Goal: Information Seeking & Learning: Learn about a topic

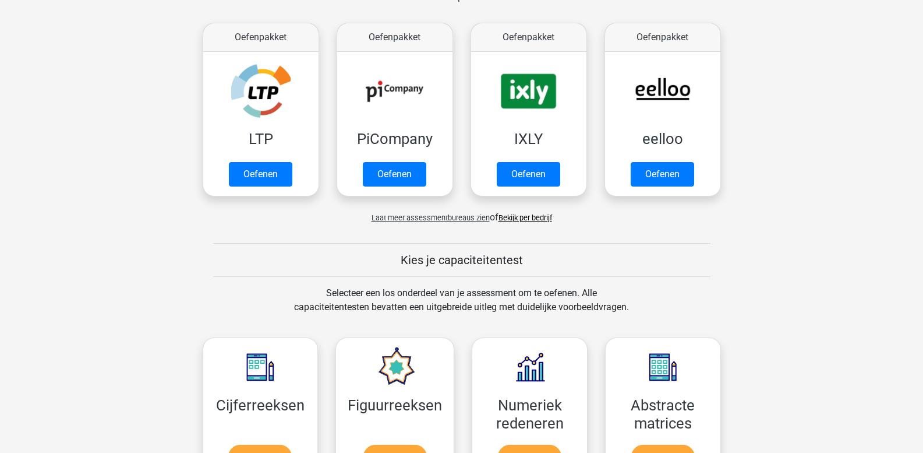
scroll to position [204, 0]
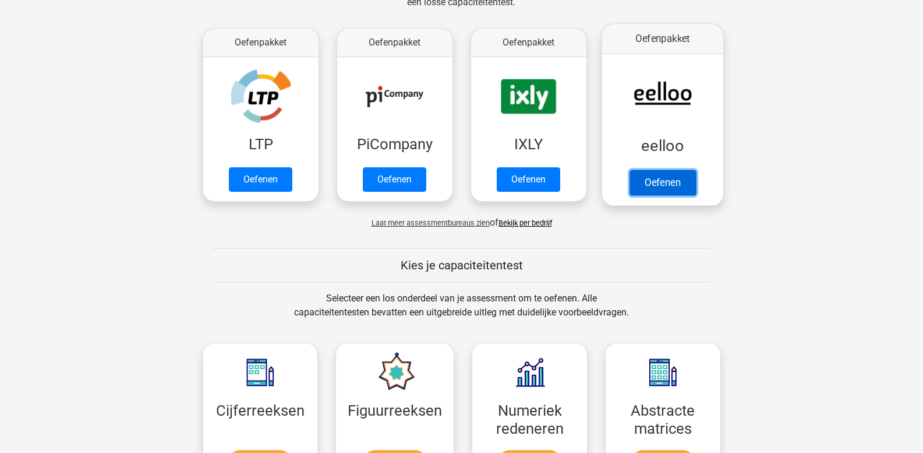
click at [643, 181] on link "Oefenen" at bounding box center [662, 182] width 66 height 26
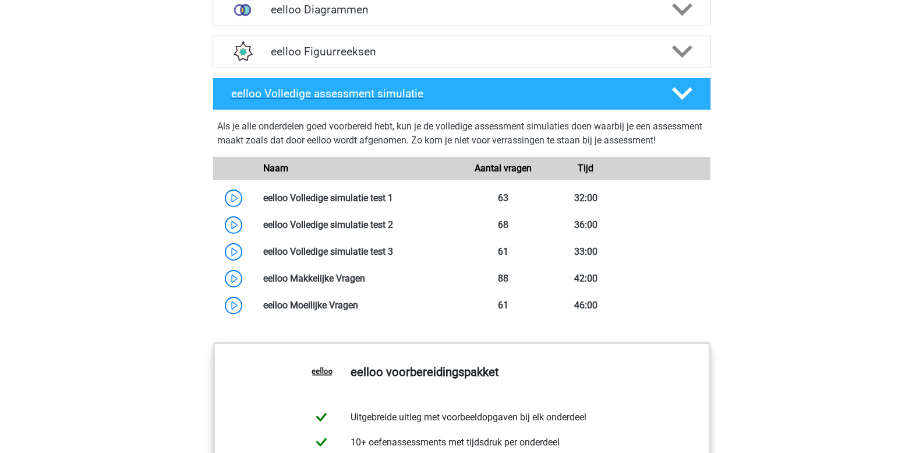
scroll to position [874, 0]
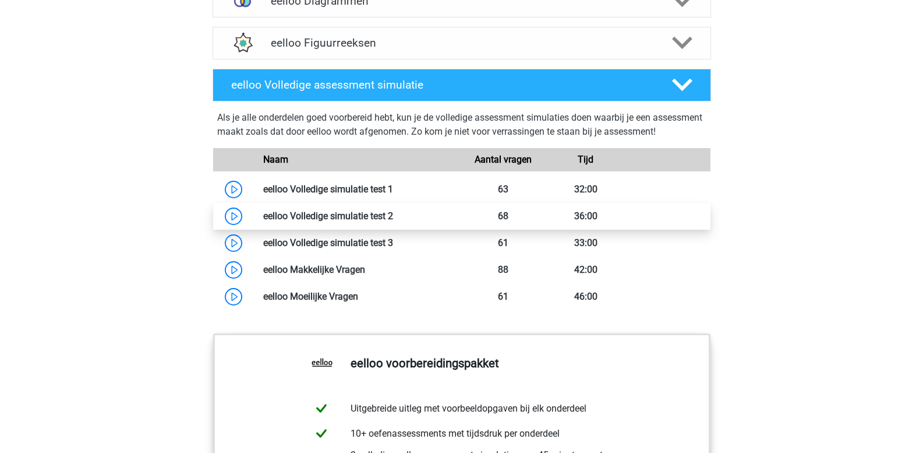
click at [393, 221] on link at bounding box center [393, 215] width 0 height 11
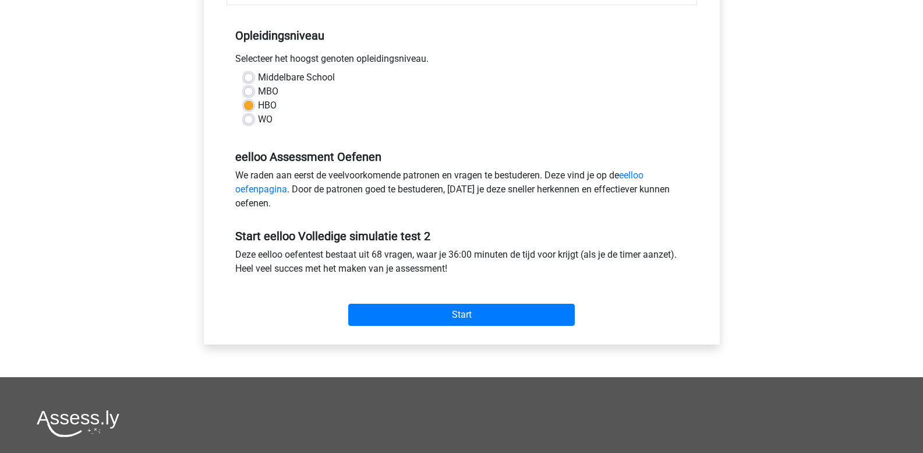
scroll to position [233, 0]
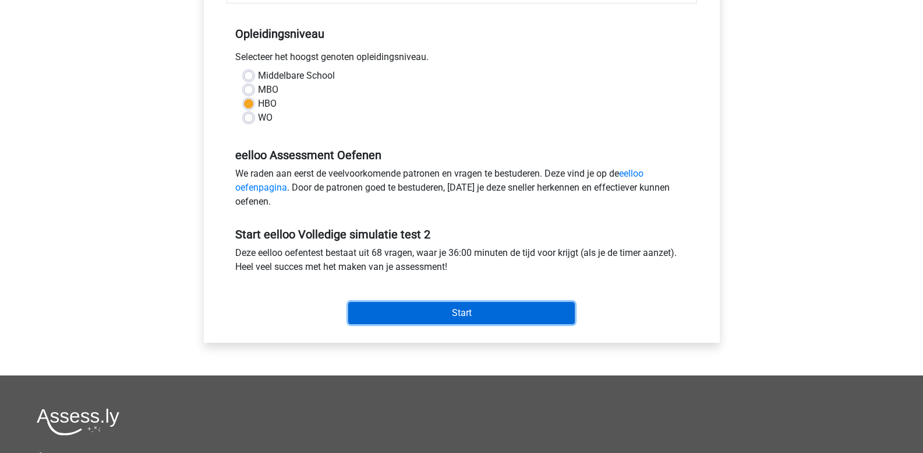
click at [441, 305] on input "Start" at bounding box center [461, 313] width 227 height 22
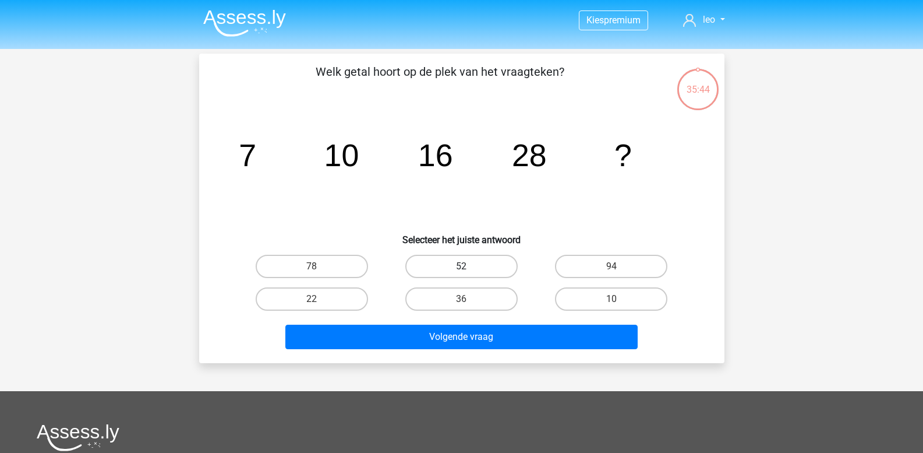
click at [471, 269] on label "52" at bounding box center [461, 266] width 112 height 23
click at [469, 269] on input "52" at bounding box center [465, 270] width 8 height 8
radio input "true"
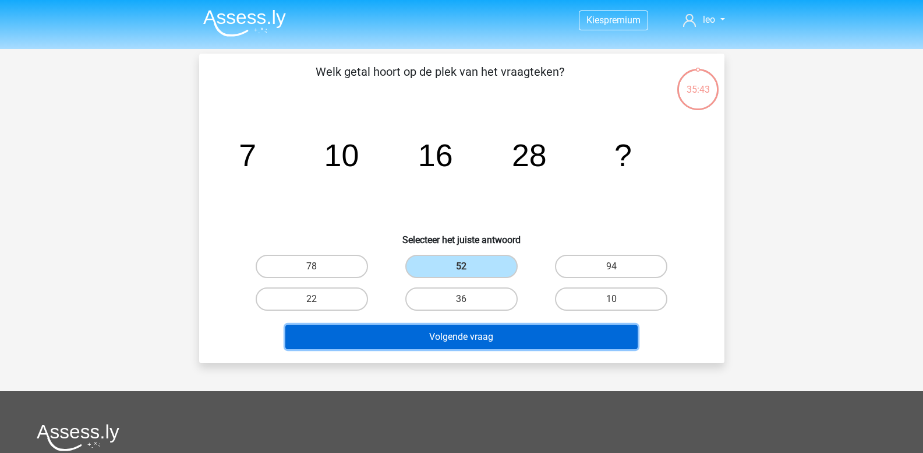
click at [445, 334] on button "Volgende vraag" at bounding box center [461, 336] width 352 height 24
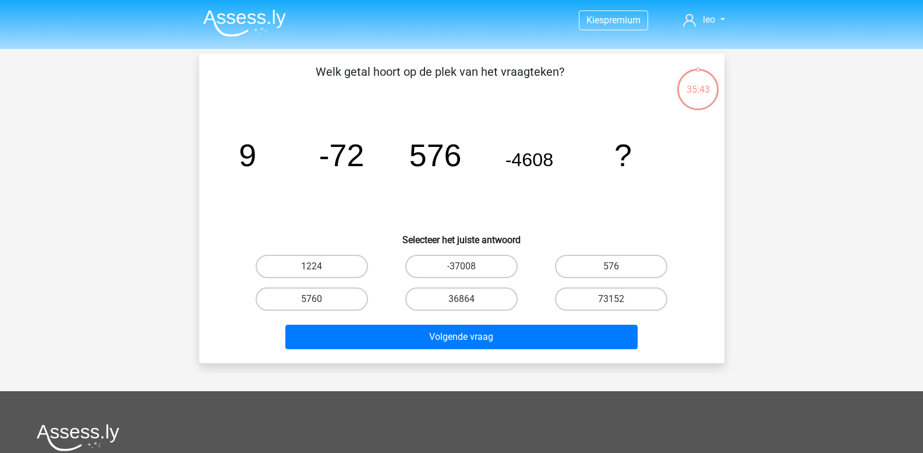
scroll to position [54, 0]
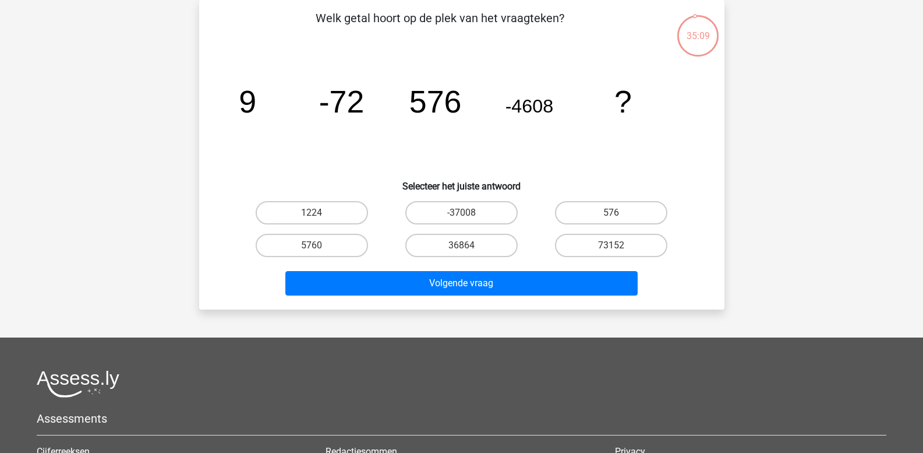
click at [468, 245] on input "36864" at bounding box center [465, 249] width 8 height 8
radio input "true"
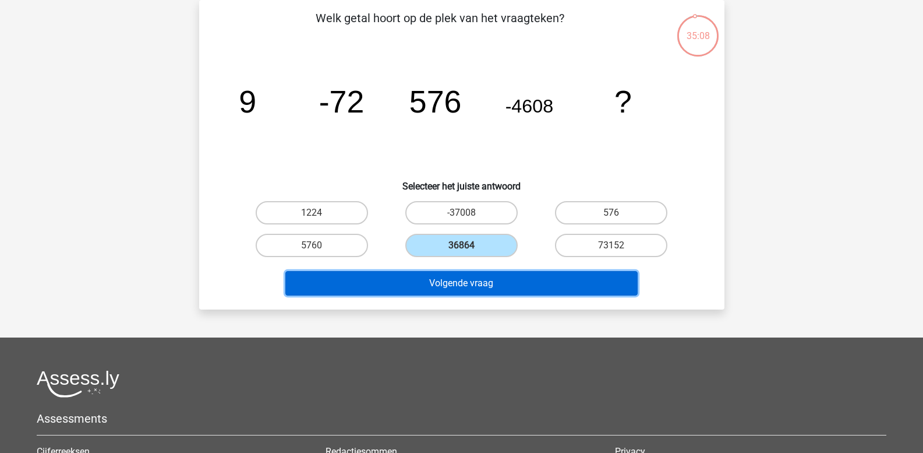
click at [464, 278] on button "Volgende vraag" at bounding box center [461, 283] width 352 height 24
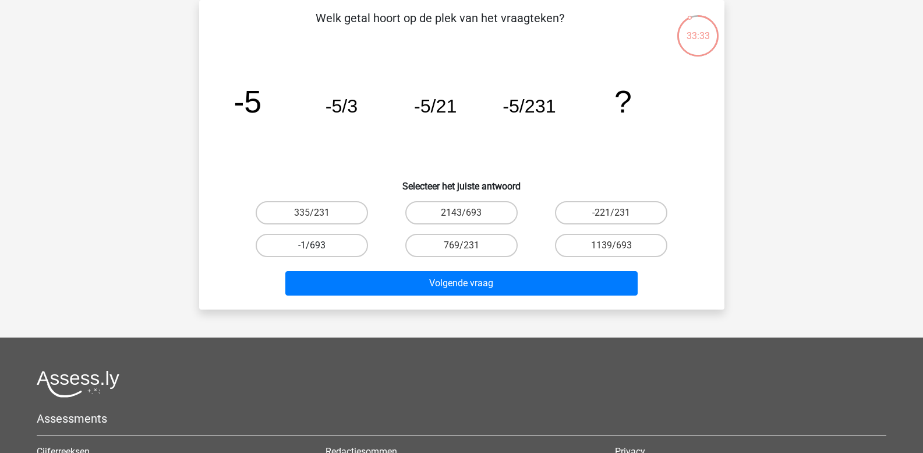
click at [332, 242] on label "-1/693" at bounding box center [312, 245] width 112 height 23
click at [319, 245] on input "-1/693" at bounding box center [316, 249] width 8 height 8
radio input "true"
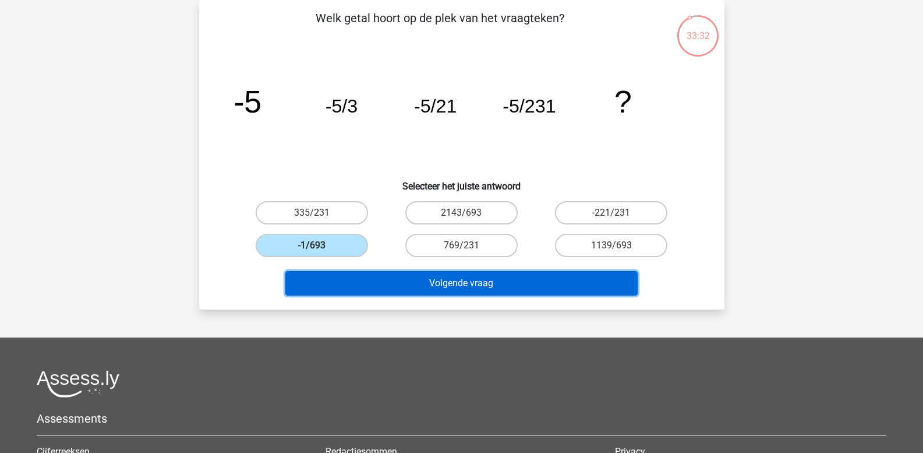
click at [374, 283] on button "Volgende vraag" at bounding box center [461, 283] width 352 height 24
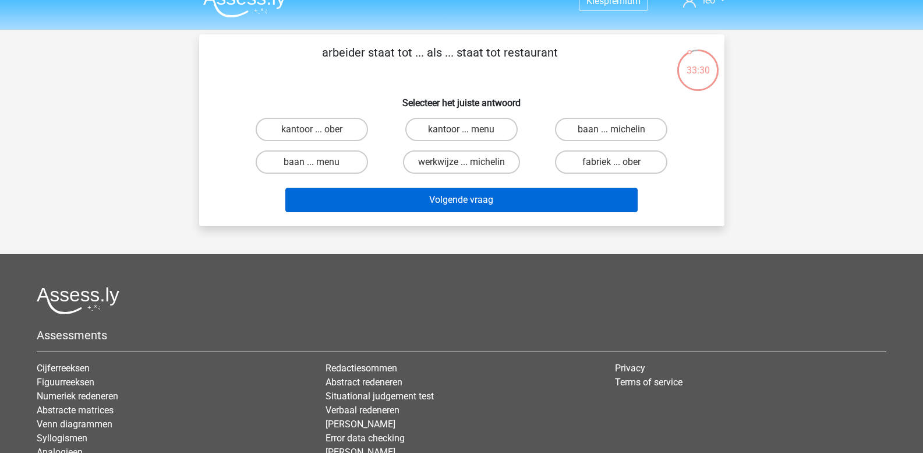
scroll to position [0, 0]
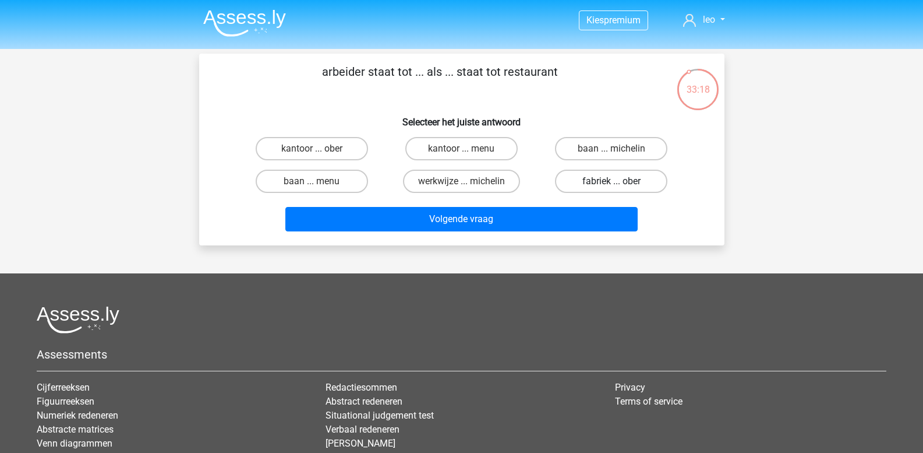
click at [596, 182] on label "fabriek ... ober" at bounding box center [611, 180] width 112 height 23
click at [612, 182] on input "fabriek ... ober" at bounding box center [616, 185] width 8 height 8
radio input "true"
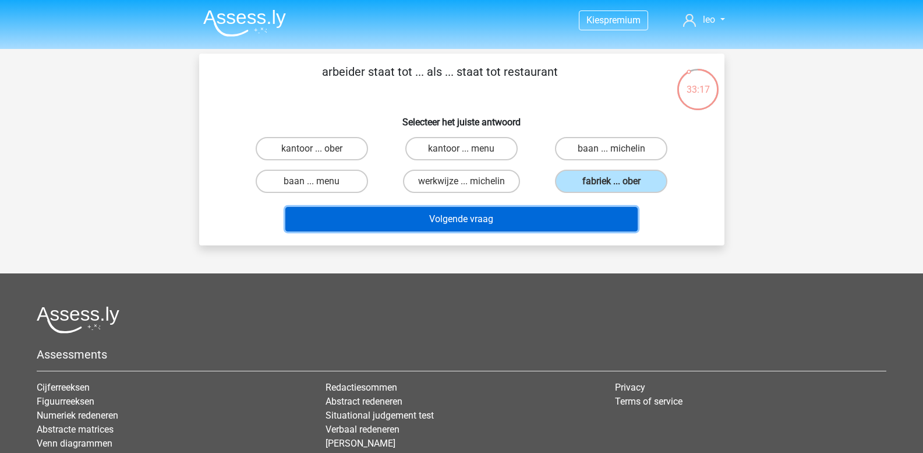
click at [549, 214] on button "Volgende vraag" at bounding box center [461, 219] width 352 height 24
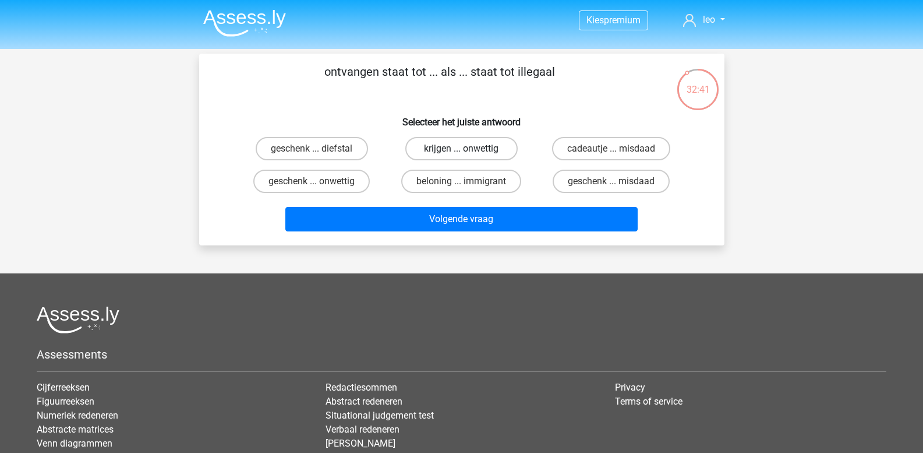
click at [479, 150] on label "krijgen ... onwettig" at bounding box center [461, 148] width 112 height 23
click at [469, 150] on input "krijgen ... onwettig" at bounding box center [465, 153] width 8 height 8
radio input "true"
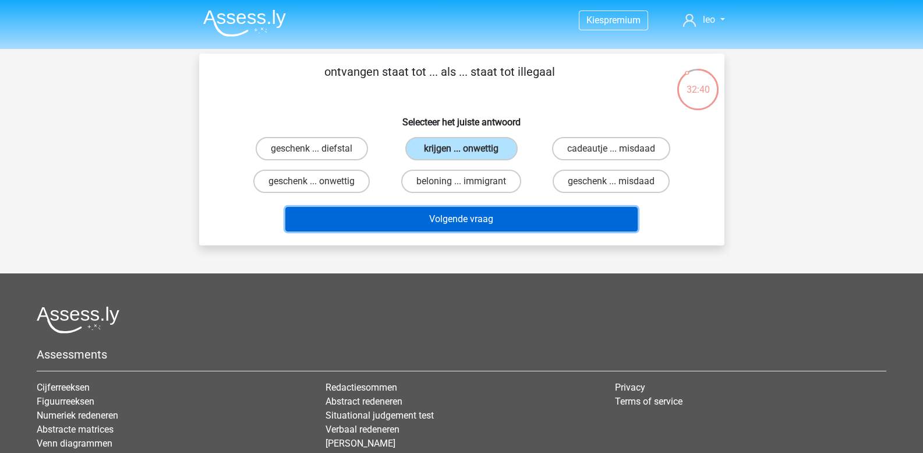
click at [468, 214] on button "Volgende vraag" at bounding box center [461, 219] width 352 height 24
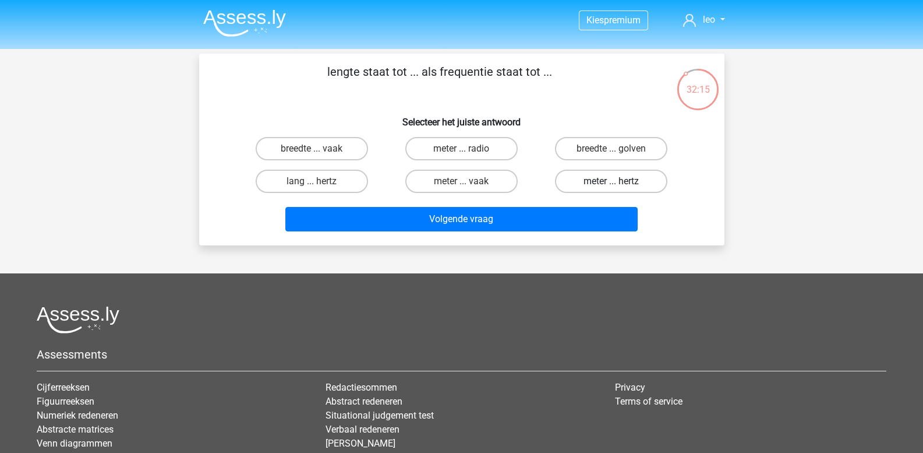
click at [621, 185] on label "meter ... hertz" at bounding box center [611, 180] width 112 height 23
click at [619, 185] on input "meter ... hertz" at bounding box center [616, 185] width 8 height 8
radio input "true"
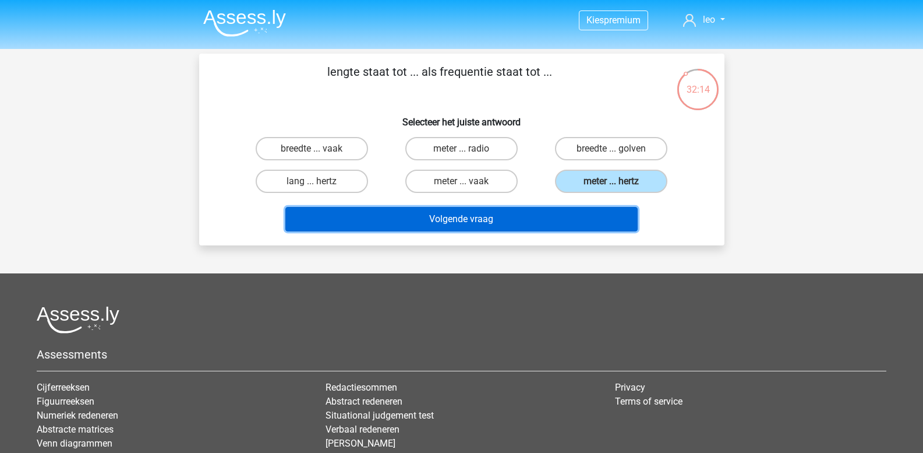
click at [575, 214] on button "Volgende vraag" at bounding box center [461, 219] width 352 height 24
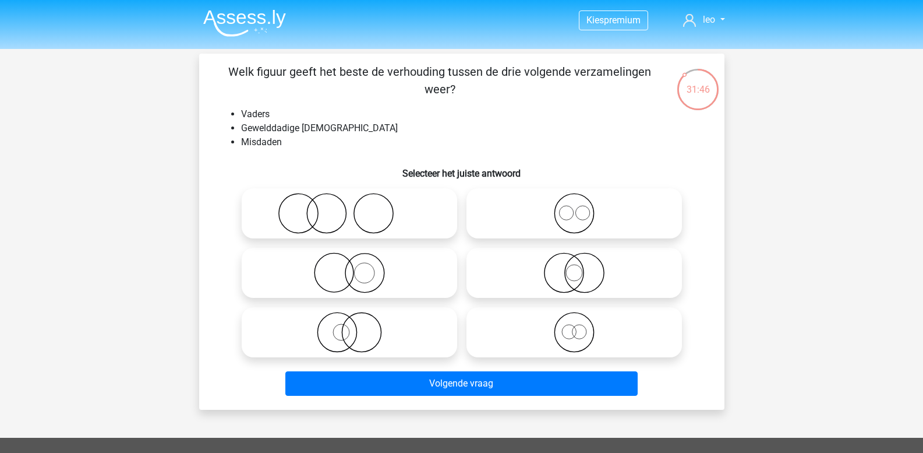
click at [320, 216] on icon at bounding box center [349, 213] width 206 height 41
click at [349, 207] on input "radio" at bounding box center [353, 204] width 8 height 8
radio input "true"
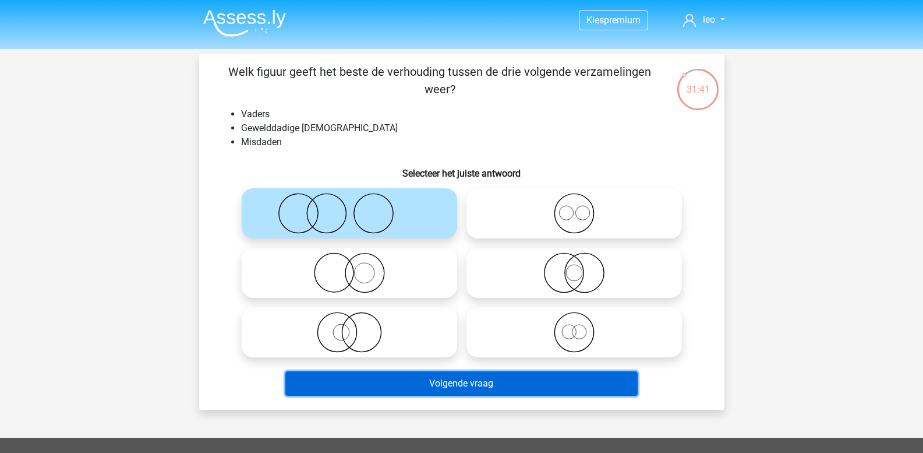
click at [431, 390] on button "Volgende vraag" at bounding box center [461, 383] width 352 height 24
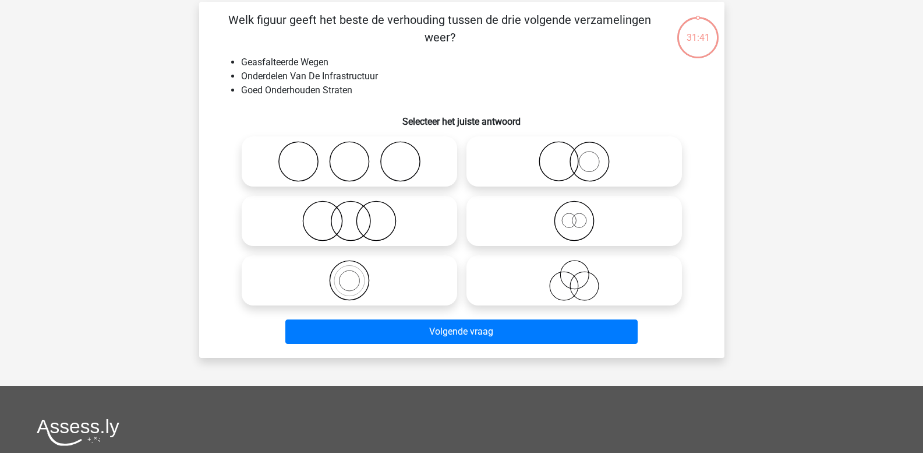
scroll to position [54, 0]
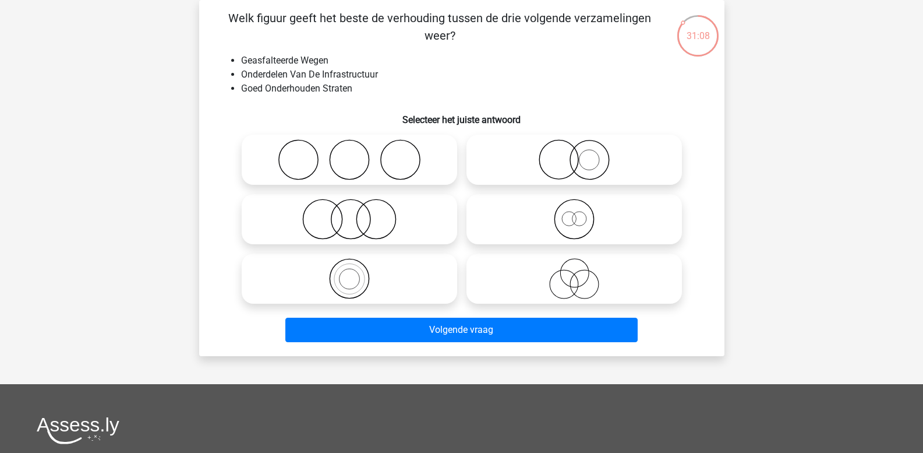
click at [354, 275] on icon at bounding box center [349, 278] width 206 height 41
click at [354, 273] on input "radio" at bounding box center [353, 269] width 8 height 8
radio input "true"
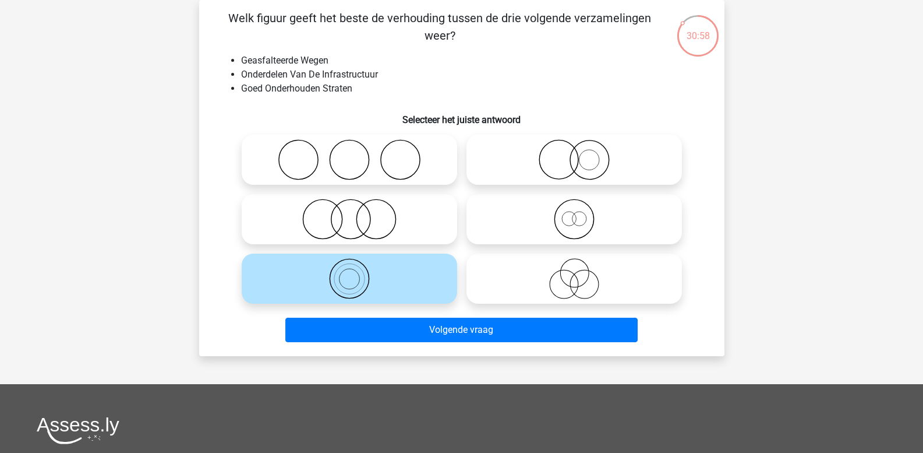
click at [576, 218] on circle at bounding box center [569, 218] width 14 height 14
click at [576, 213] on input "radio" at bounding box center [578, 210] width 8 height 8
radio input "true"
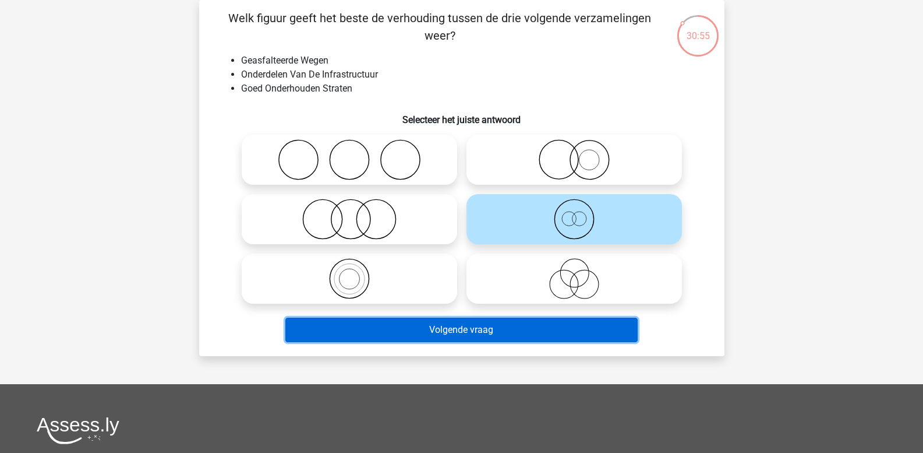
click at [521, 323] on button "Volgende vraag" at bounding box center [461, 329] width 352 height 24
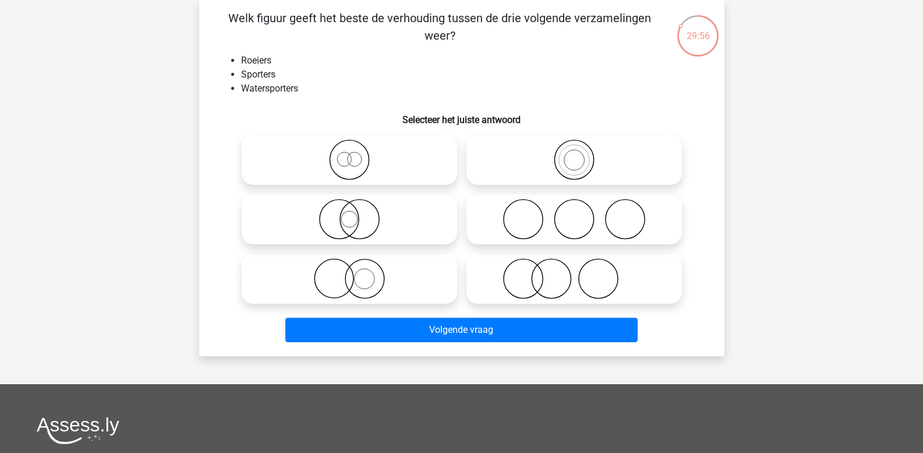
click at [350, 161] on icon at bounding box center [349, 159] width 206 height 41
click at [350, 154] on input "radio" at bounding box center [353, 150] width 8 height 8
radio input "true"
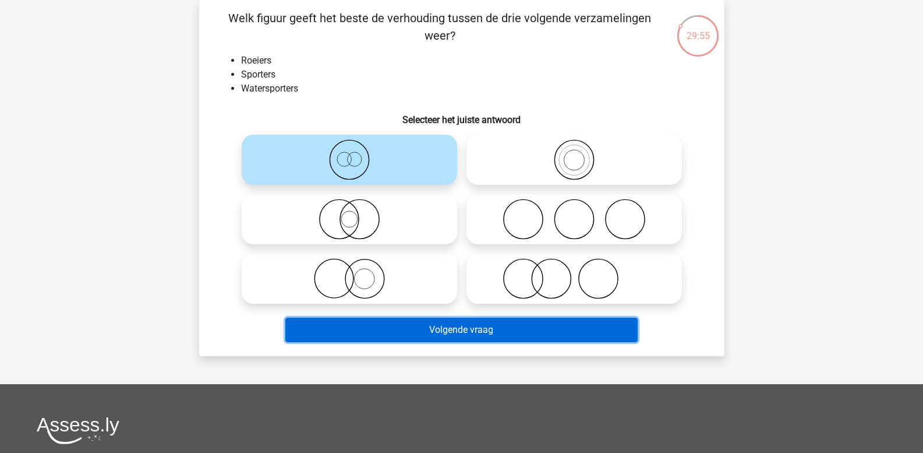
click at [408, 329] on button "Volgende vraag" at bounding box center [461, 329] width 352 height 24
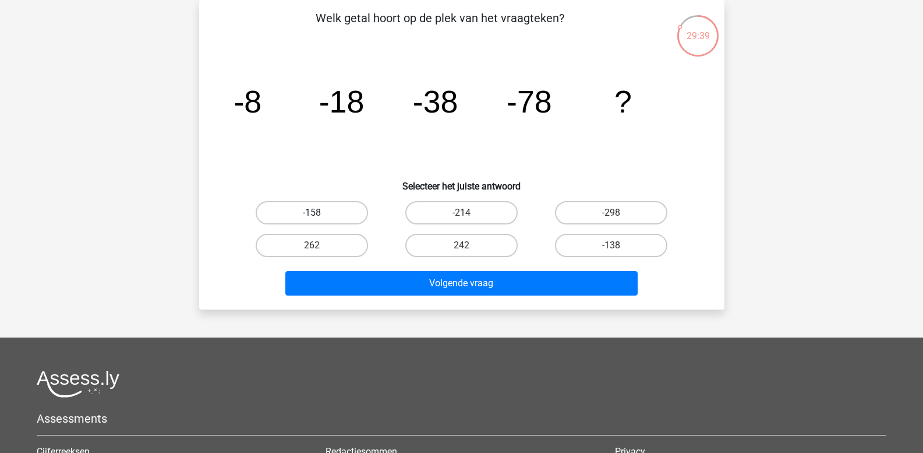
click at [325, 213] on label "-158" at bounding box center [312, 212] width 112 height 23
click at [319, 213] on input "-158" at bounding box center [316, 217] width 8 height 8
radio input "true"
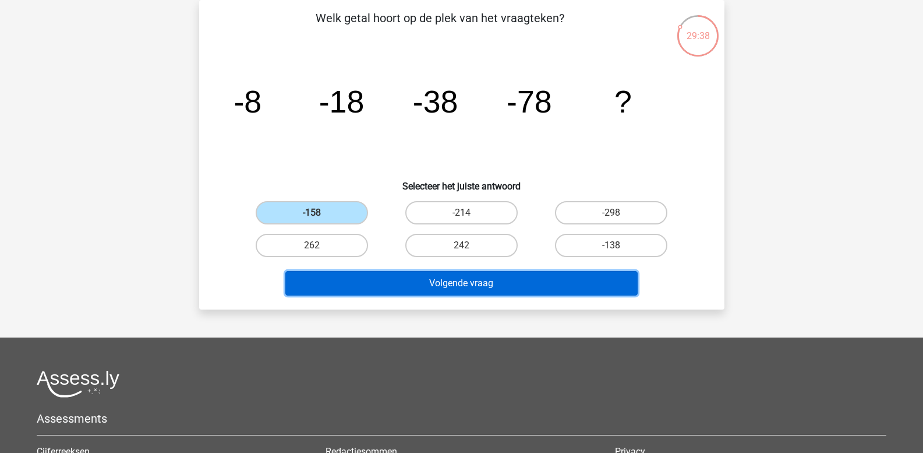
click at [363, 287] on button "Volgende vraag" at bounding box center [461, 283] width 352 height 24
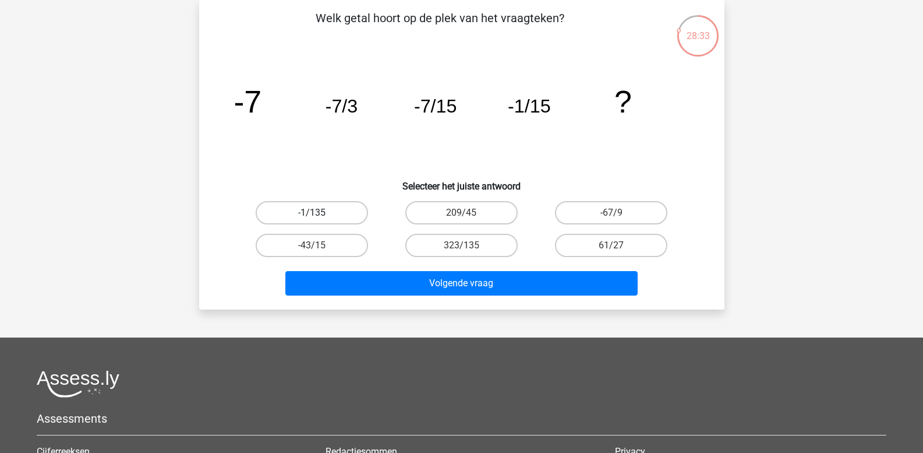
click at [316, 211] on label "-1/135" at bounding box center [312, 212] width 112 height 23
click at [316, 213] on input "-1/135" at bounding box center [316, 217] width 8 height 8
radio input "true"
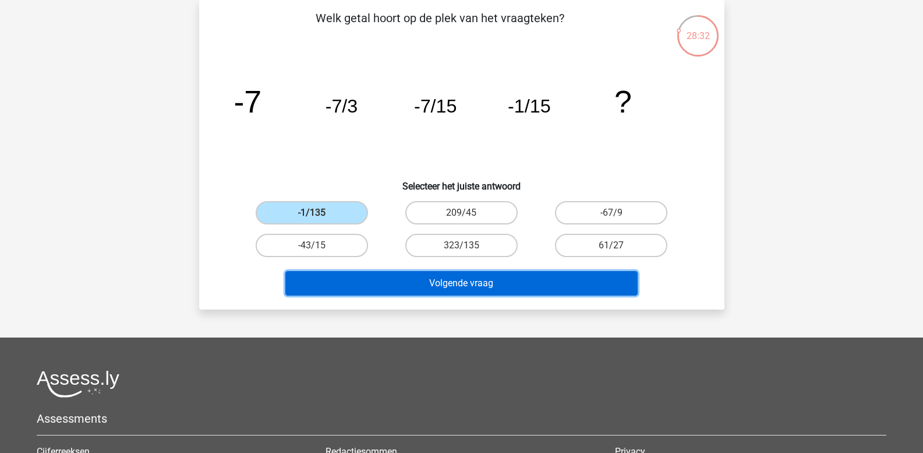
click at [407, 283] on button "Volgende vraag" at bounding box center [461, 283] width 352 height 24
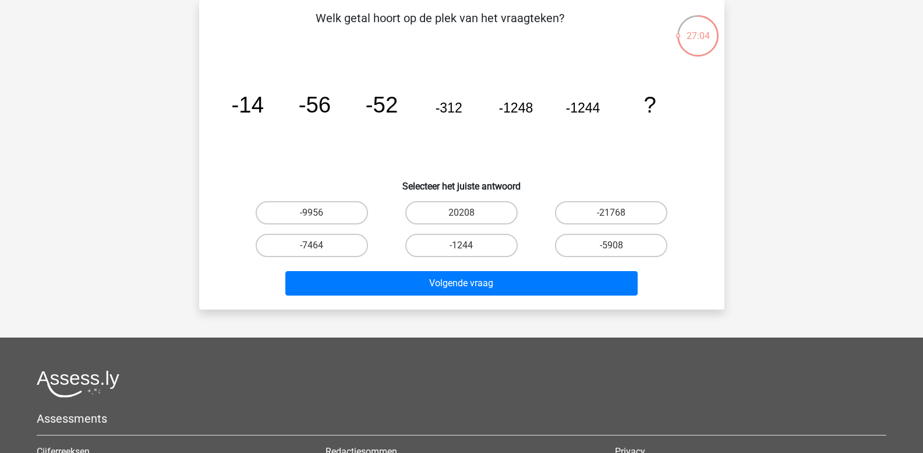
click at [584, 114] on tspan "-1244" at bounding box center [583, 107] width 34 height 15
click at [313, 242] on label "-7464" at bounding box center [312, 245] width 112 height 23
click at [313, 245] on input "-7464" at bounding box center [316, 249] width 8 height 8
radio input "true"
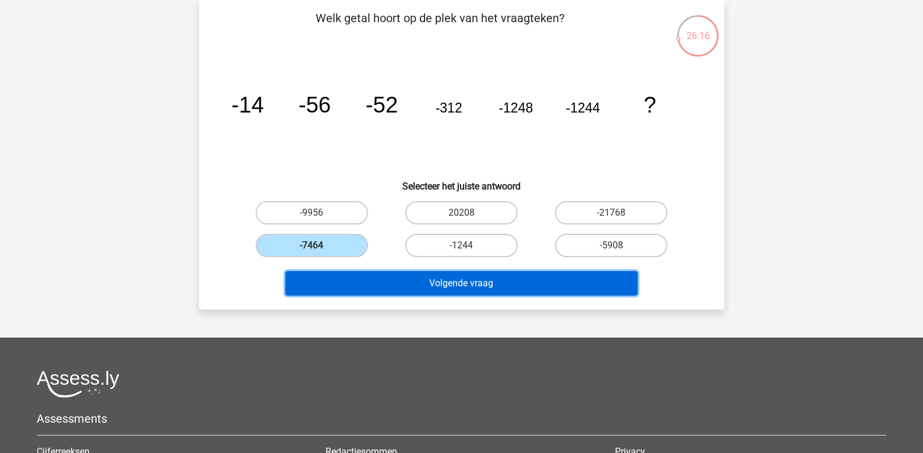
click at [375, 288] on button "Volgende vraag" at bounding box center [461, 283] width 352 height 24
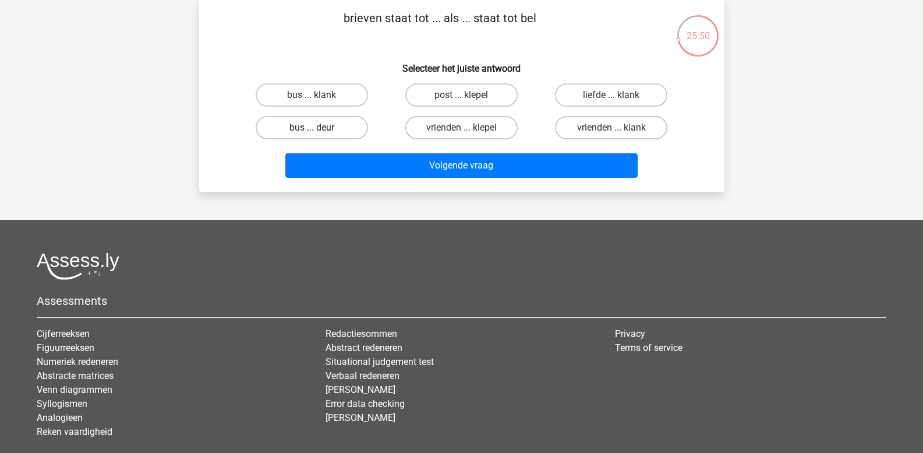
click at [331, 129] on label "bus ... deur" at bounding box center [312, 127] width 112 height 23
click at [319, 129] on input "bus ... deur" at bounding box center [316, 132] width 8 height 8
radio input "true"
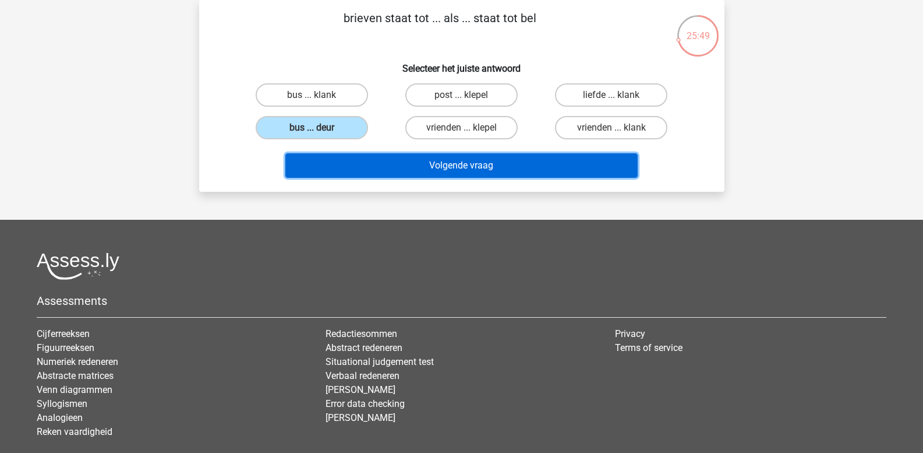
click at [372, 166] on button "Volgende vraag" at bounding box center [461, 165] width 352 height 24
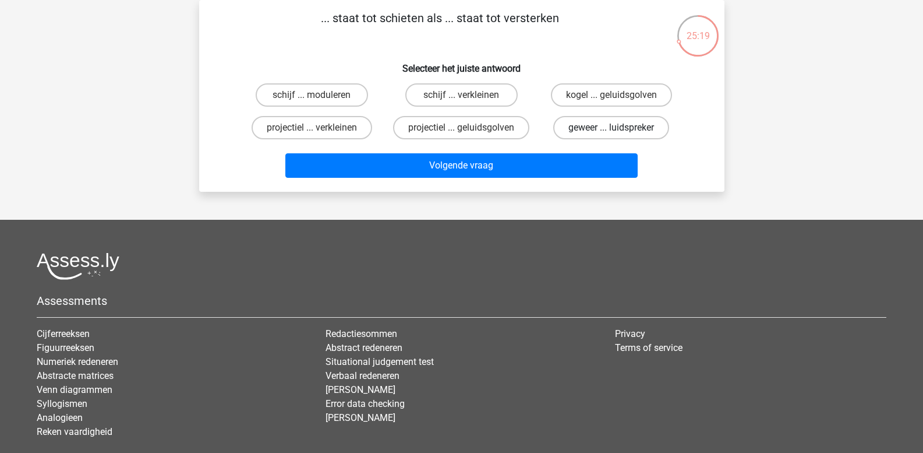
click at [578, 135] on label "geweer ... luidspreker" at bounding box center [611, 127] width 116 height 23
click at [612, 135] on input "geweer ... luidspreker" at bounding box center [616, 132] width 8 height 8
radio input "true"
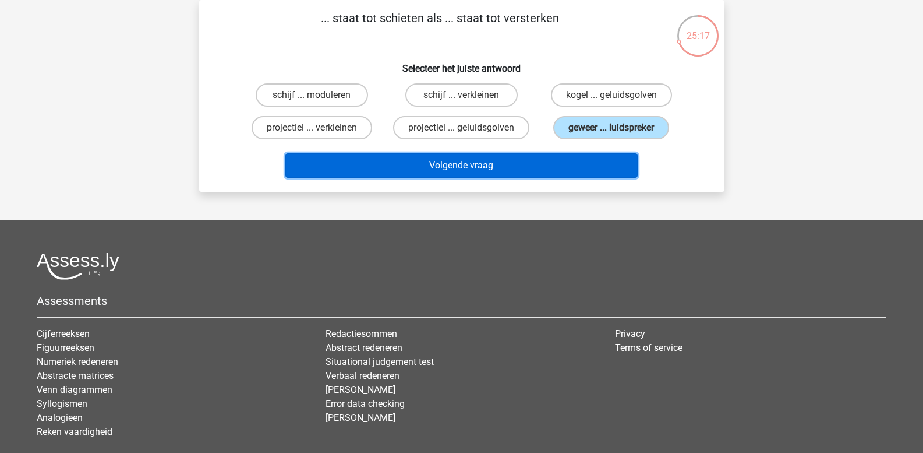
click at [561, 160] on button "Volgende vraag" at bounding box center [461, 165] width 352 height 24
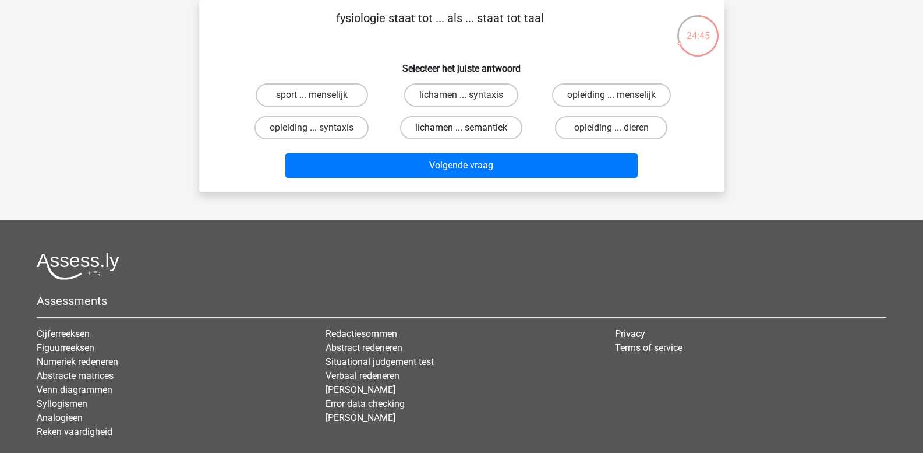
click at [437, 128] on label "lichamen ... semantiek" at bounding box center [461, 127] width 122 height 23
click at [461, 128] on input "lichamen ... semantiek" at bounding box center [465, 132] width 8 height 8
radio input "true"
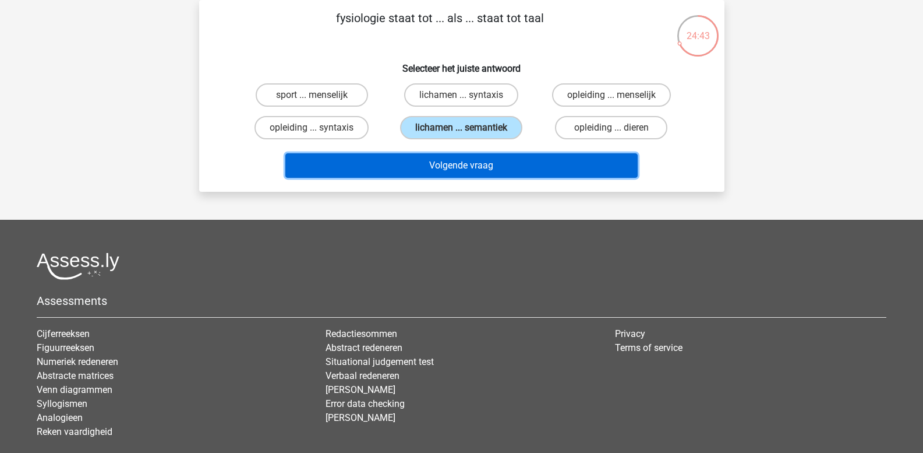
click at [441, 164] on button "Volgende vraag" at bounding box center [461, 165] width 352 height 24
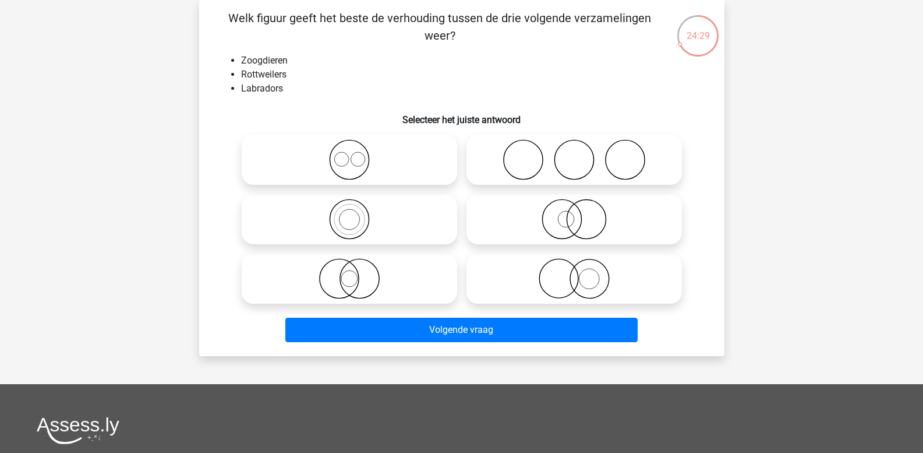
click at [349, 157] on icon at bounding box center [349, 159] width 206 height 41
click at [349, 154] on input "radio" at bounding box center [353, 150] width 8 height 8
radio input "true"
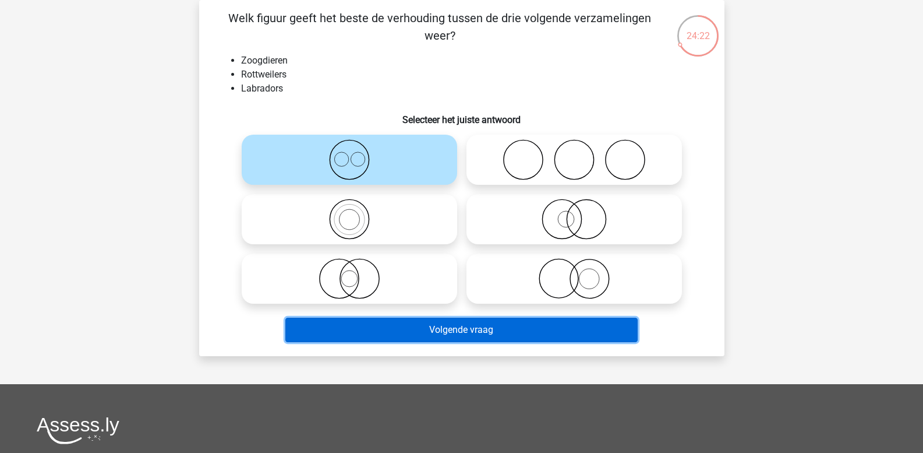
click at [384, 332] on button "Volgende vraag" at bounding box center [461, 329] width 352 height 24
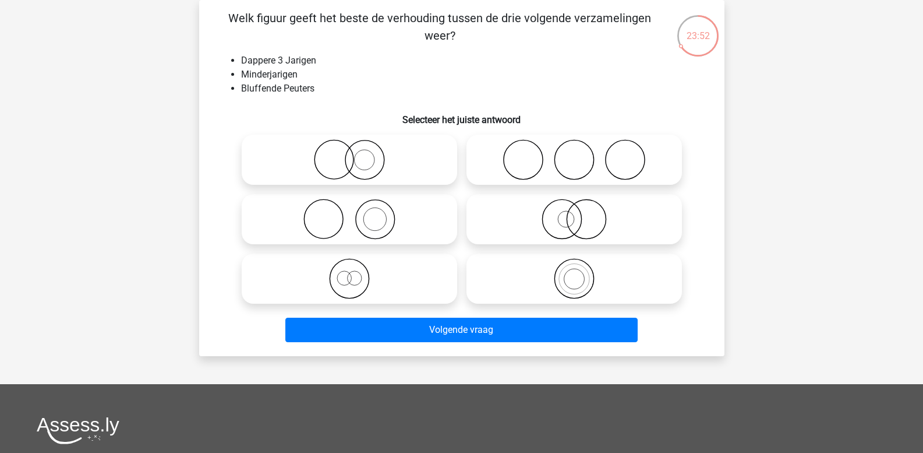
click at [563, 214] on icon at bounding box center [574, 219] width 206 height 41
click at [574, 213] on input "radio" at bounding box center [578, 210] width 8 height 8
radio input "true"
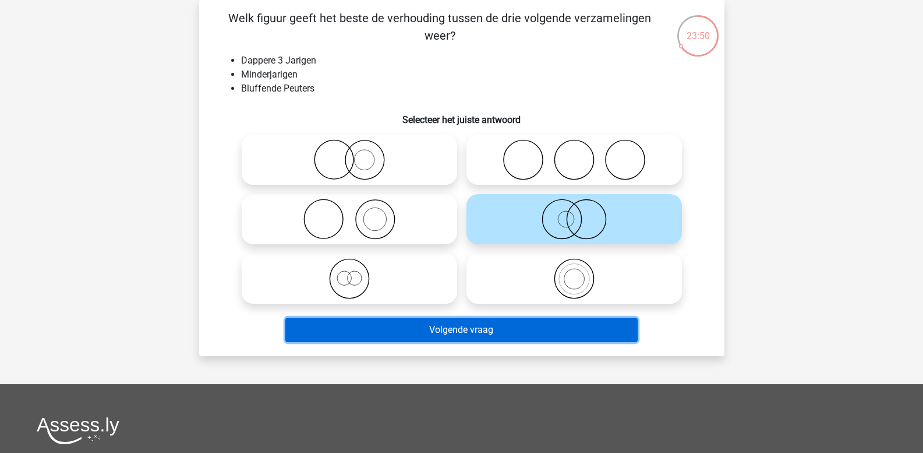
click at [454, 332] on button "Volgende vraag" at bounding box center [461, 329] width 352 height 24
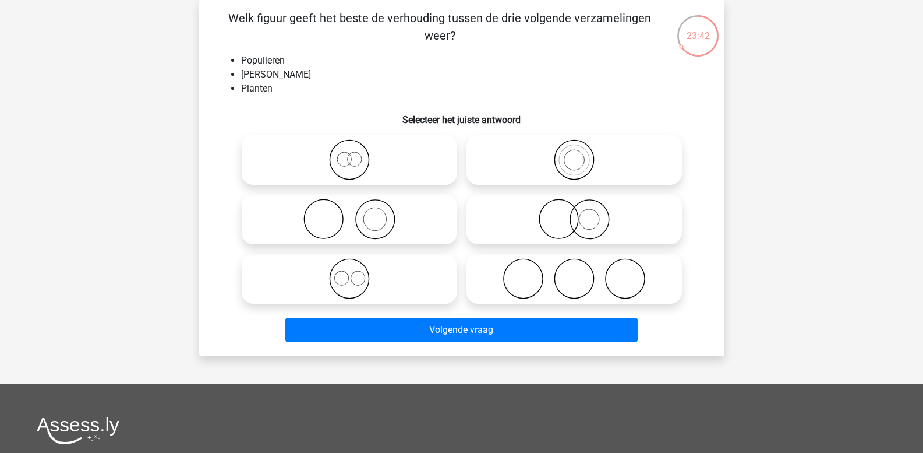
click at [571, 161] on icon at bounding box center [574, 159] width 206 height 41
click at [574, 154] on input "radio" at bounding box center [578, 150] width 8 height 8
radio input "true"
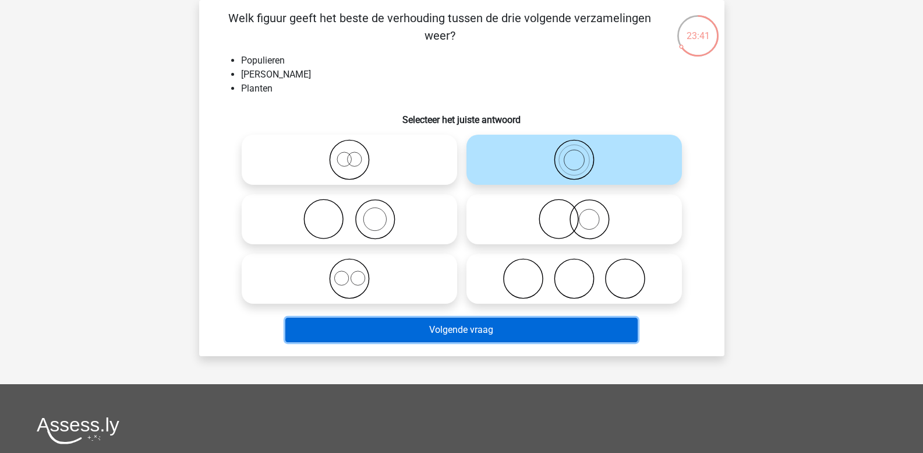
click at [478, 330] on button "Volgende vraag" at bounding box center [461, 329] width 352 height 24
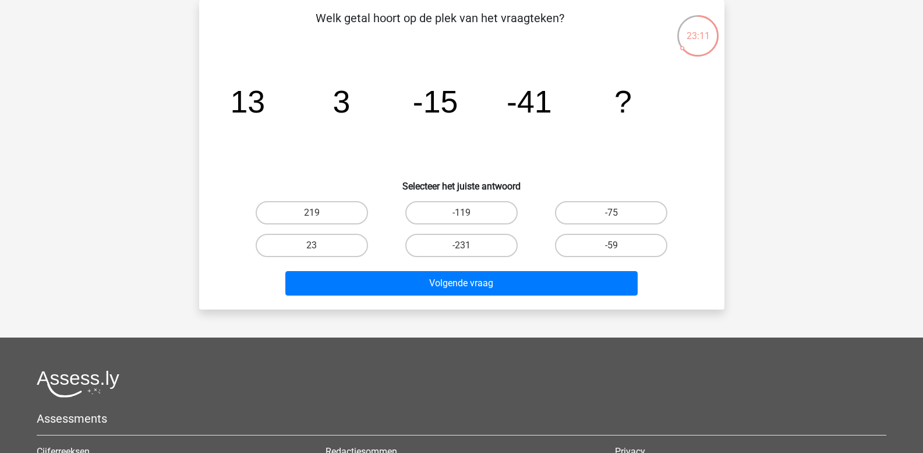
click at [612, 213] on input "-75" at bounding box center [616, 217] width 8 height 8
radio input "true"
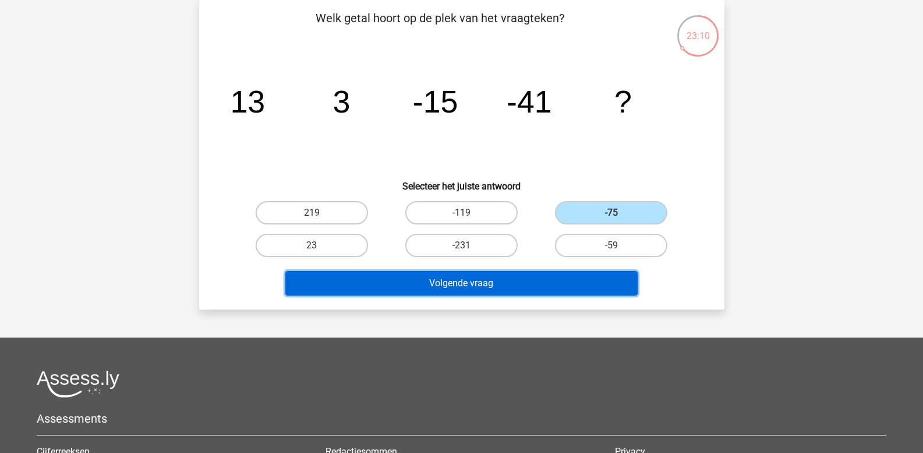
click at [533, 286] on button "Volgende vraag" at bounding box center [461, 283] width 352 height 24
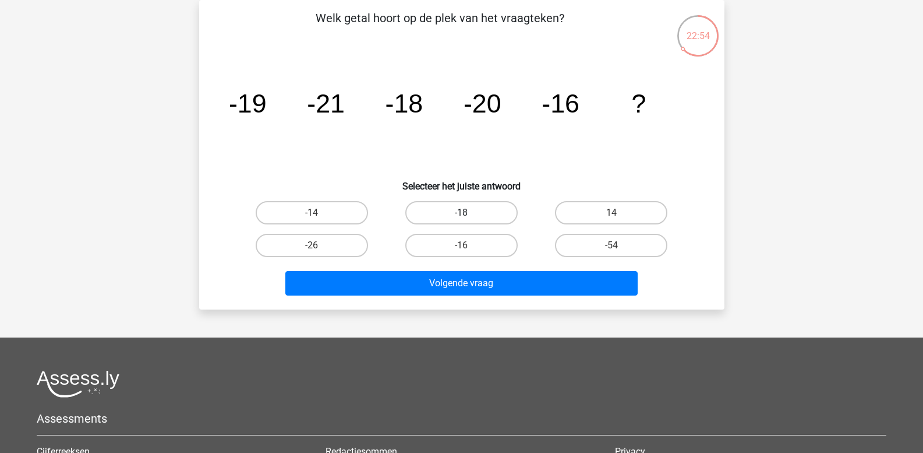
click at [471, 213] on label "-18" at bounding box center [461, 212] width 112 height 23
click at [469, 213] on input "-18" at bounding box center [465, 217] width 8 height 8
radio input "true"
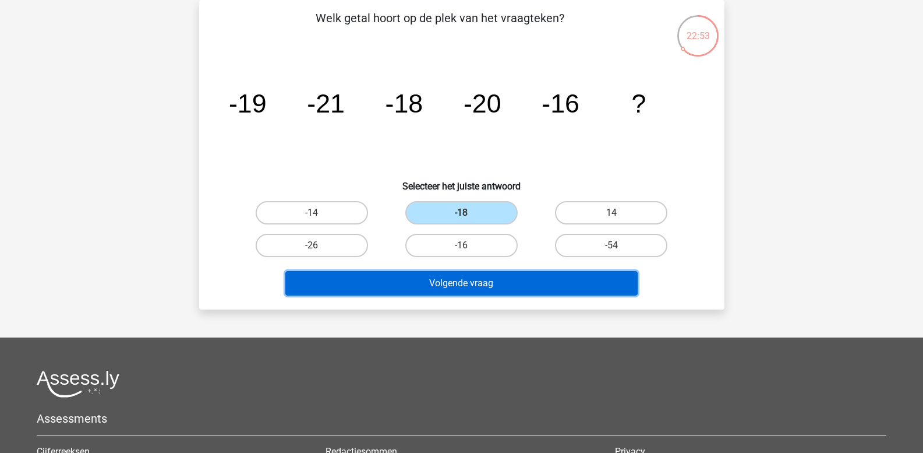
click at [461, 285] on button "Volgende vraag" at bounding box center [461, 283] width 352 height 24
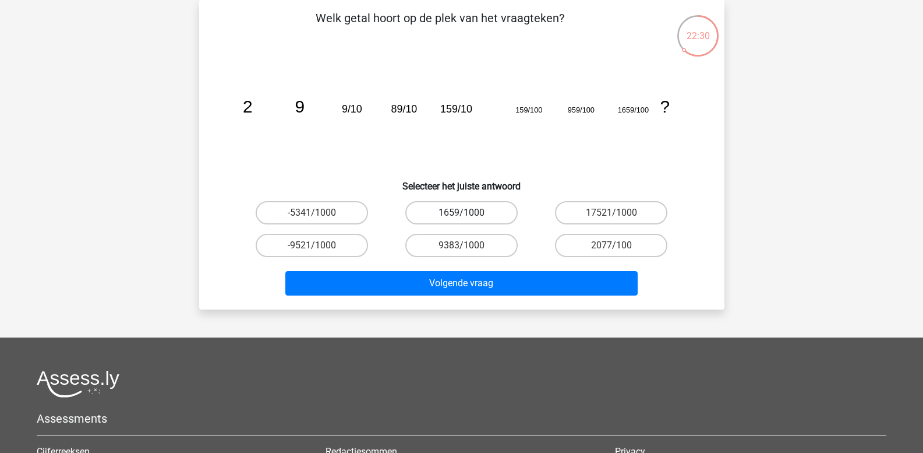
click at [454, 208] on label "1659/1000" at bounding box center [461, 212] width 112 height 23
click at [461, 213] on input "1659/1000" at bounding box center [465, 217] width 8 height 8
radio input "true"
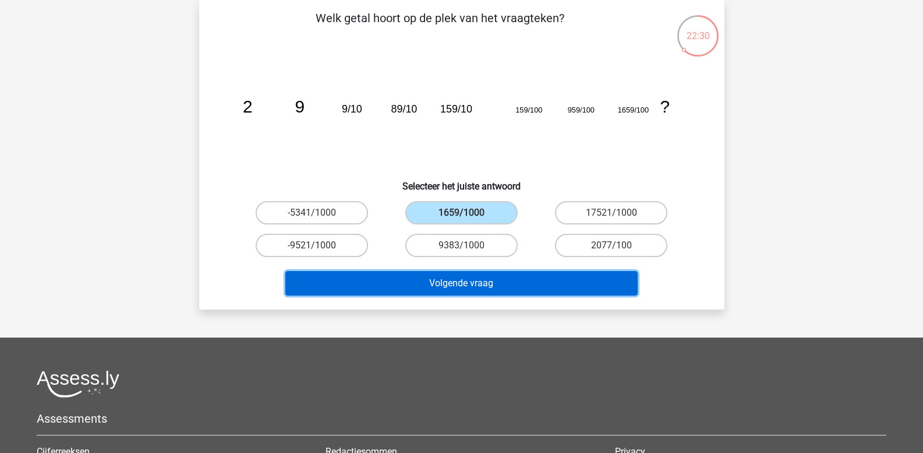
click at [455, 286] on button "Volgende vraag" at bounding box center [461, 283] width 352 height 24
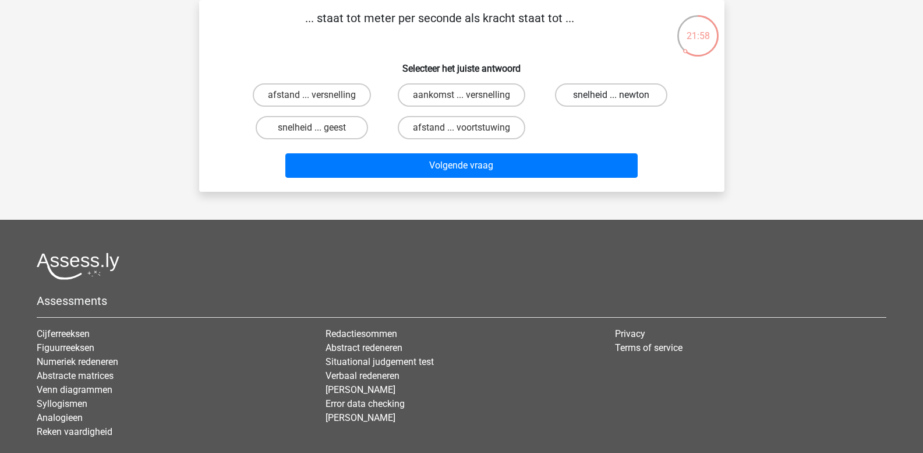
click at [598, 96] on label "snelheid ... newton" at bounding box center [611, 94] width 112 height 23
click at [612, 96] on input "snelheid ... newton" at bounding box center [616, 99] width 8 height 8
radio input "true"
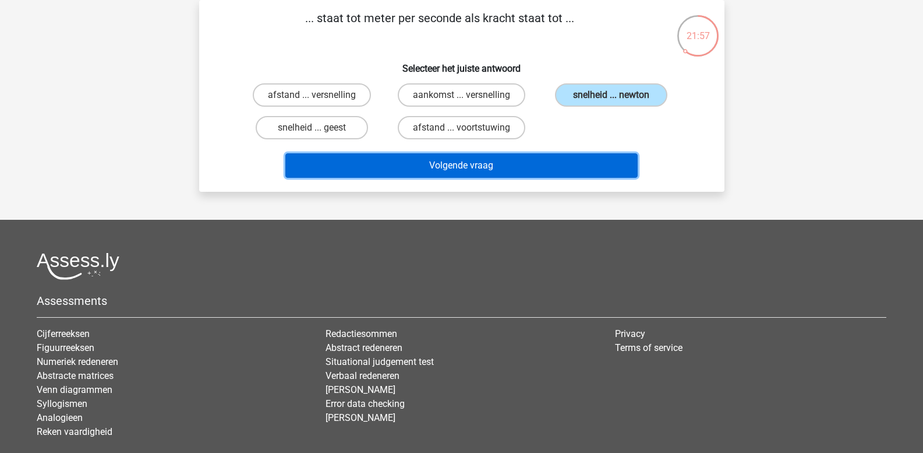
click at [506, 163] on button "Volgende vraag" at bounding box center [461, 165] width 352 height 24
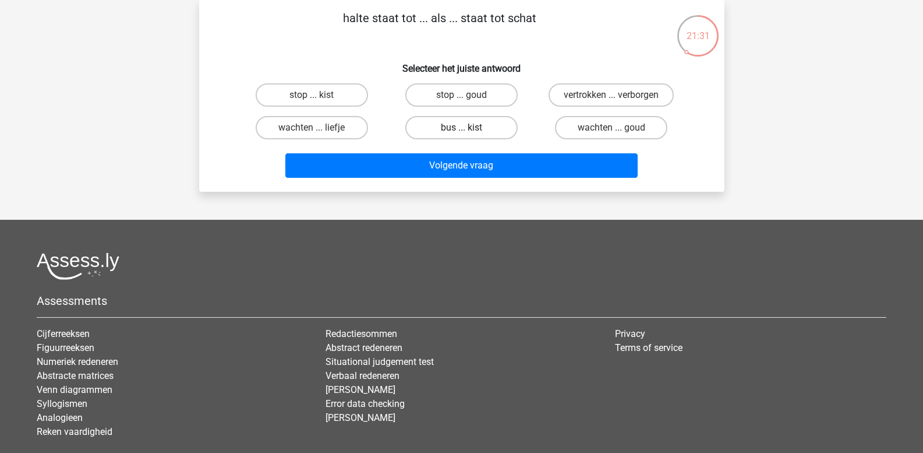
click at [442, 128] on label "bus ... kist" at bounding box center [461, 127] width 112 height 23
click at [461, 128] on input "bus ... kist" at bounding box center [465, 132] width 8 height 8
radio input "true"
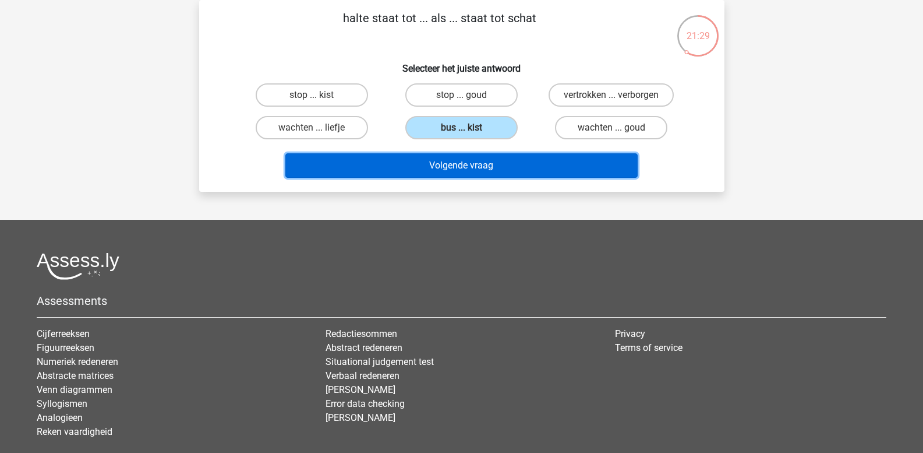
click at [447, 165] on button "Volgende vraag" at bounding box center [461, 165] width 352 height 24
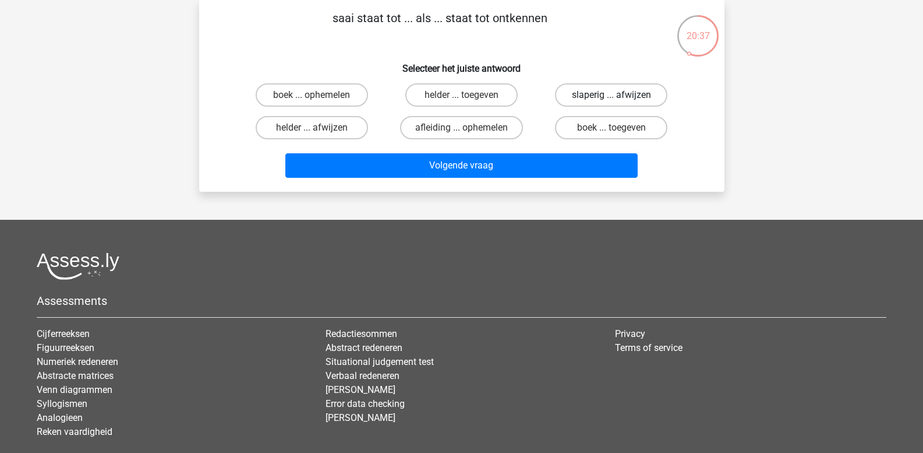
click at [580, 99] on label "slaperig ... afwijzen" at bounding box center [611, 94] width 112 height 23
click at [612, 99] on input "slaperig ... afwijzen" at bounding box center [616, 99] width 8 height 8
radio input "true"
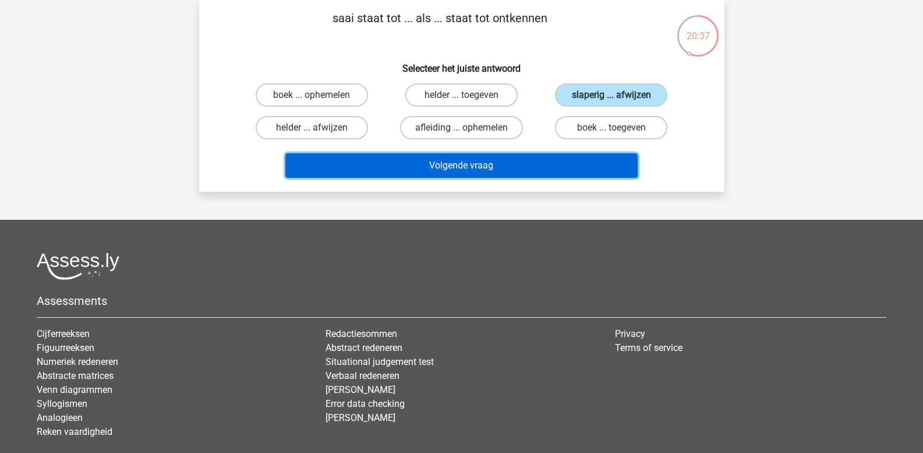
click at [553, 167] on button "Volgende vraag" at bounding box center [461, 165] width 352 height 24
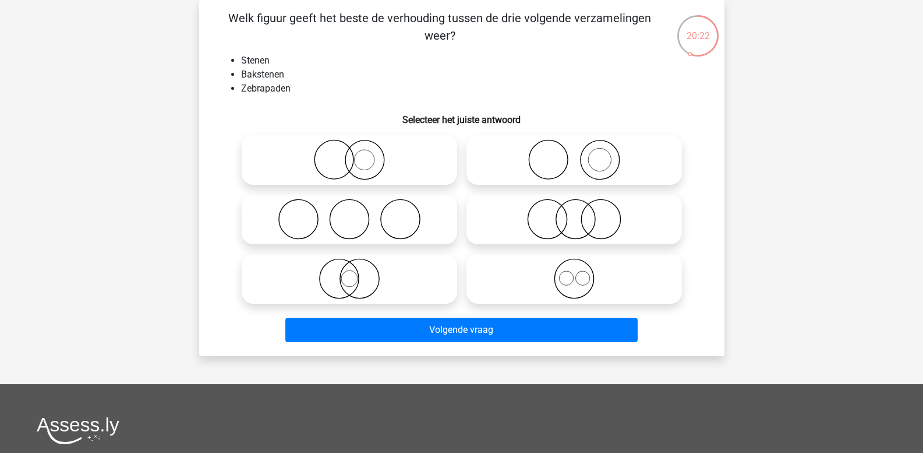
click at [335, 160] on icon at bounding box center [349, 159] width 206 height 41
click at [349, 154] on input "radio" at bounding box center [353, 150] width 8 height 8
radio input "true"
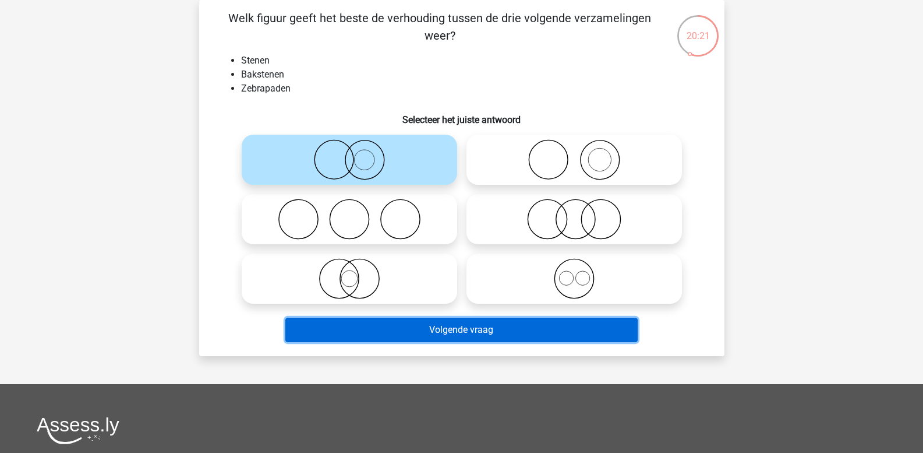
click at [362, 330] on button "Volgende vraag" at bounding box center [461, 329] width 352 height 24
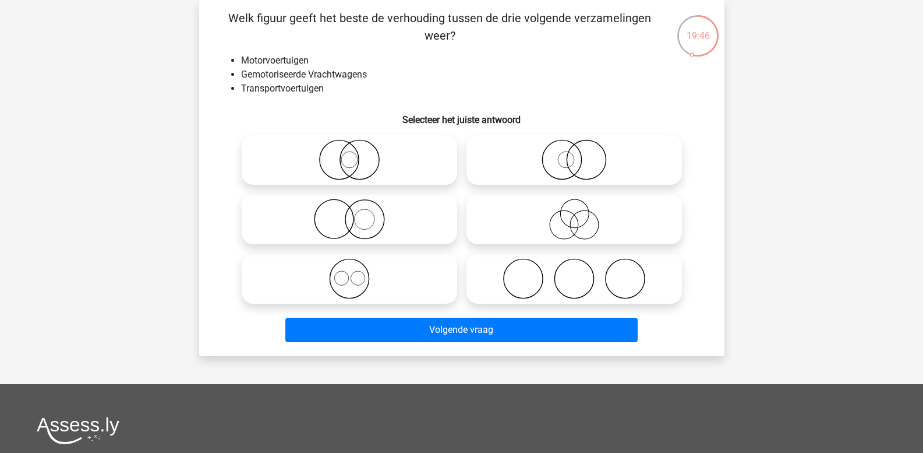
click at [369, 212] on icon at bounding box center [349, 219] width 206 height 41
click at [357, 212] on input "radio" at bounding box center [353, 210] width 8 height 8
radio input "true"
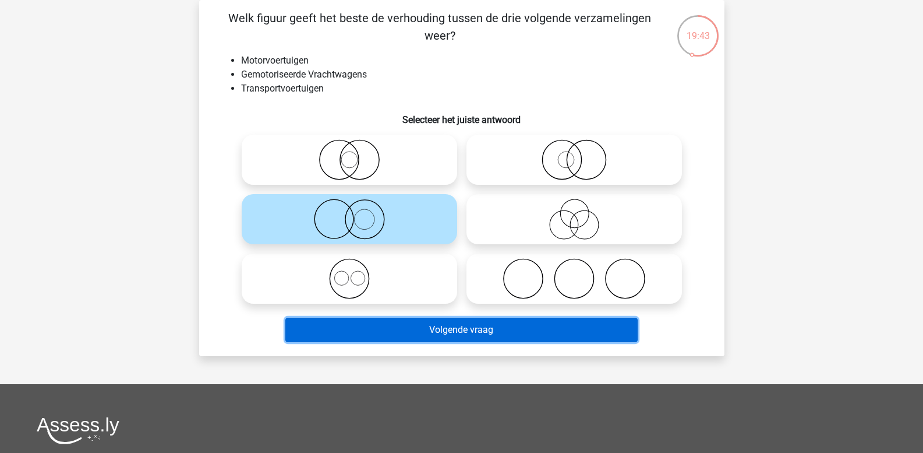
click at [419, 331] on button "Volgende vraag" at bounding box center [461, 329] width 352 height 24
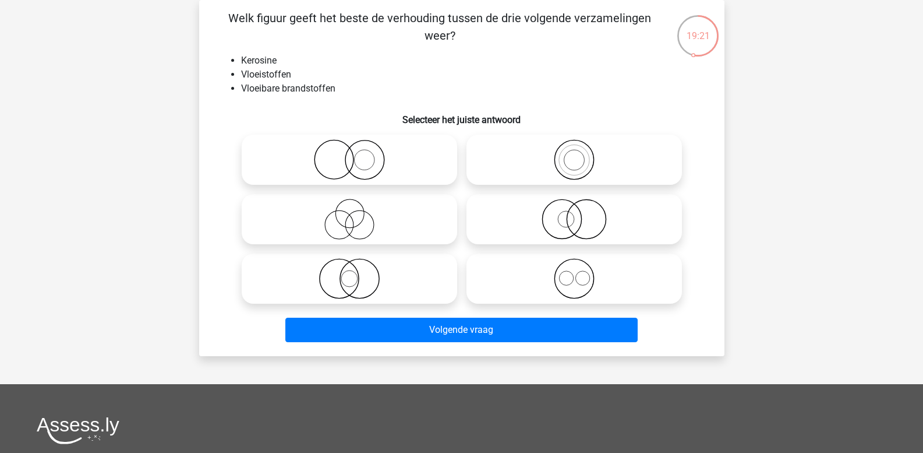
click at [571, 162] on icon at bounding box center [574, 159] width 206 height 41
click at [574, 154] on input "radio" at bounding box center [578, 150] width 8 height 8
radio input "true"
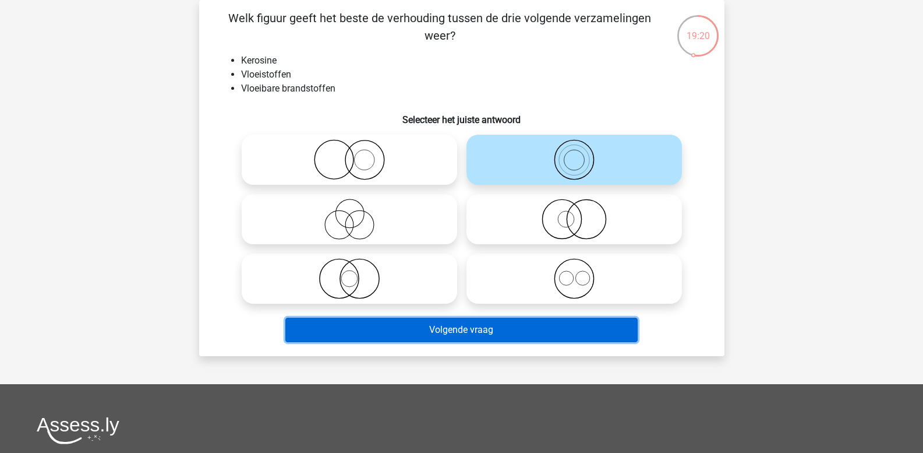
click at [509, 331] on button "Volgende vraag" at bounding box center [461, 329] width 352 height 24
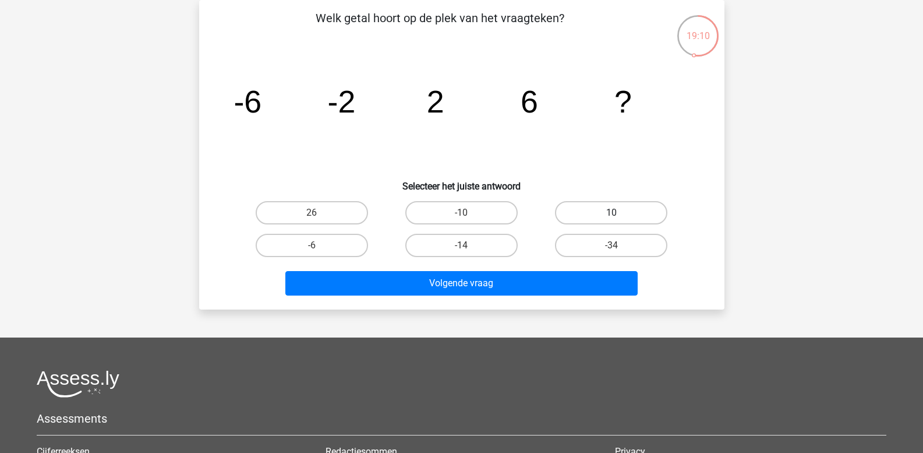
click at [612, 211] on label "10" at bounding box center [611, 212] width 112 height 23
click at [612, 213] on input "10" at bounding box center [616, 217] width 8 height 8
radio input "true"
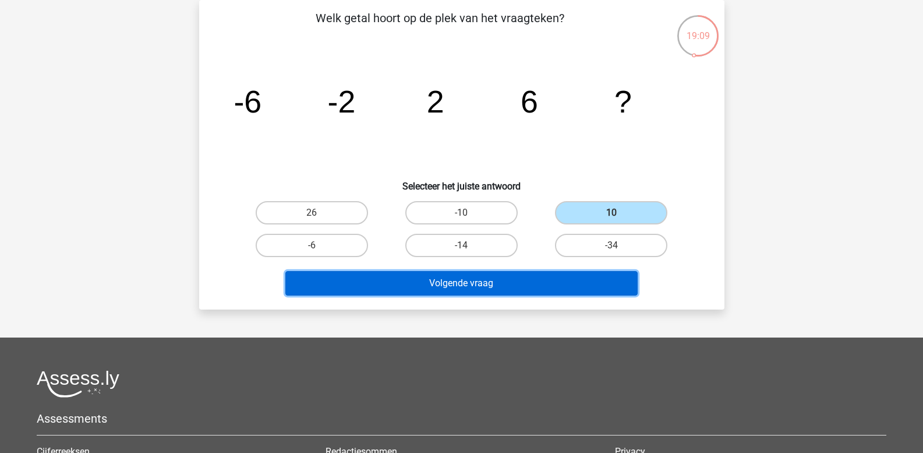
click at [527, 278] on button "Volgende vraag" at bounding box center [461, 283] width 352 height 24
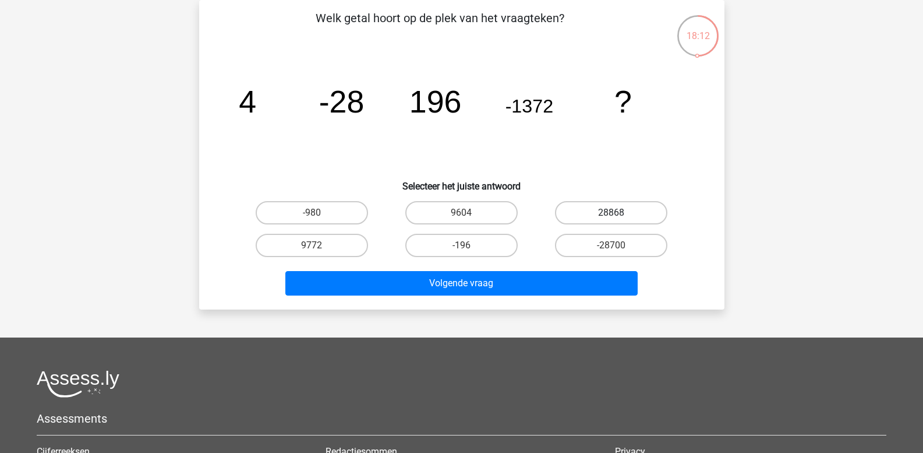
click at [580, 217] on label "28868" at bounding box center [611, 212] width 112 height 23
click at [612, 217] on input "28868" at bounding box center [616, 217] width 8 height 8
radio input "true"
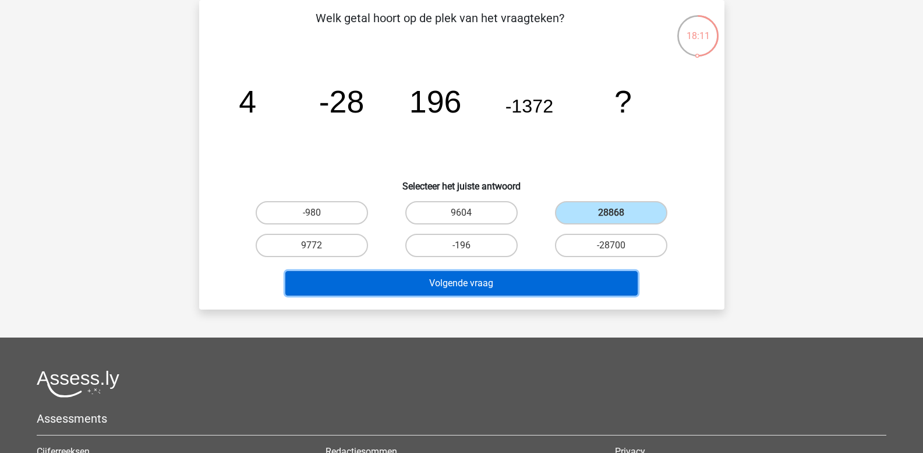
click at [445, 288] on button "Volgende vraag" at bounding box center [461, 283] width 352 height 24
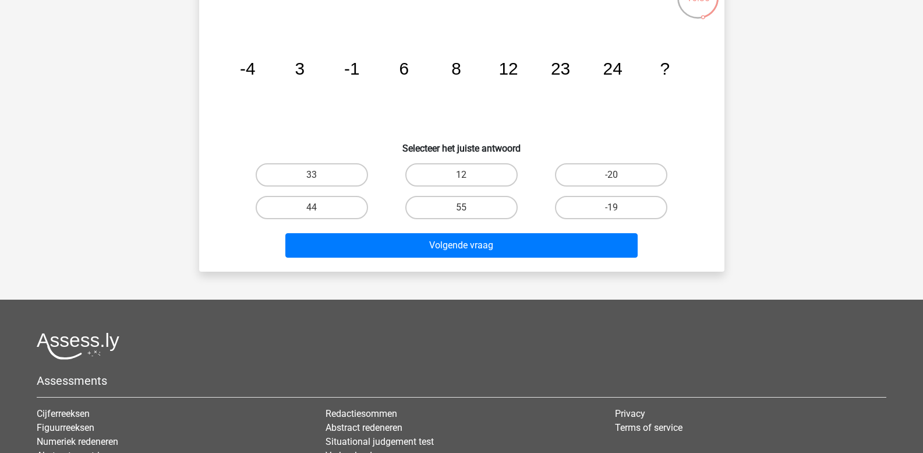
scroll to position [112, 0]
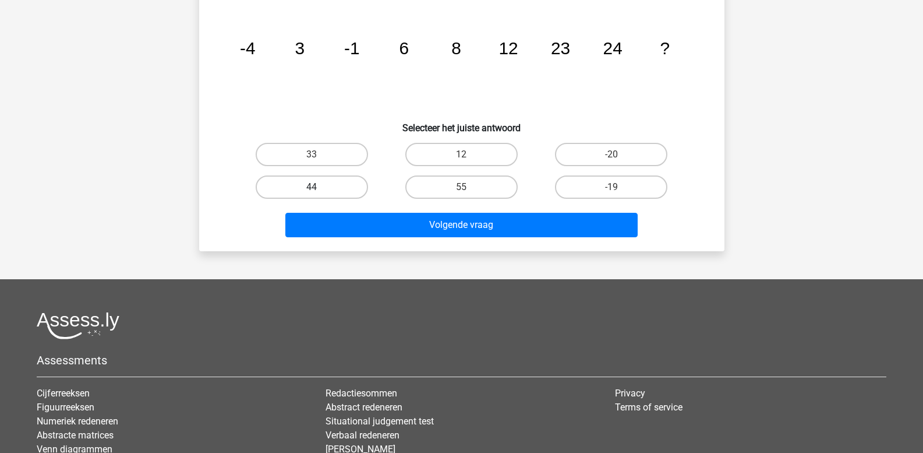
click at [321, 188] on label "44" at bounding box center [312, 186] width 112 height 23
click at [319, 188] on input "44" at bounding box center [316, 191] width 8 height 8
radio input "true"
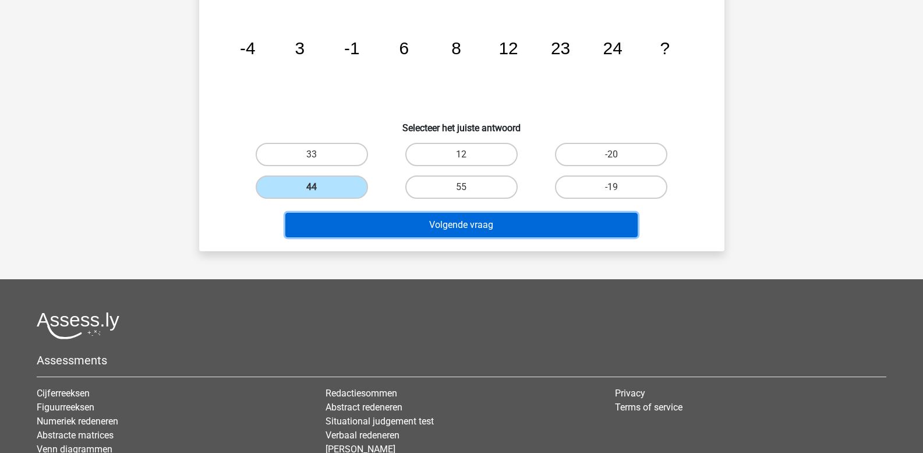
click at [361, 230] on button "Volgende vraag" at bounding box center [461, 225] width 352 height 24
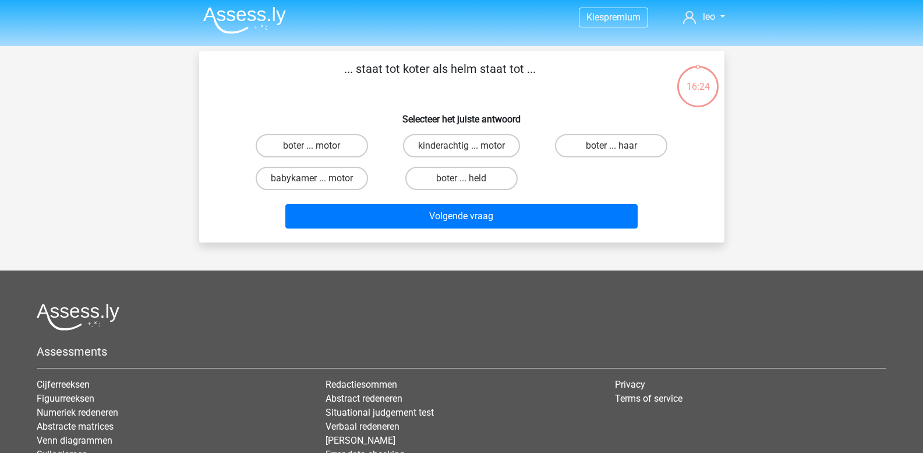
scroll to position [0, 0]
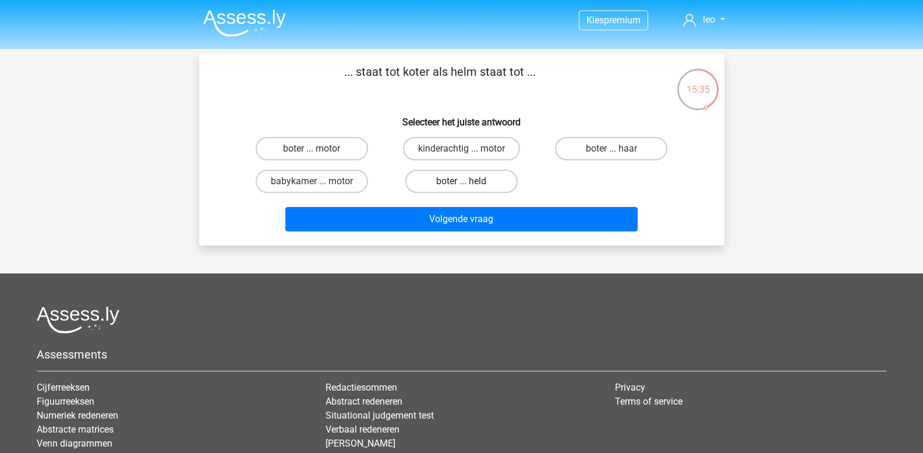
click at [423, 179] on label "boter ... held" at bounding box center [461, 180] width 112 height 23
click at [461, 181] on input "boter ... held" at bounding box center [465, 185] width 8 height 8
radio input "true"
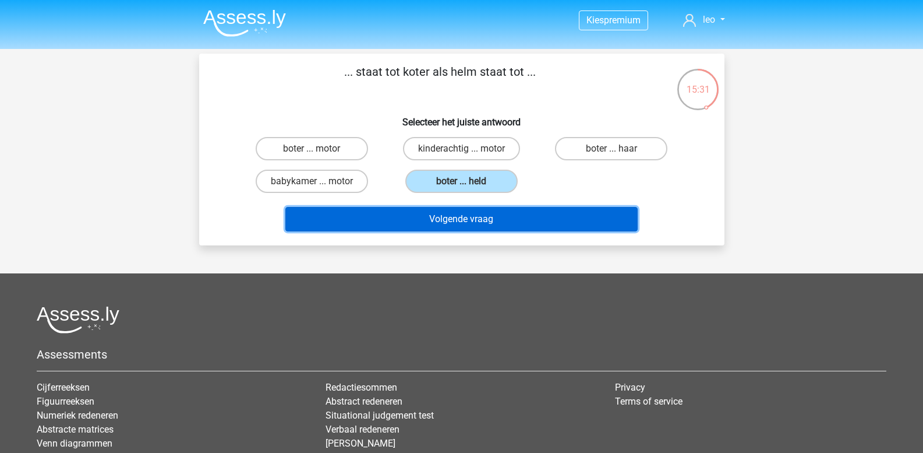
click at [419, 214] on button "Volgende vraag" at bounding box center [461, 219] width 352 height 24
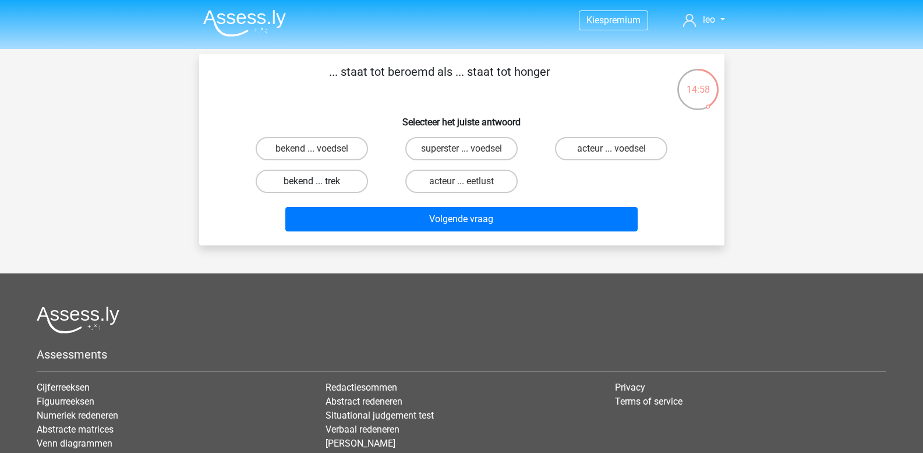
click at [341, 182] on label "bekend ... trek" at bounding box center [312, 180] width 112 height 23
click at [319, 182] on input "bekend ... trek" at bounding box center [316, 185] width 8 height 8
radio input "true"
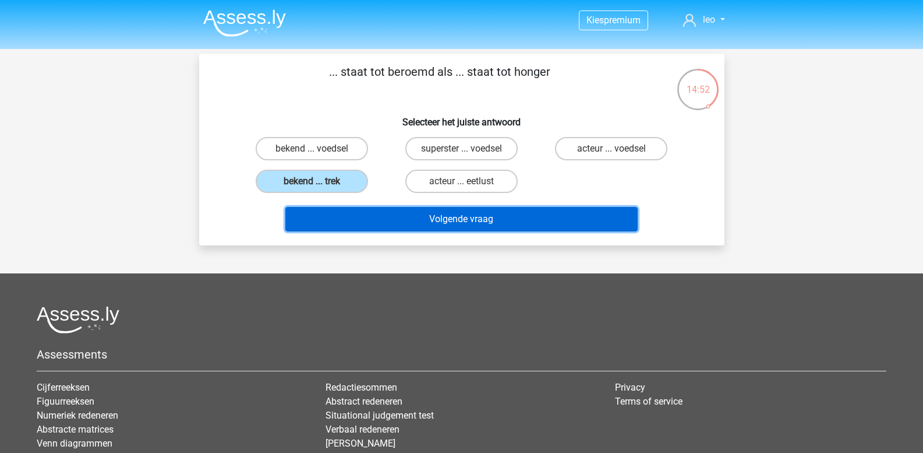
click at [387, 211] on button "Volgende vraag" at bounding box center [461, 219] width 352 height 24
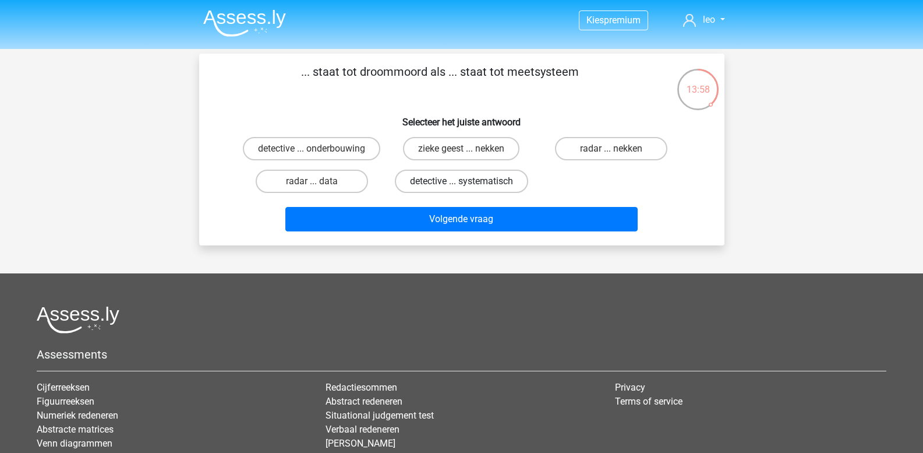
click at [450, 183] on label "detective ... systematisch" at bounding box center [461, 180] width 133 height 23
click at [461, 183] on input "detective ... systematisch" at bounding box center [465, 185] width 8 height 8
radio input "true"
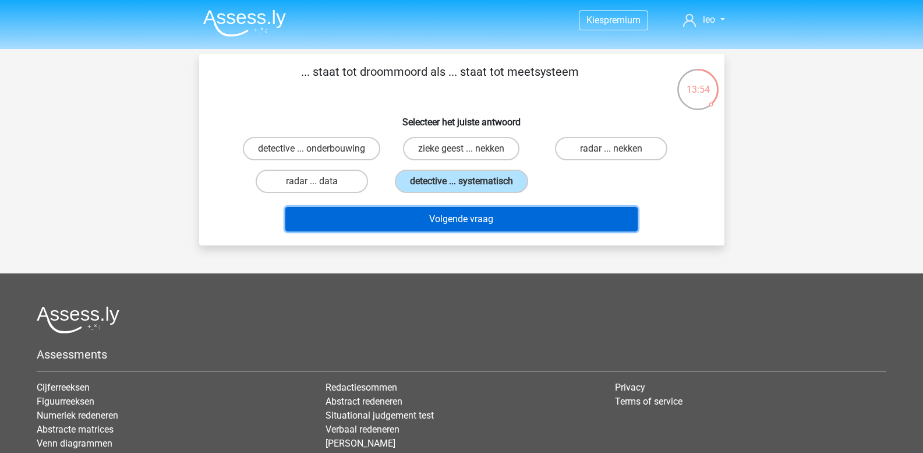
click at [453, 218] on button "Volgende vraag" at bounding box center [461, 219] width 352 height 24
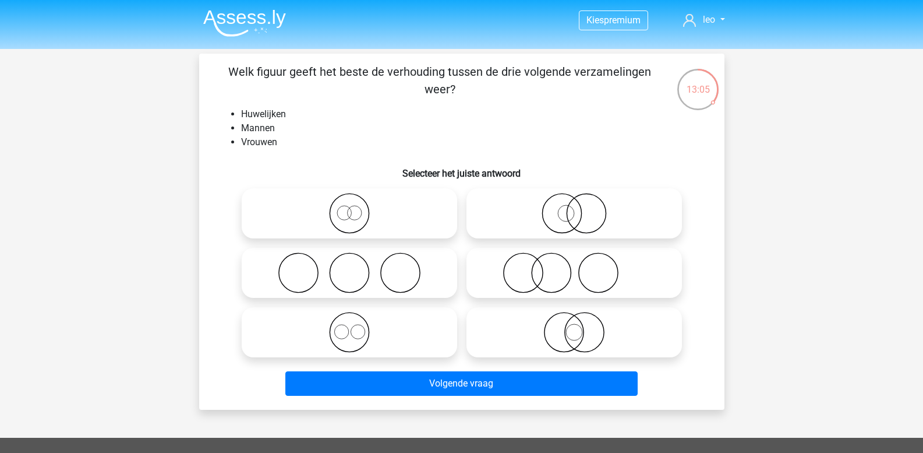
click at [342, 215] on icon at bounding box center [349, 213] width 206 height 41
click at [349, 207] on input "radio" at bounding box center [353, 204] width 8 height 8
radio input "true"
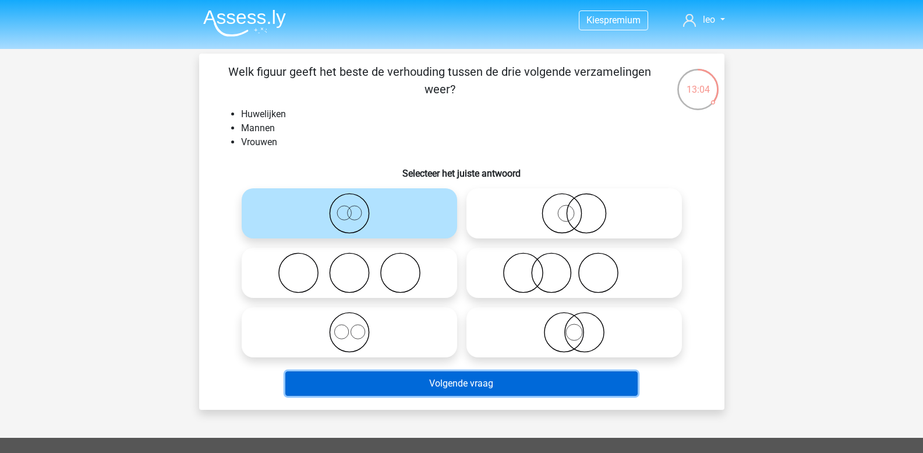
click at [412, 382] on button "Volgende vraag" at bounding box center [461, 383] width 352 height 24
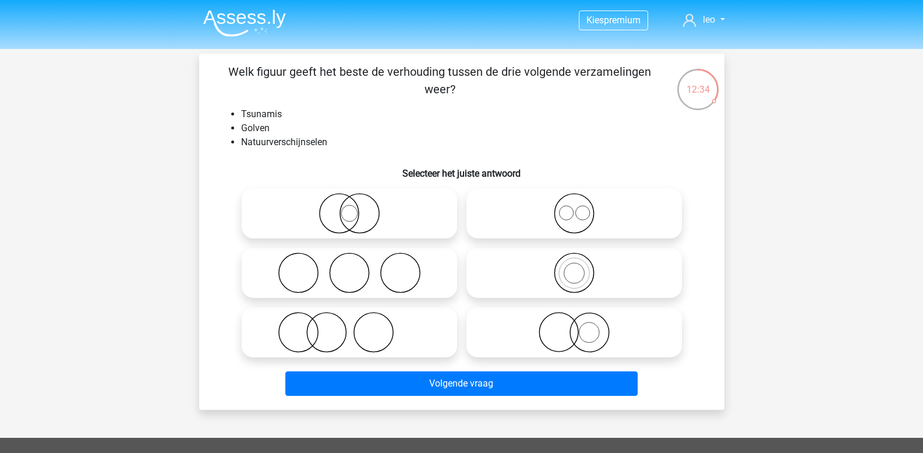
click at [570, 329] on icon at bounding box center [574, 332] width 206 height 41
click at [574, 326] on input "radio" at bounding box center [578, 323] width 8 height 8
radio input "true"
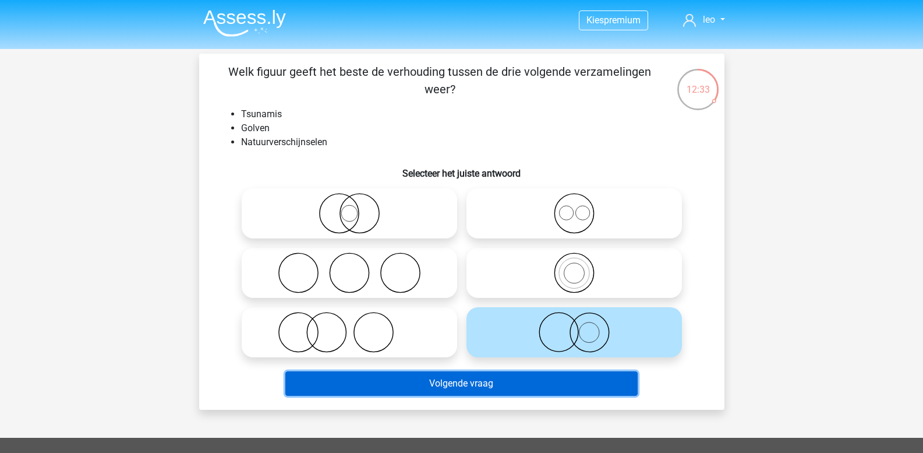
click at [490, 389] on button "Volgende vraag" at bounding box center [461, 383] width 352 height 24
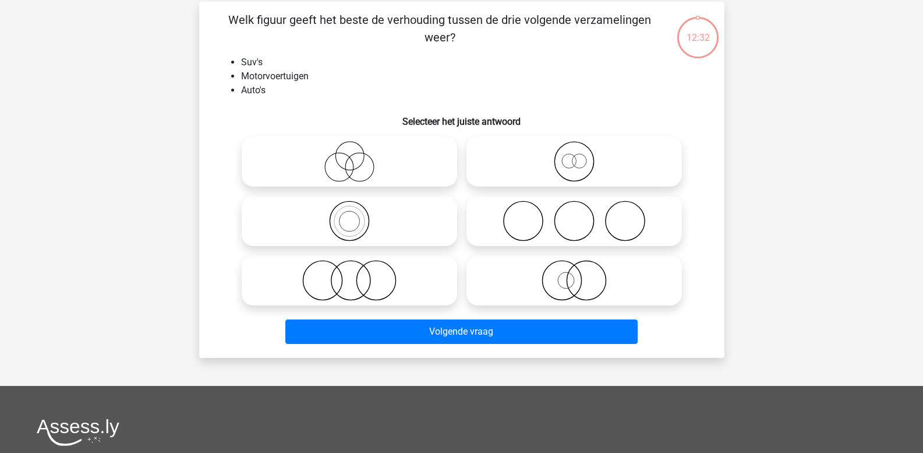
scroll to position [54, 0]
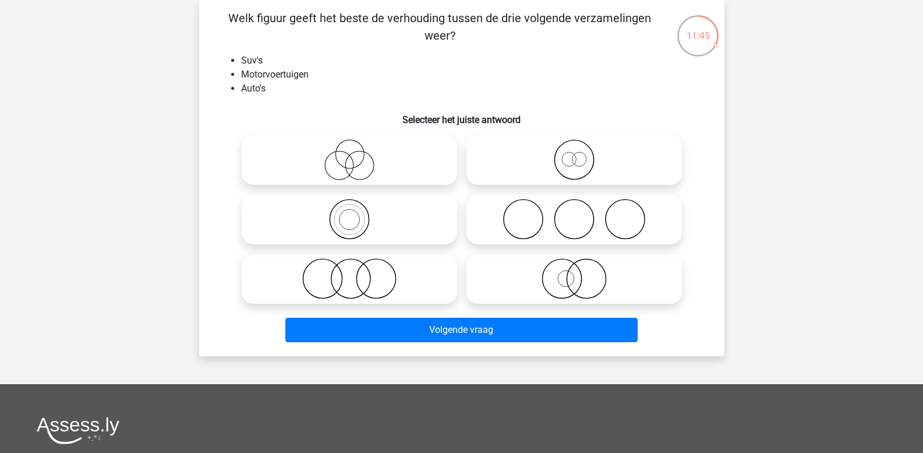
click at [345, 218] on icon at bounding box center [349, 219] width 206 height 41
click at [349, 213] on input "radio" at bounding box center [353, 210] width 8 height 8
radio input "true"
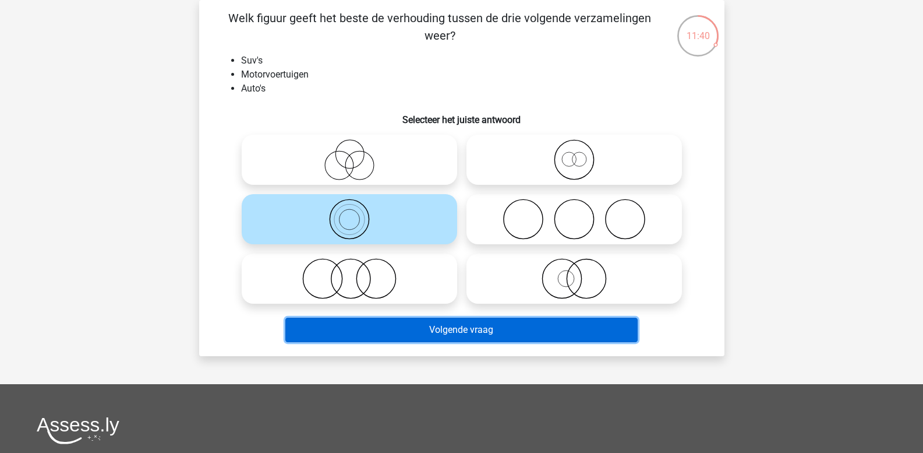
click at [368, 323] on button "Volgende vraag" at bounding box center [461, 329] width 352 height 24
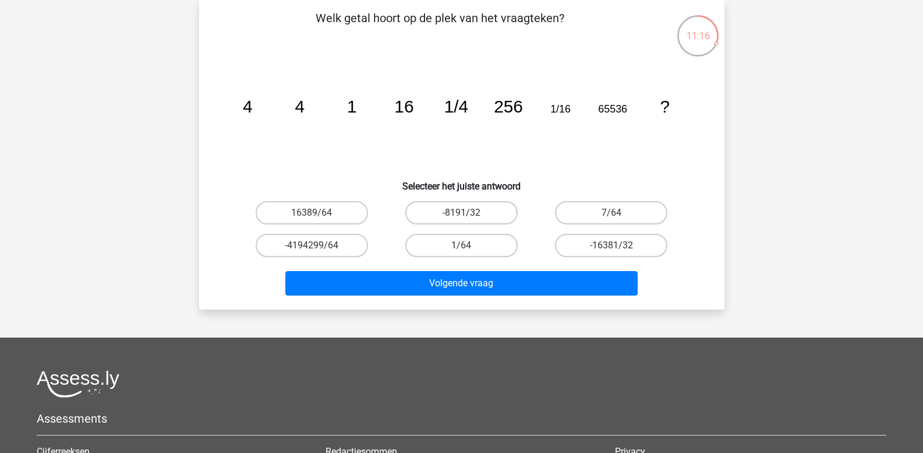
click at [462, 247] on input "1/64" at bounding box center [465, 249] width 8 height 8
radio input "true"
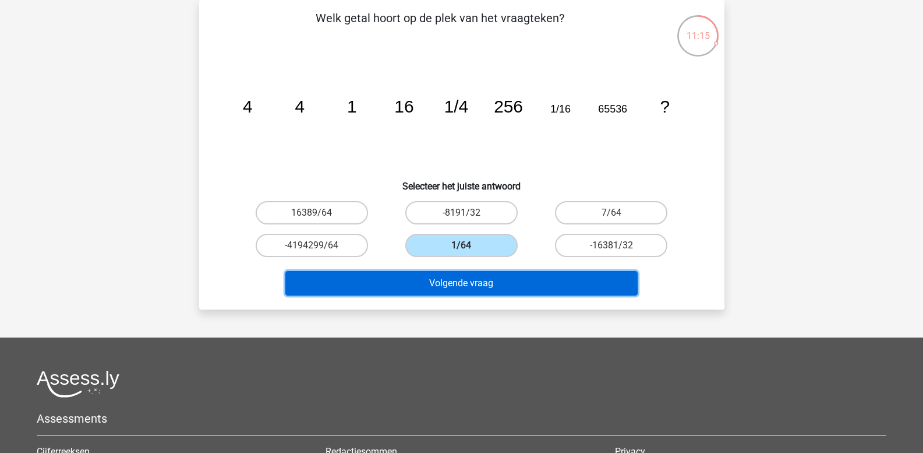
click at [452, 278] on button "Volgende vraag" at bounding box center [461, 283] width 352 height 24
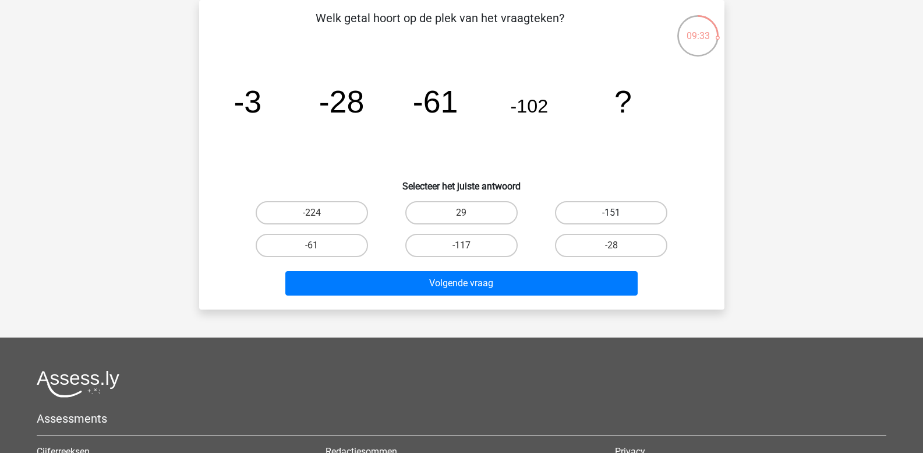
click at [584, 206] on label "-151" at bounding box center [611, 212] width 112 height 23
click at [612, 213] on input "-151" at bounding box center [616, 217] width 8 height 8
radio input "true"
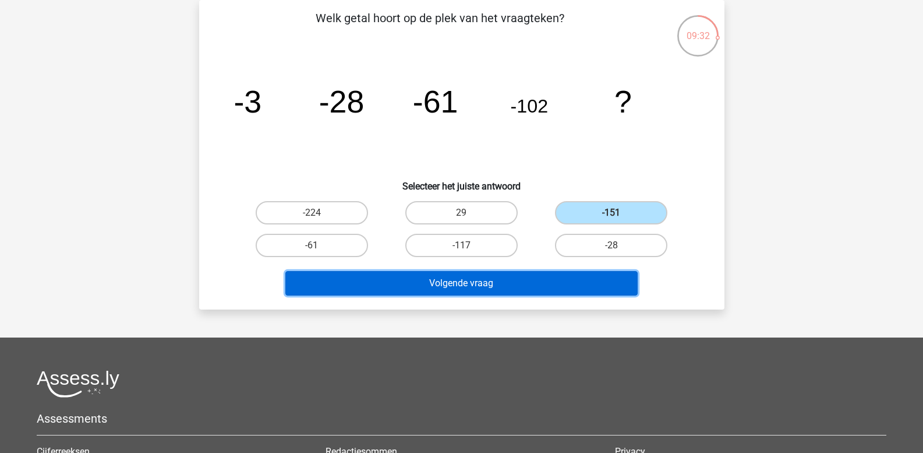
click at [476, 289] on button "Volgende vraag" at bounding box center [461, 283] width 352 height 24
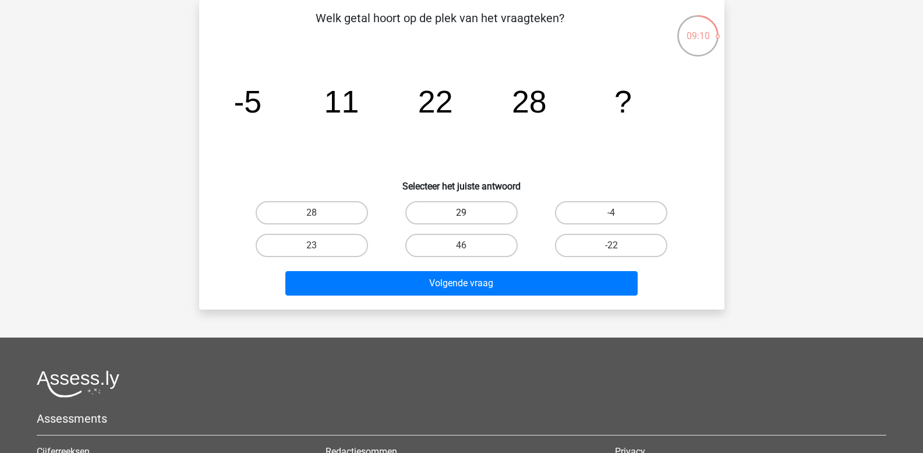
click at [418, 216] on label "29" at bounding box center [461, 212] width 112 height 23
click at [461, 216] on input "29" at bounding box center [465, 217] width 8 height 8
radio input "true"
click at [421, 269] on div "Volgende vraag" at bounding box center [462, 281] width 488 height 38
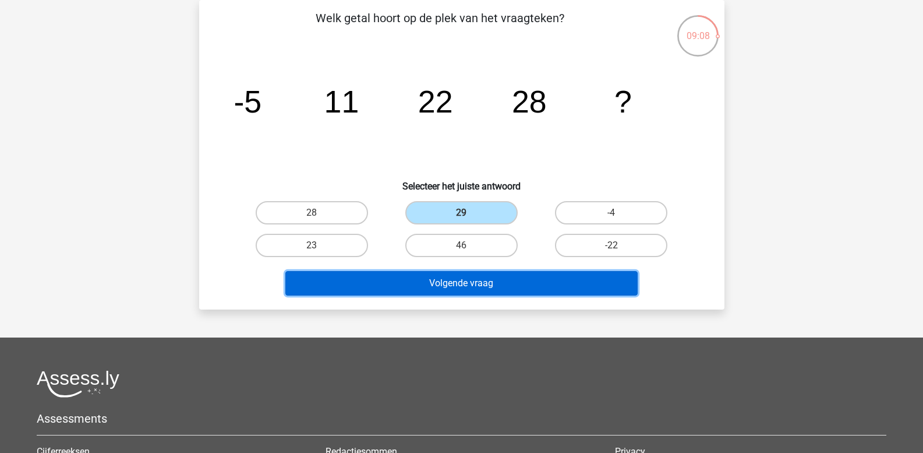
click at [419, 283] on button "Volgende vraag" at bounding box center [461, 283] width 352 height 24
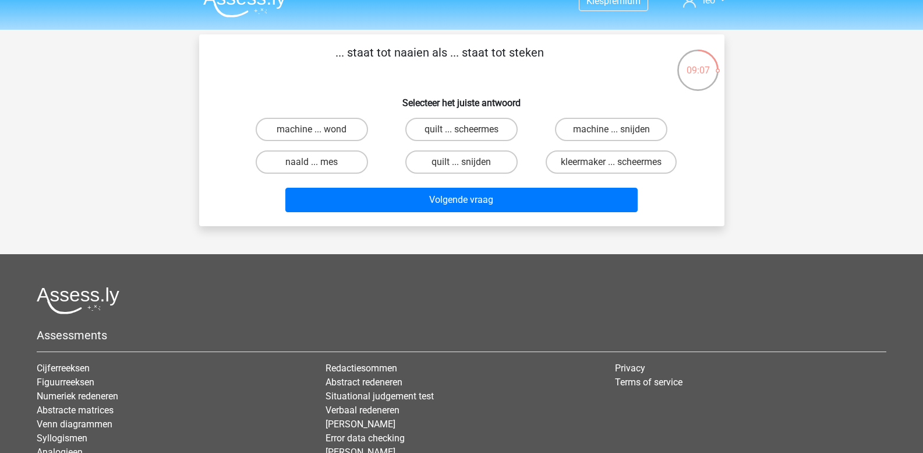
scroll to position [0, 0]
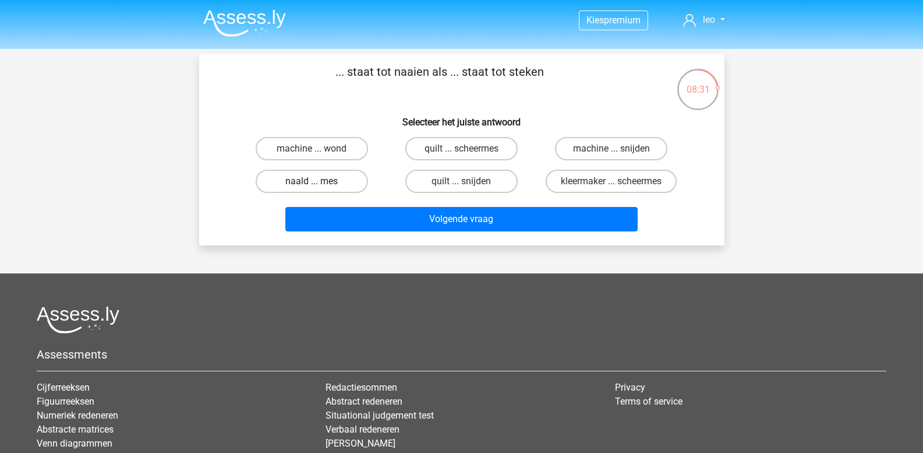
click at [342, 177] on label "naald ... mes" at bounding box center [312, 180] width 112 height 23
click at [319, 181] on input "naald ... mes" at bounding box center [316, 185] width 8 height 8
radio input "true"
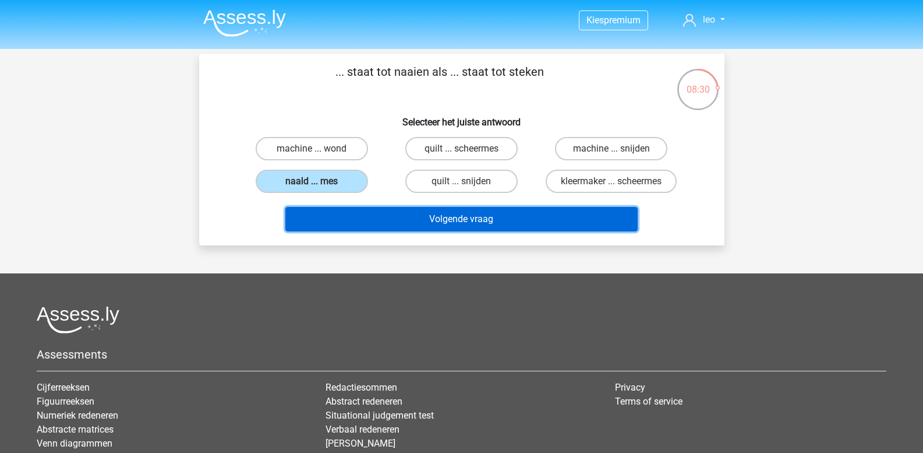
click at [370, 218] on button "Volgende vraag" at bounding box center [461, 219] width 352 height 24
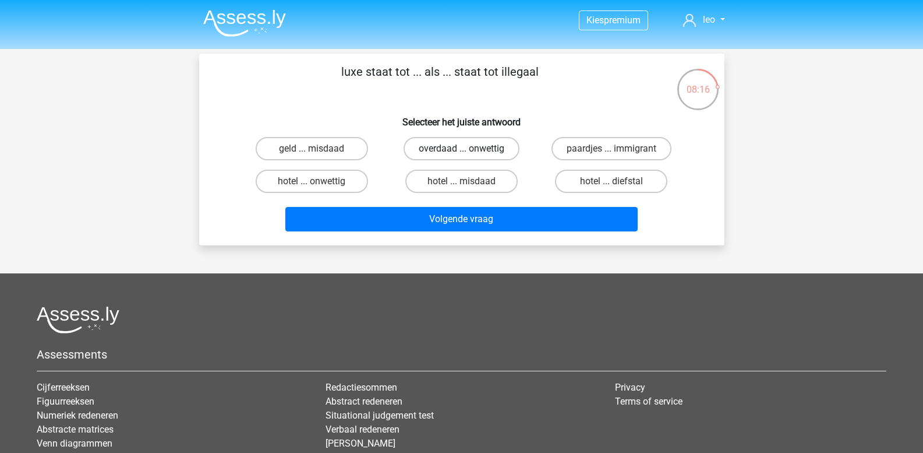
click at [432, 147] on label "overdaad ... onwettig" at bounding box center [462, 148] width 116 height 23
click at [461, 149] on input "overdaad ... onwettig" at bounding box center [465, 153] width 8 height 8
radio input "true"
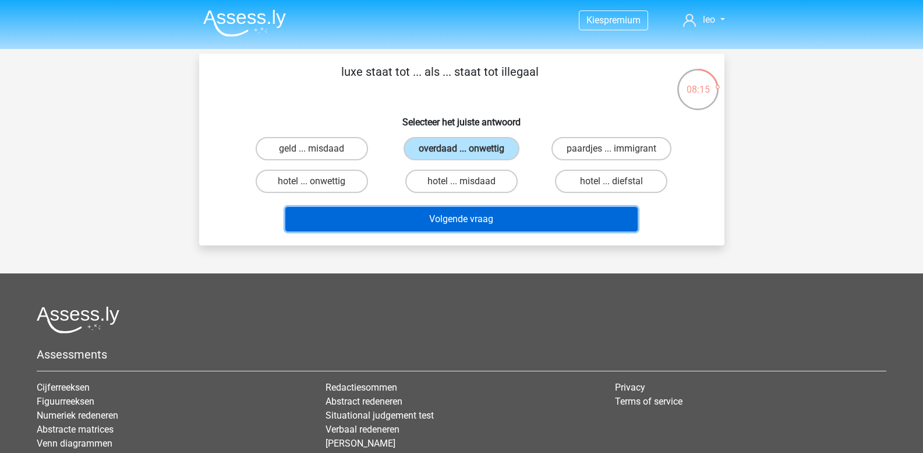
click at [413, 215] on button "Volgende vraag" at bounding box center [461, 219] width 352 height 24
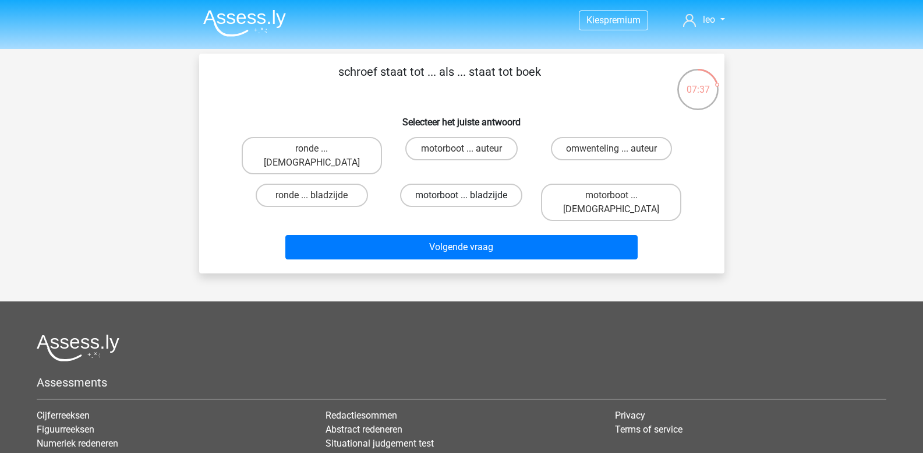
click at [475, 183] on label "motorboot ... bladzijde" at bounding box center [461, 194] width 122 height 23
click at [469, 195] on input "motorboot ... bladzijde" at bounding box center [465, 199] width 8 height 8
radio input "true"
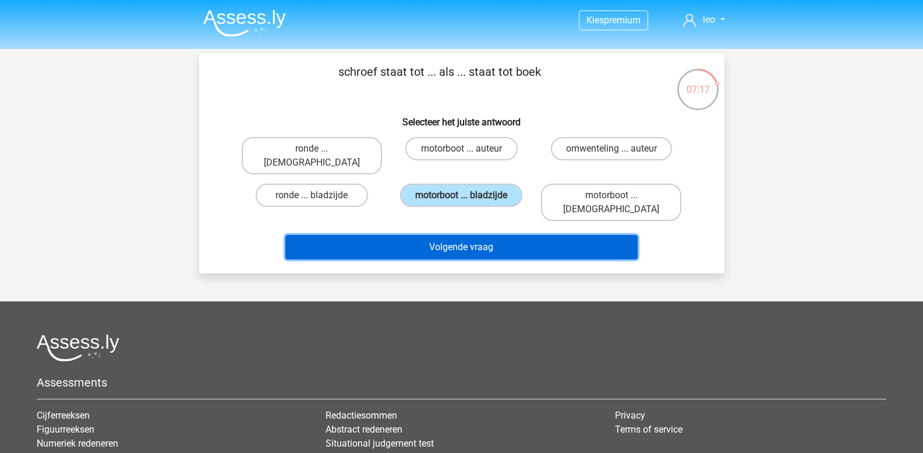
click at [442, 235] on button "Volgende vraag" at bounding box center [461, 247] width 352 height 24
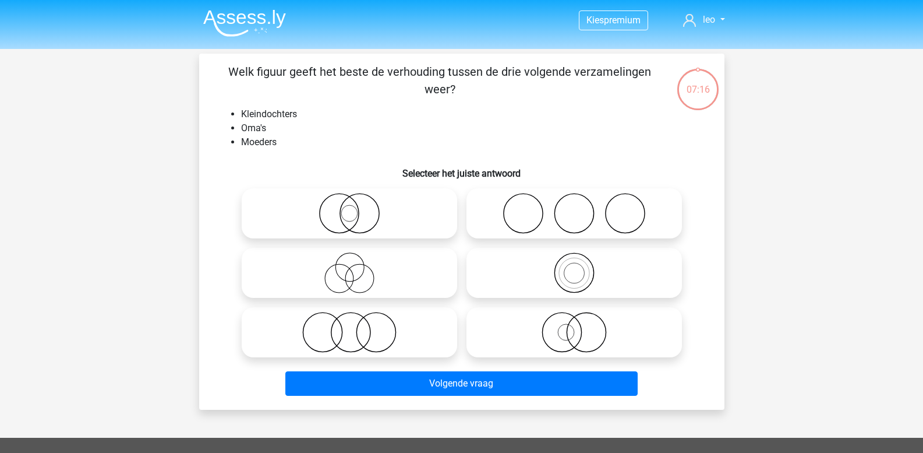
scroll to position [54, 0]
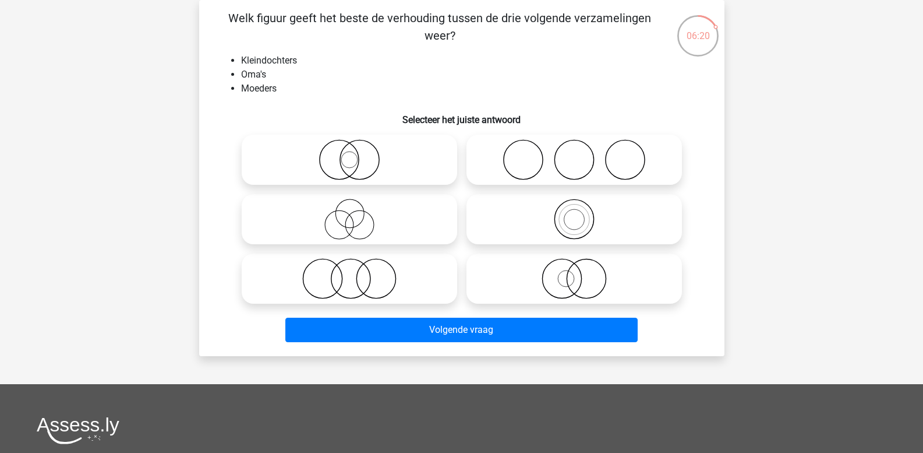
click at [584, 274] on icon at bounding box center [574, 278] width 206 height 41
click at [582, 273] on input "radio" at bounding box center [578, 269] width 8 height 8
radio input "true"
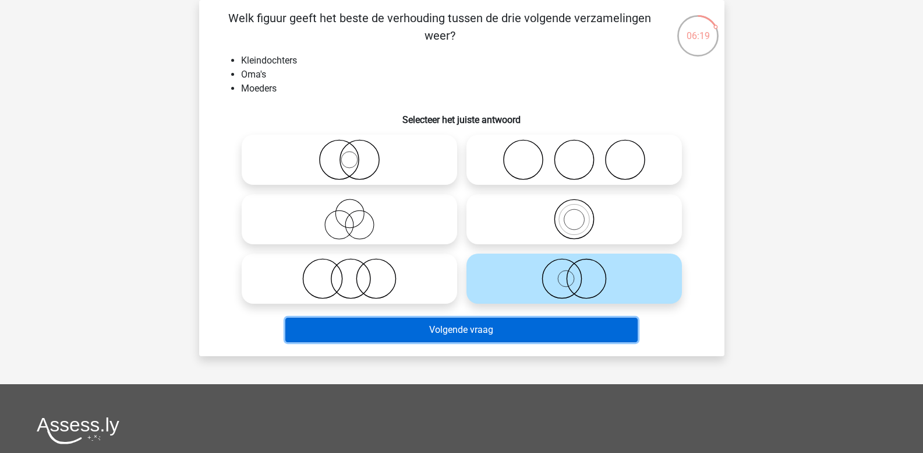
click at [498, 326] on button "Volgende vraag" at bounding box center [461, 329] width 352 height 24
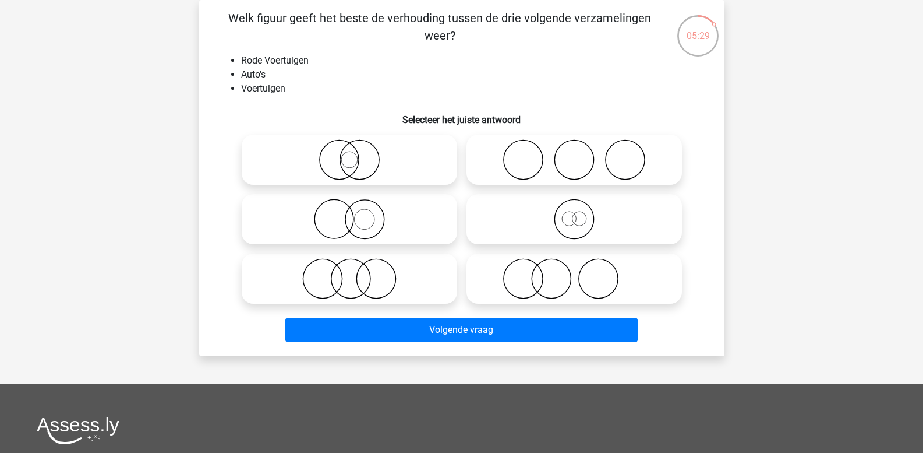
click at [359, 273] on icon at bounding box center [349, 278] width 206 height 41
click at [357, 273] on input "radio" at bounding box center [353, 269] width 8 height 8
radio input "true"
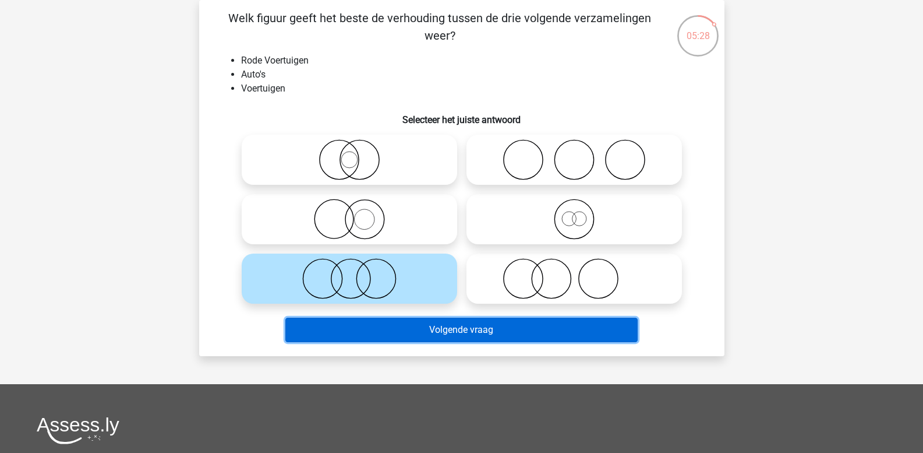
click at [395, 329] on button "Volgende vraag" at bounding box center [461, 329] width 352 height 24
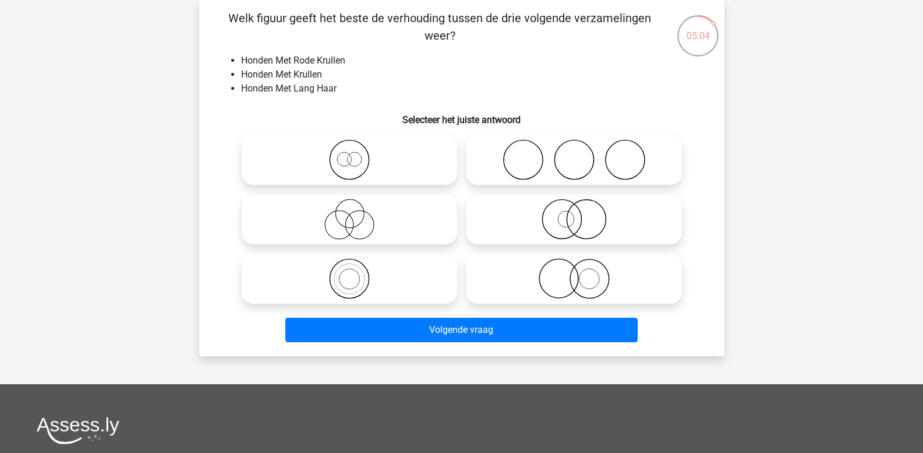
click at [345, 284] on icon at bounding box center [349, 278] width 206 height 41
click at [349, 273] on input "radio" at bounding box center [353, 269] width 8 height 8
radio input "true"
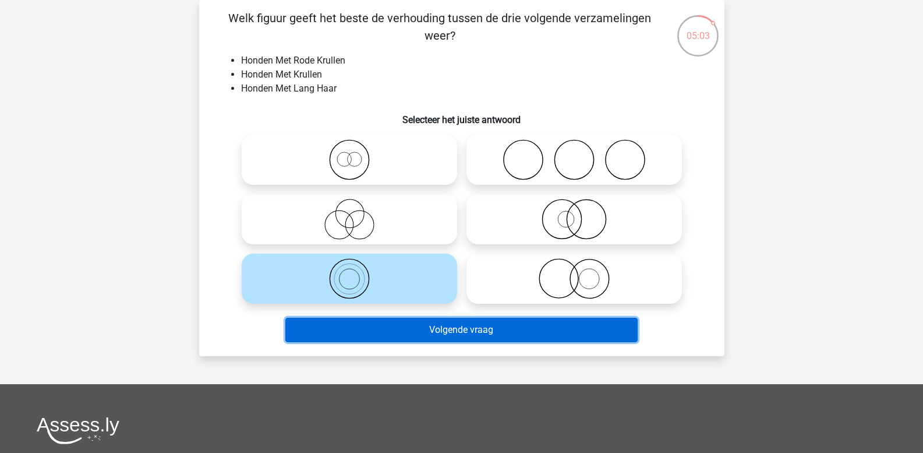
click at [362, 325] on button "Volgende vraag" at bounding box center [461, 329] width 352 height 24
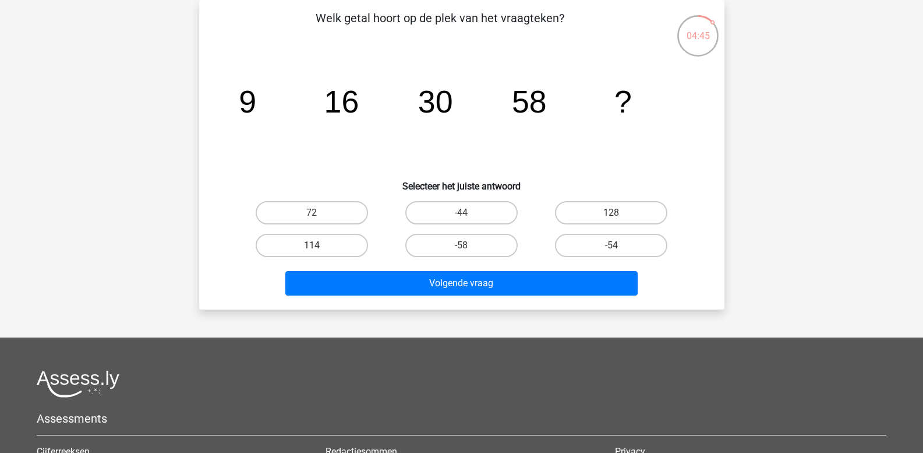
click at [303, 243] on label "114" at bounding box center [312, 245] width 112 height 23
click at [312, 245] on input "114" at bounding box center [316, 249] width 8 height 8
radio input "true"
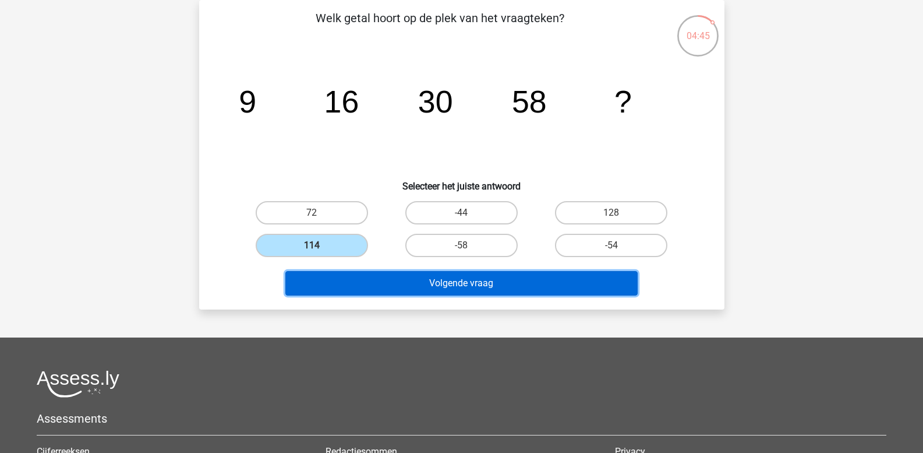
click at [348, 289] on button "Volgende vraag" at bounding box center [461, 283] width 352 height 24
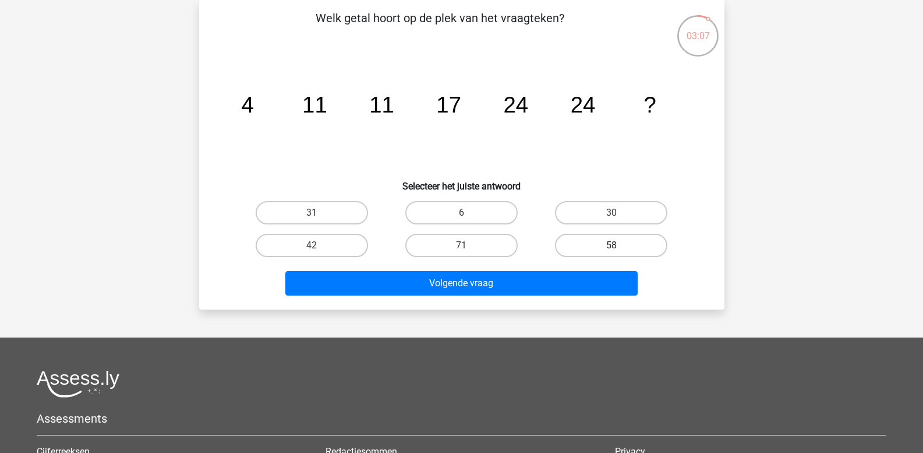
click at [592, 244] on label "58" at bounding box center [611, 245] width 112 height 23
click at [612, 245] on input "58" at bounding box center [616, 249] width 8 height 8
radio input "true"
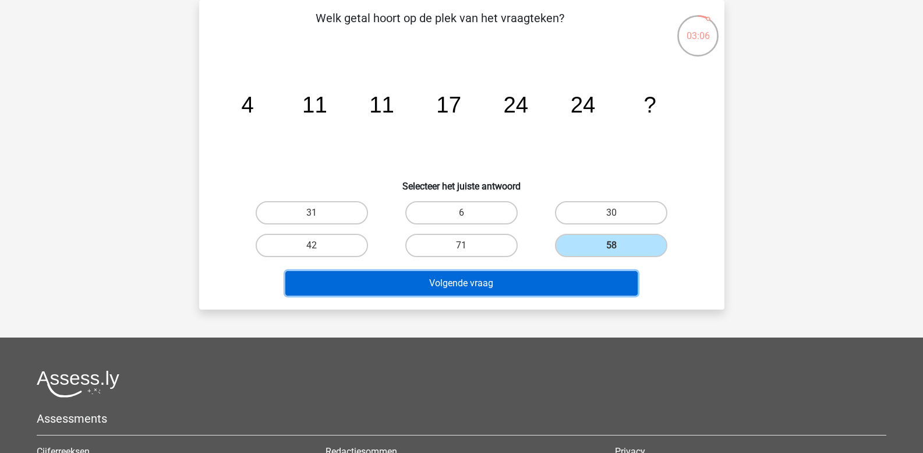
click at [521, 285] on button "Volgende vraag" at bounding box center [461, 283] width 352 height 24
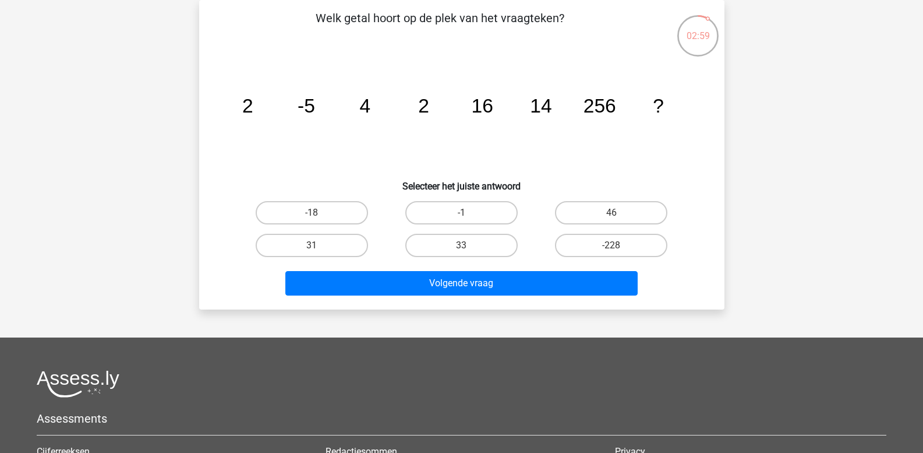
click at [370, 109] on icon "image/svg+xml 2 -5 4 2 16 14 256 ?" at bounding box center [461, 113] width 469 height 118
drag, startPoint x: 372, startPoint y: 132, endPoint x: 414, endPoint y: 130, distance: 42.0
click at [414, 130] on icon "image/svg+xml 2 -5 4 2 16 14 256 ?" at bounding box center [461, 113] width 469 height 118
click at [335, 247] on label "31" at bounding box center [312, 245] width 112 height 23
click at [319, 247] on input "31" at bounding box center [316, 249] width 8 height 8
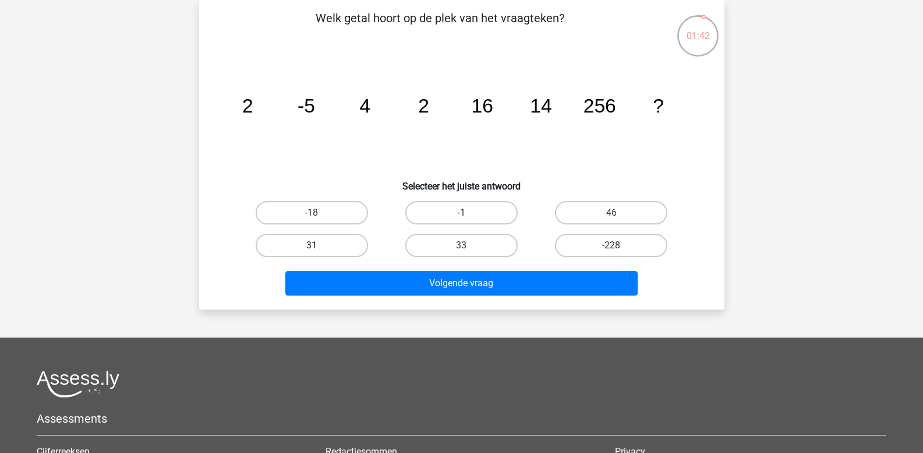
radio input "true"
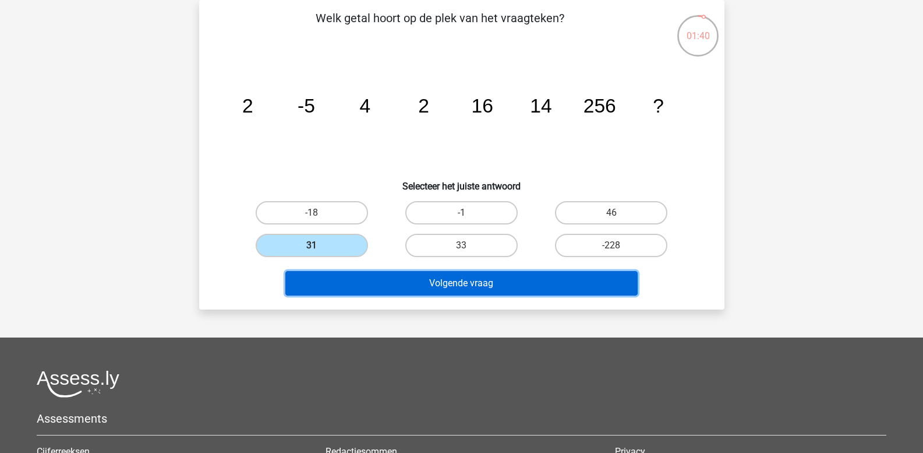
click at [398, 280] on button "Volgende vraag" at bounding box center [461, 283] width 352 height 24
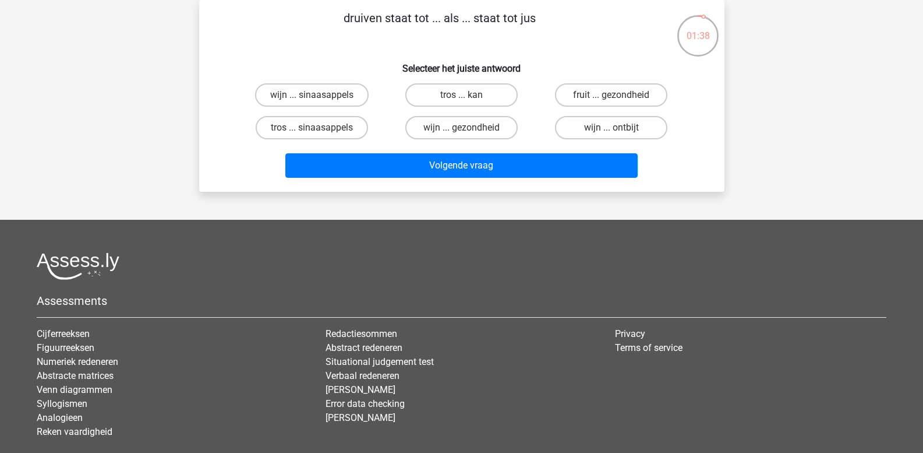
scroll to position [0, 0]
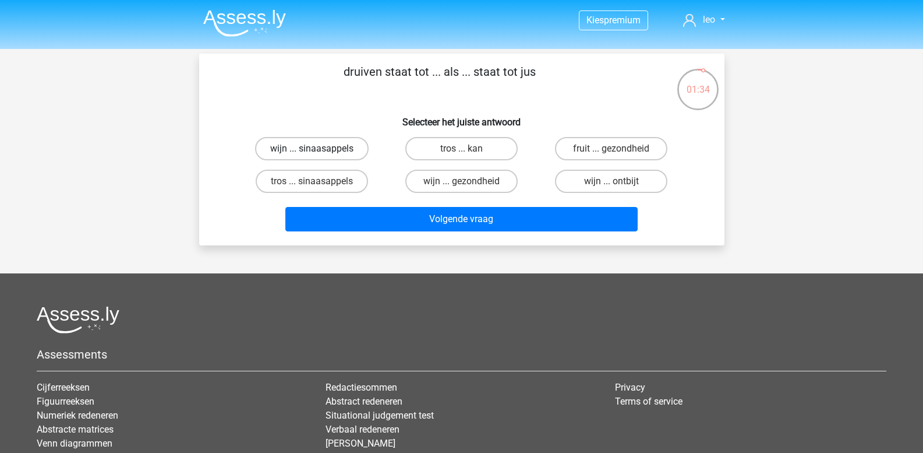
click at [330, 147] on label "wijn ... sinaasappels" at bounding box center [312, 148] width 114 height 23
click at [319, 149] on input "wijn ... sinaasappels" at bounding box center [316, 153] width 8 height 8
radio input "true"
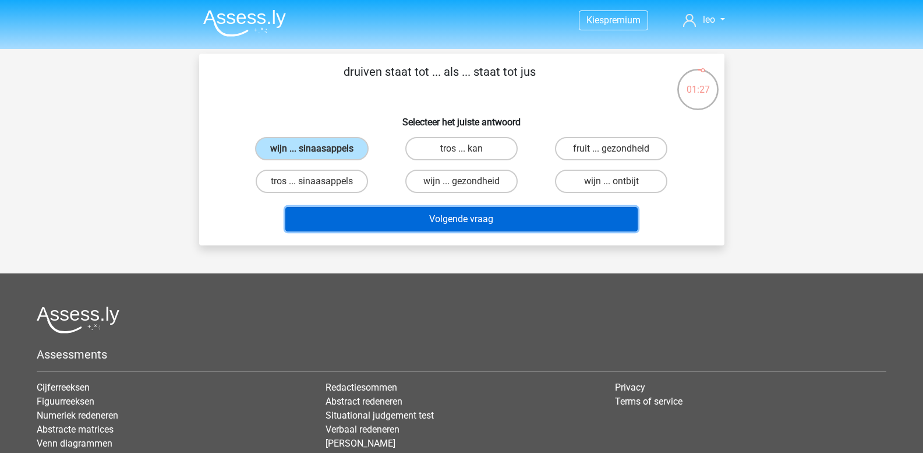
click at [377, 220] on button "Volgende vraag" at bounding box center [461, 219] width 352 height 24
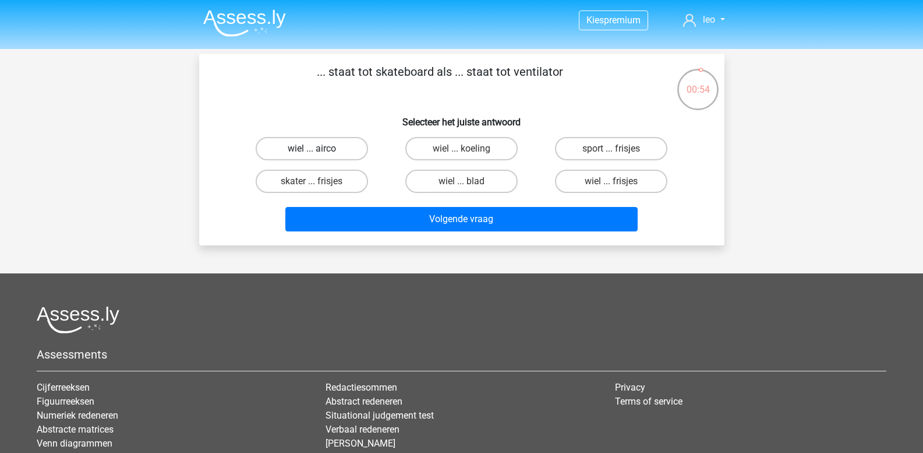
click at [341, 152] on label "wiel ... airco" at bounding box center [312, 148] width 112 height 23
click at [319, 152] on input "wiel ... airco" at bounding box center [316, 153] width 8 height 8
radio input "true"
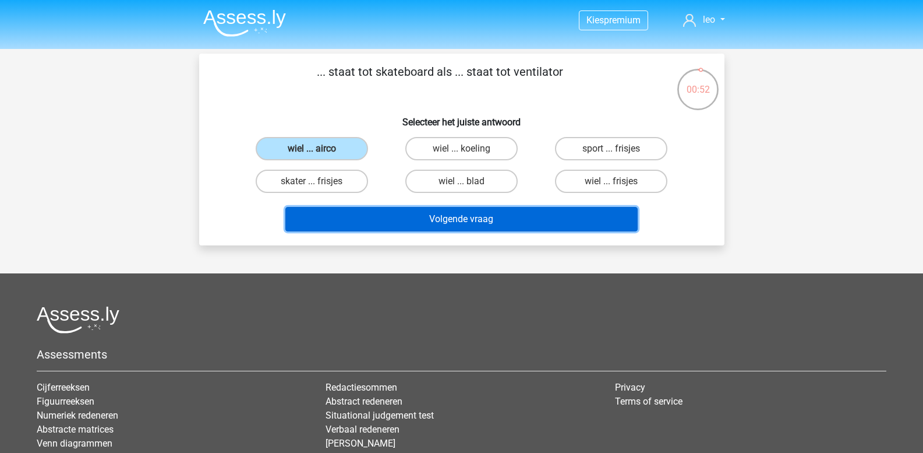
click at [397, 213] on button "Volgende vraag" at bounding box center [461, 219] width 352 height 24
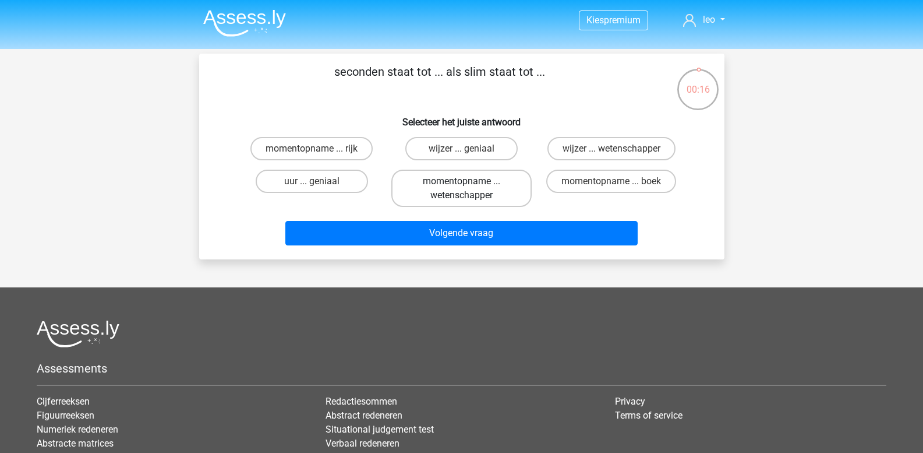
click at [492, 191] on label "momentopname ... wetenschapper" at bounding box center [461, 187] width 140 height 37
click at [469, 189] on input "momentopname ... wetenschapper" at bounding box center [465, 185] width 8 height 8
radio input "true"
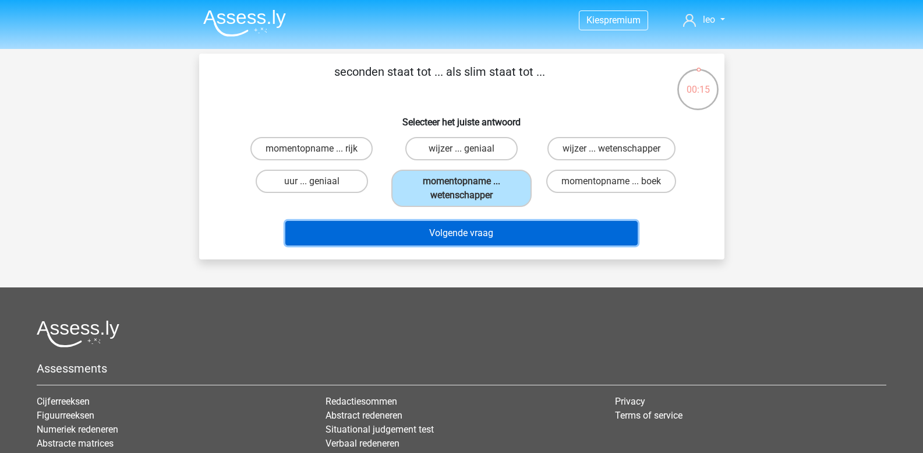
click at [489, 228] on button "Volgende vraag" at bounding box center [461, 233] width 352 height 24
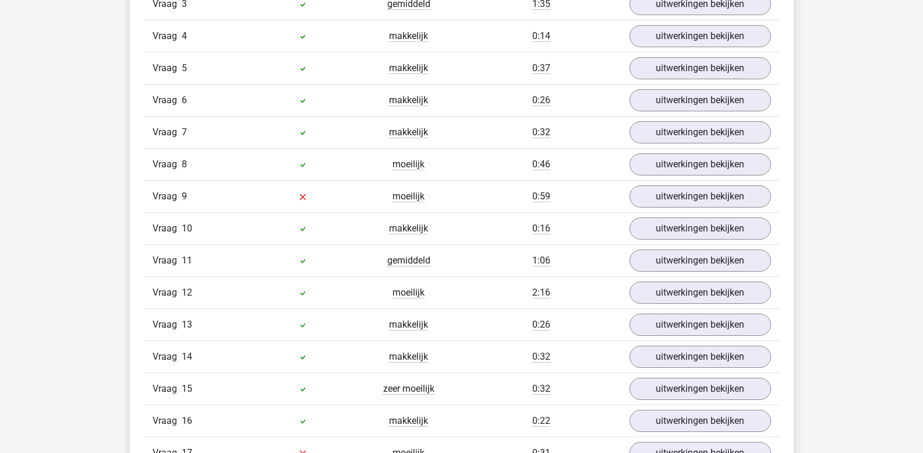
scroll to position [1405, 0]
click at [672, 192] on link "uitwerkingen bekijken" at bounding box center [700, 196] width 163 height 26
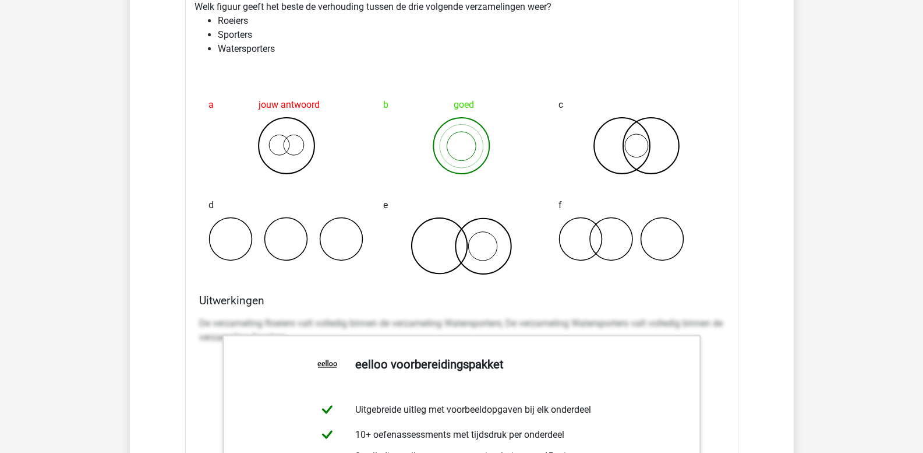
scroll to position [1624, 0]
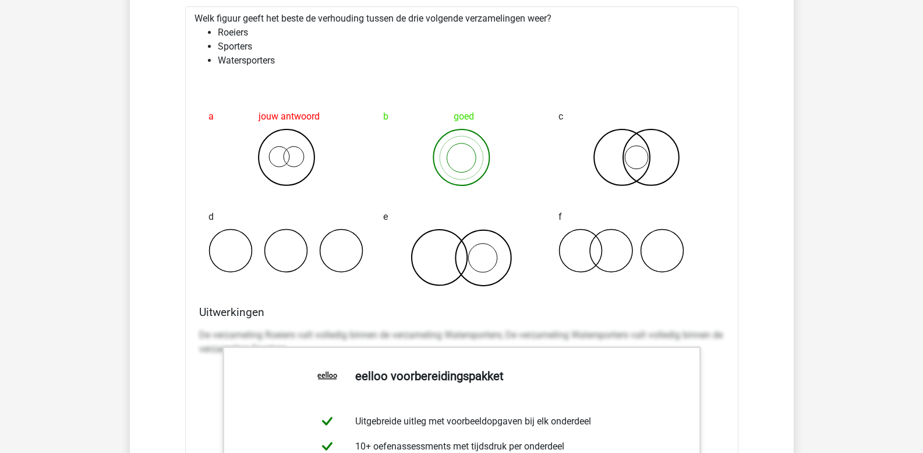
drag, startPoint x: 672, startPoint y: 192, endPoint x: 879, endPoint y: 185, distance: 207.5
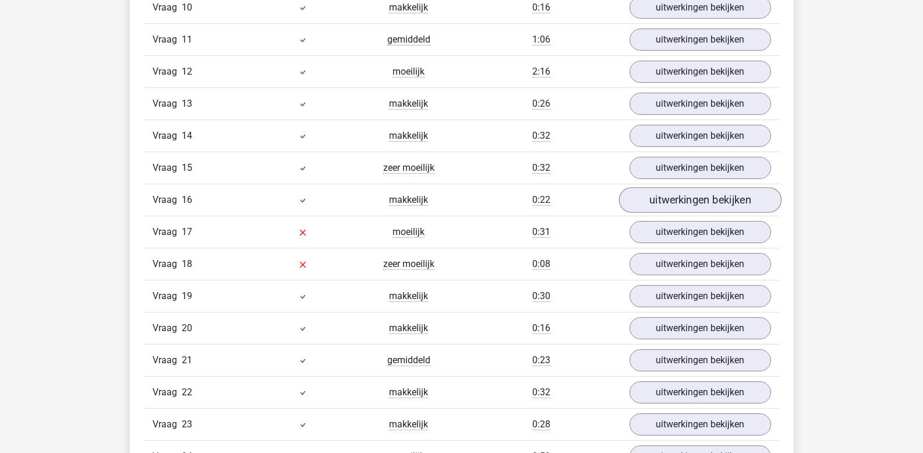
scroll to position [2382, 0]
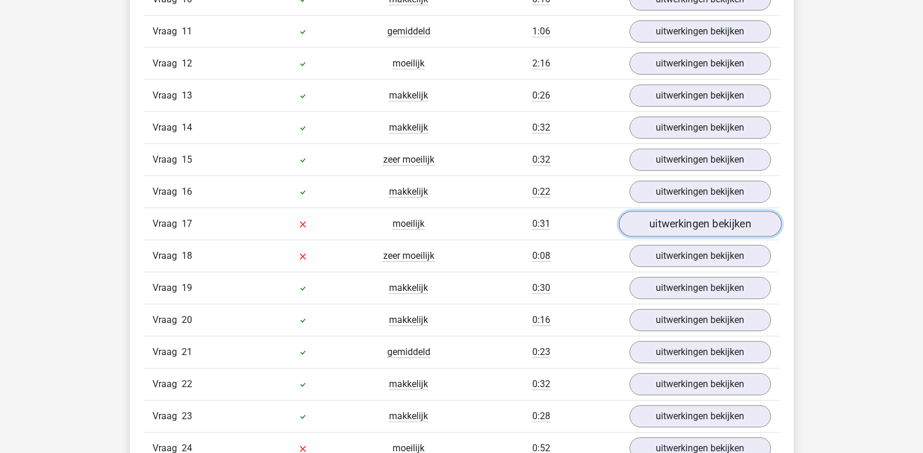
click at [703, 224] on link "uitwerkingen bekijken" at bounding box center [700, 224] width 163 height 26
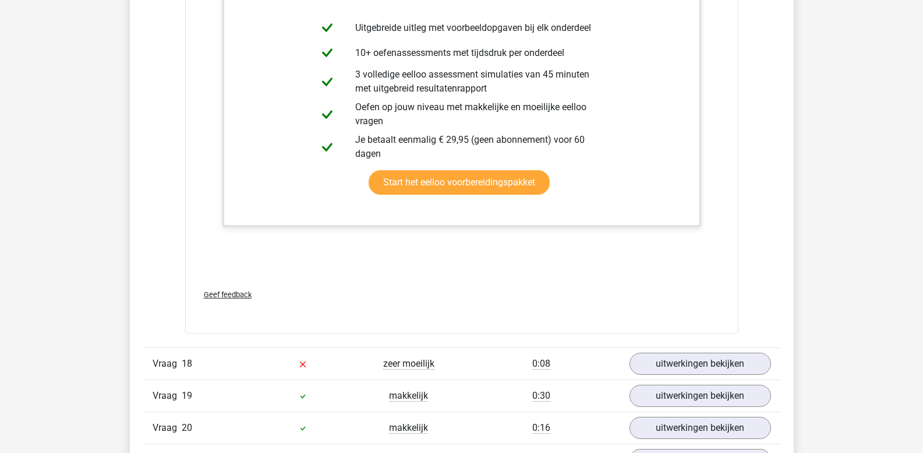
scroll to position [3197, 0]
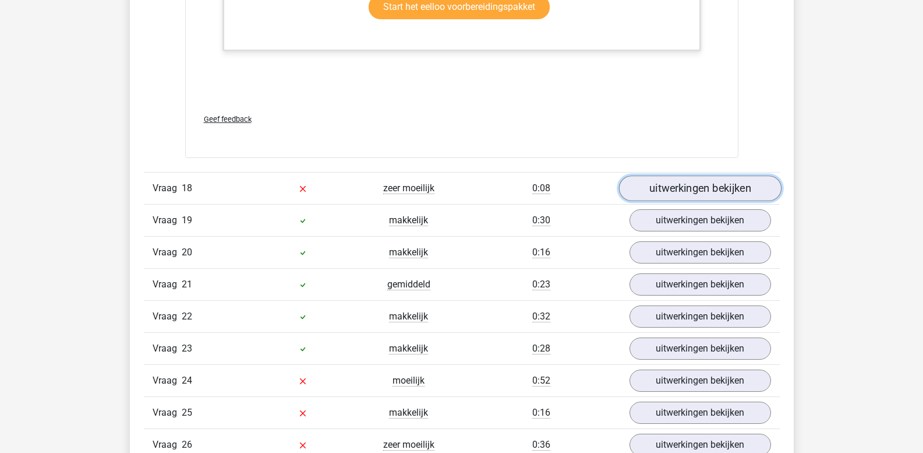
click at [699, 184] on link "uitwerkingen bekijken" at bounding box center [700, 188] width 163 height 26
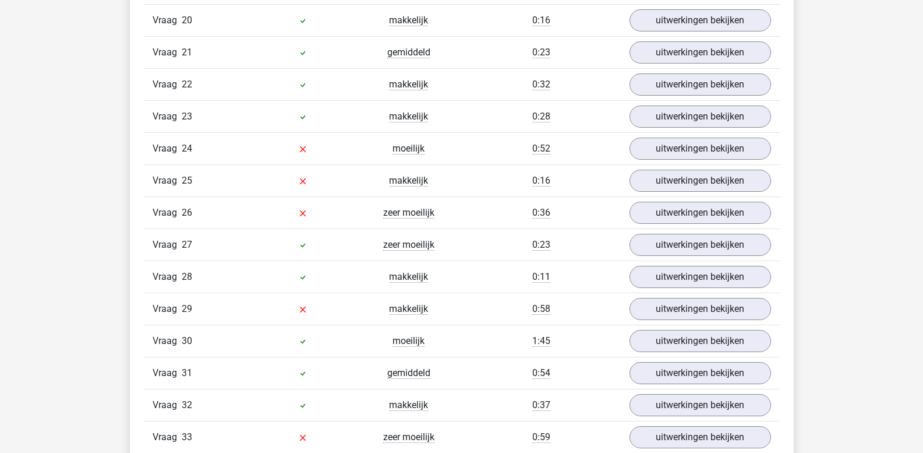
scroll to position [4245, 0]
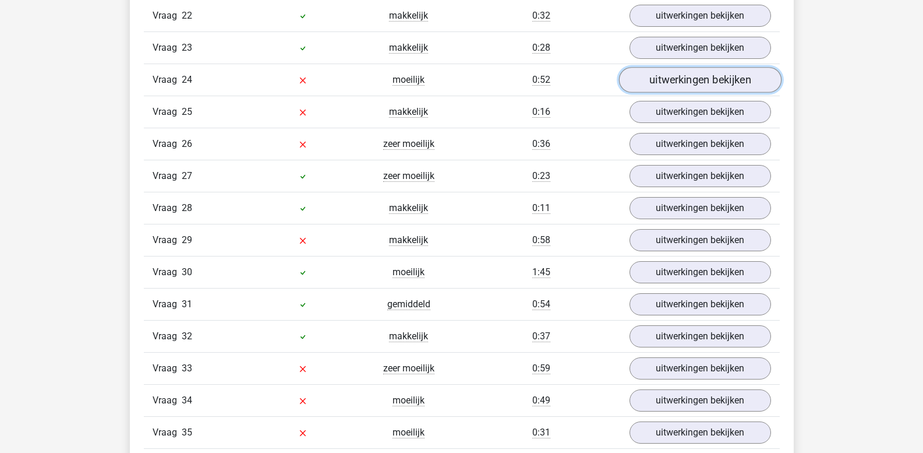
click at [667, 85] on link "uitwerkingen bekijken" at bounding box center [700, 81] width 163 height 26
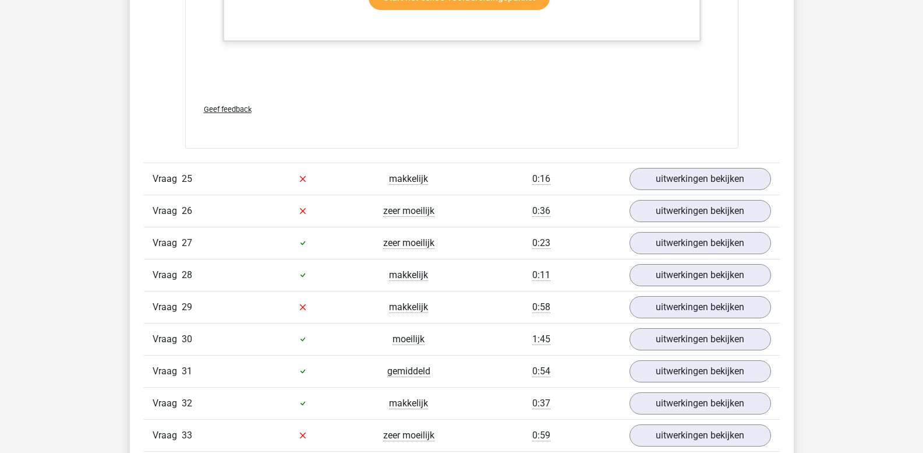
scroll to position [4770, 0]
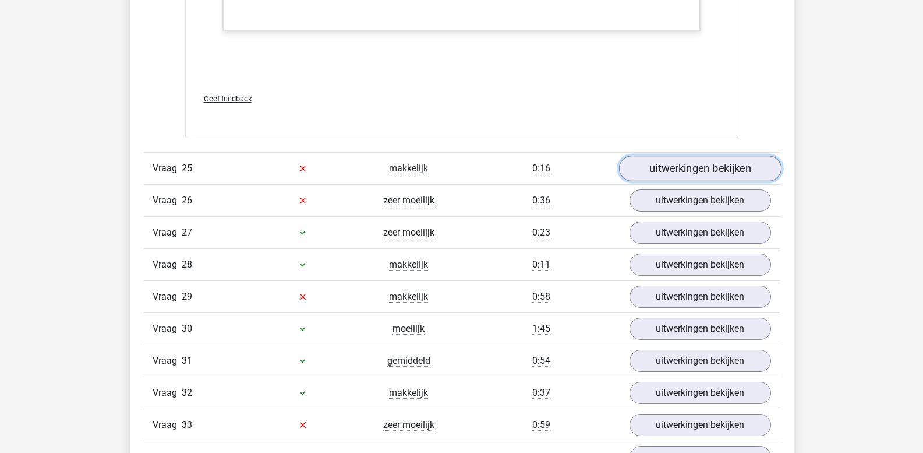
click at [688, 167] on link "uitwerkingen bekijken" at bounding box center [700, 169] width 163 height 26
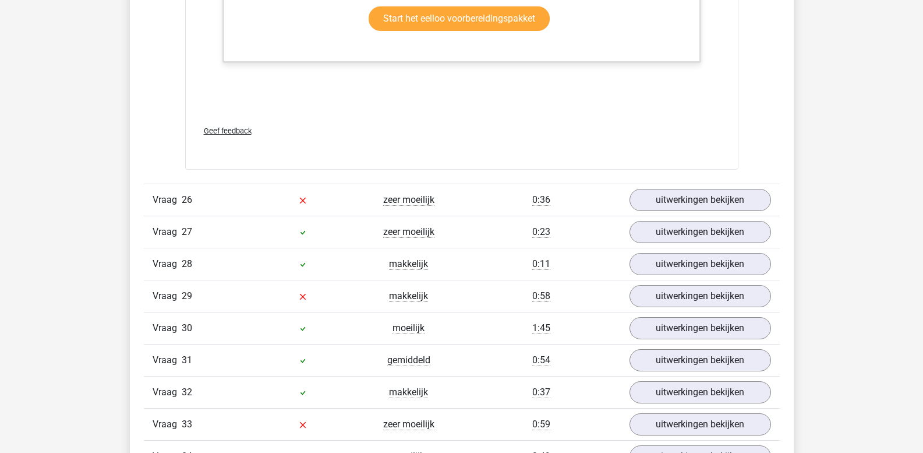
scroll to position [5585, 0]
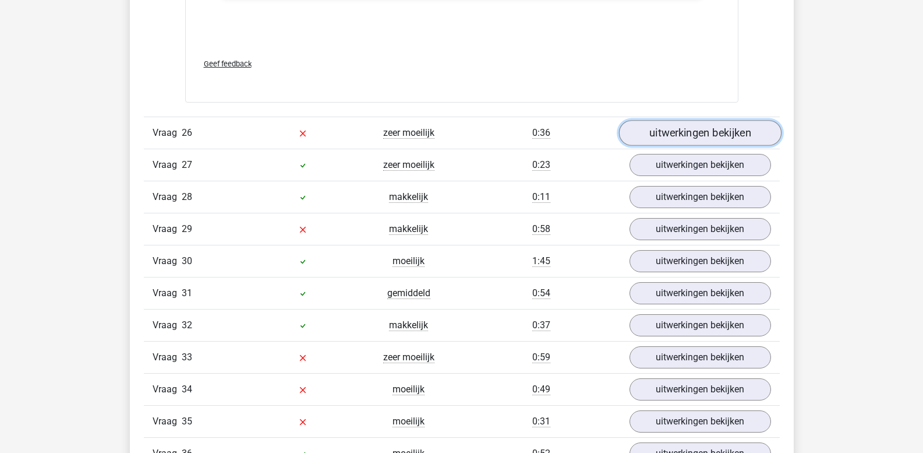
click at [690, 134] on link "uitwerkingen bekijken" at bounding box center [700, 133] width 163 height 26
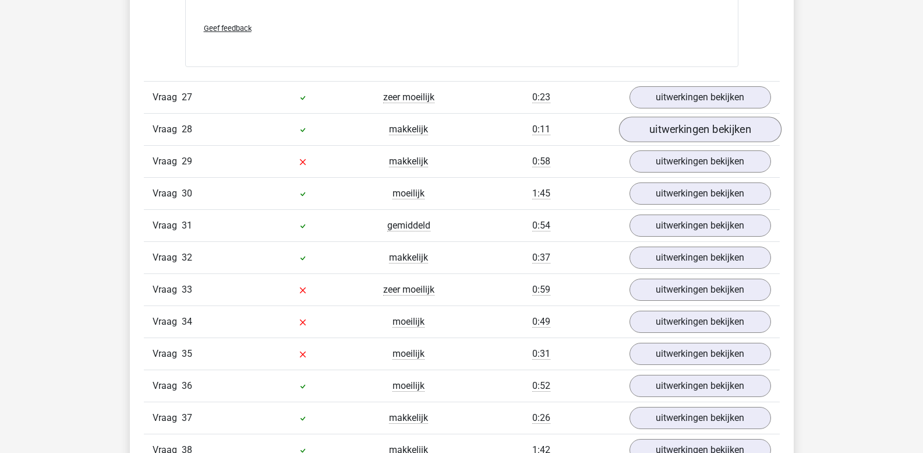
scroll to position [6459, 0]
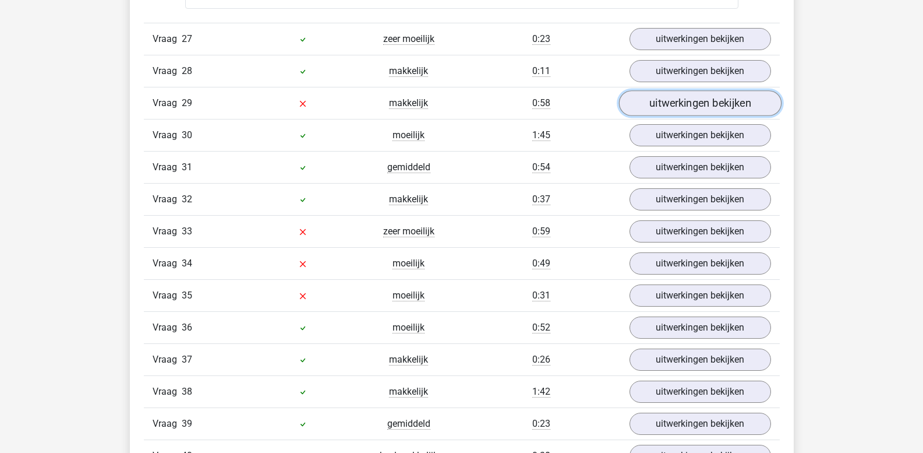
click at [701, 106] on link "uitwerkingen bekijken" at bounding box center [700, 103] width 163 height 26
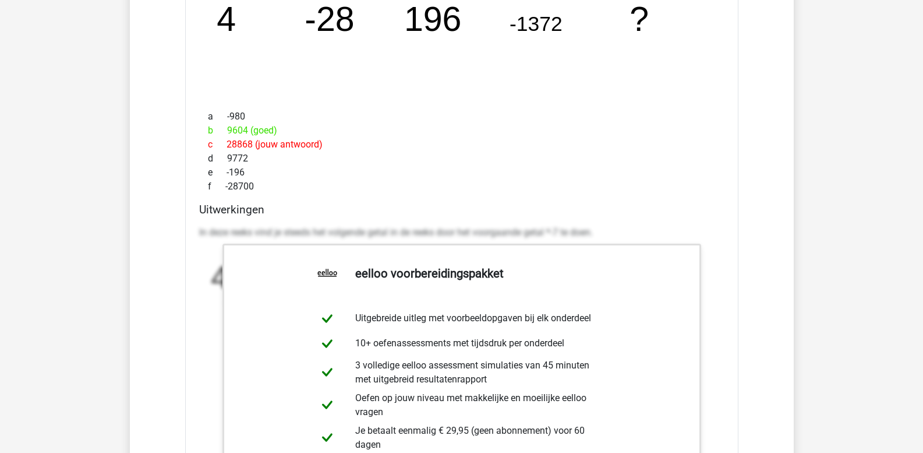
scroll to position [6692, 0]
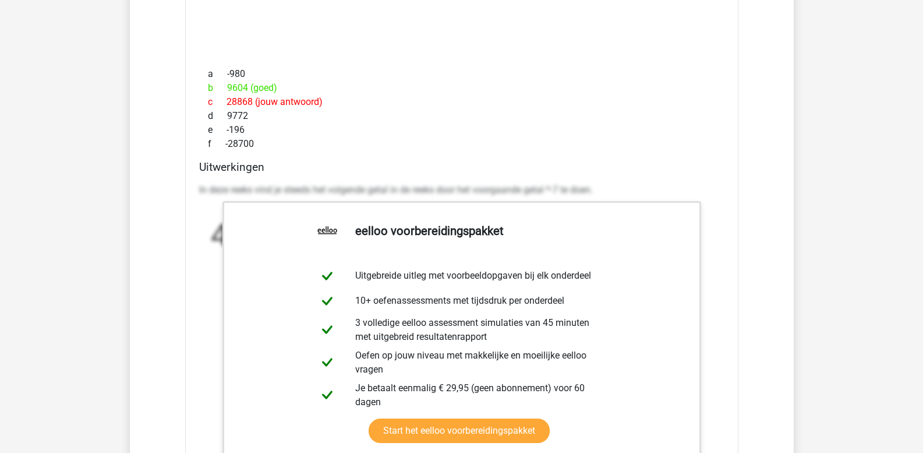
click at [201, 188] on p "In deze reeks vind je steeds het volgende getal in de reeks door het voorgaande…" at bounding box center [461, 190] width 525 height 14
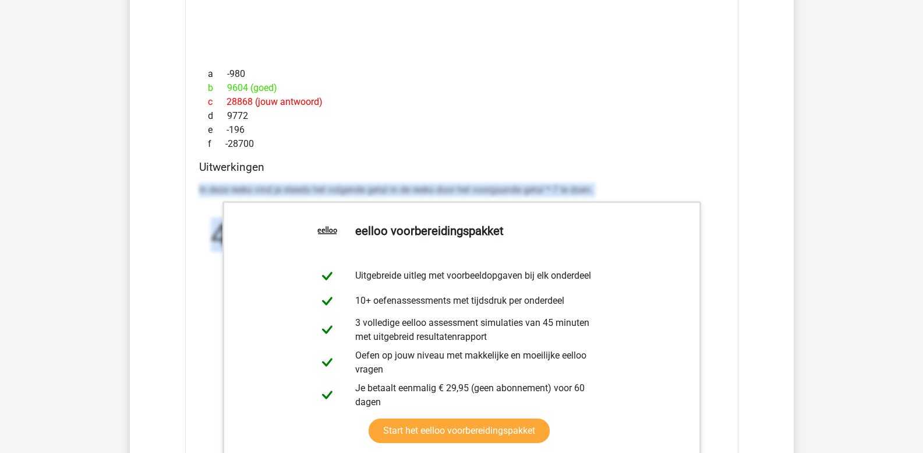
drag, startPoint x: 199, startPoint y: 186, endPoint x: 677, endPoint y: 197, distance: 478.3
click at [677, 197] on div "In deze reeks vind je steeds het volgende getal in de reeks door het voorgaande…" at bounding box center [461, 252] width 525 height 149
copy div "In deze reeks vind je steeds het volgende getal in de reeks door het voorgaande…"
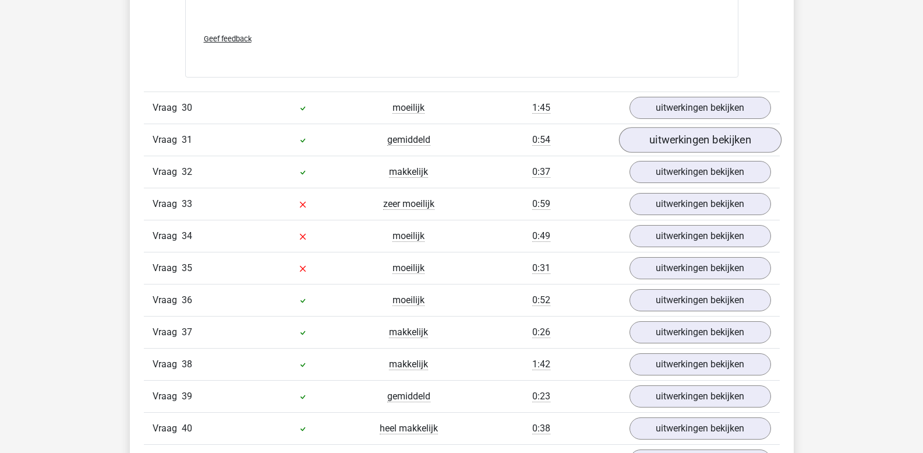
scroll to position [7216, 0]
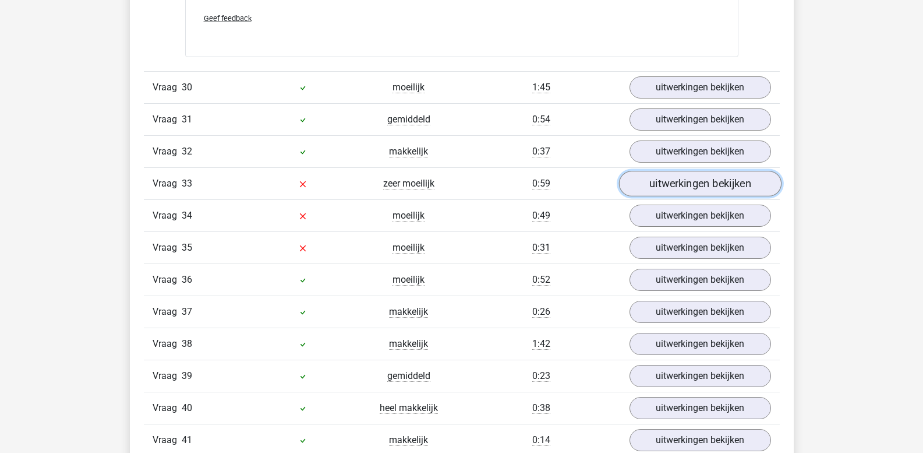
click at [678, 183] on link "uitwerkingen bekijken" at bounding box center [700, 184] width 163 height 26
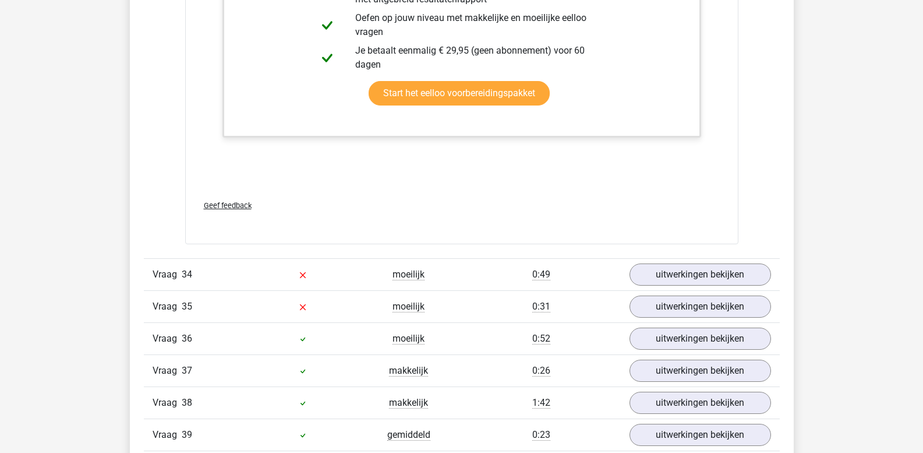
scroll to position [7857, 0]
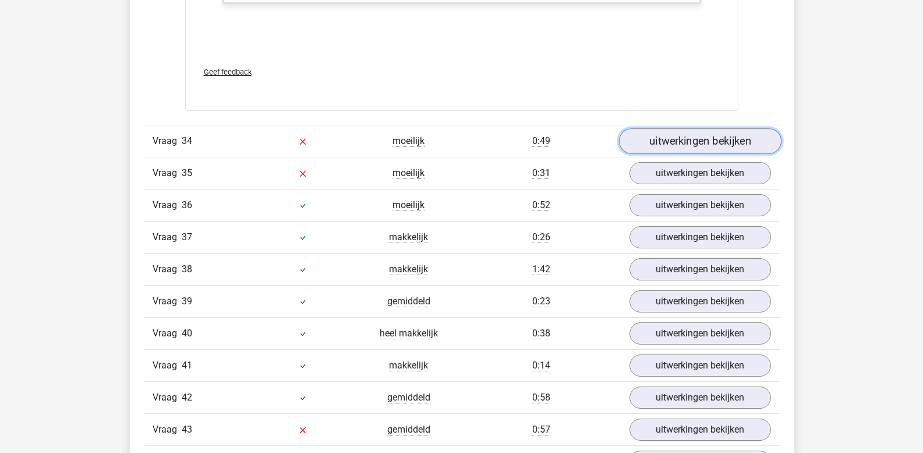
click at [691, 144] on link "uitwerkingen bekijken" at bounding box center [700, 141] width 163 height 26
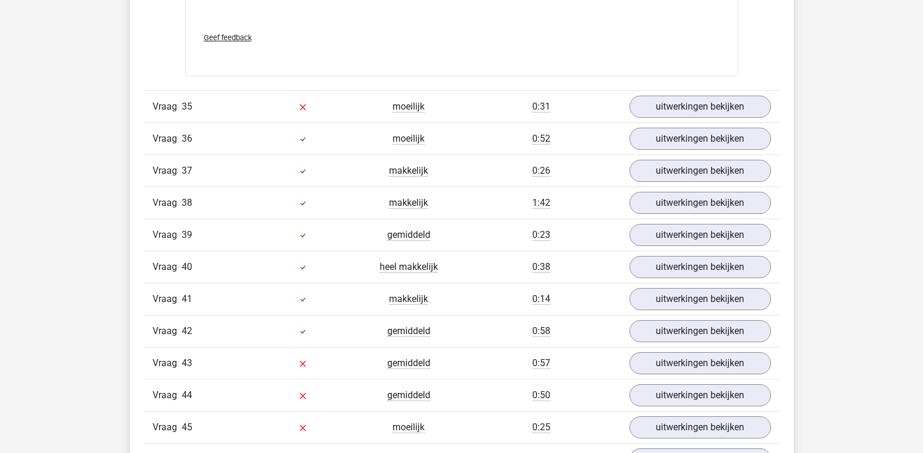
scroll to position [8672, 0]
click at [651, 108] on link "uitwerkingen bekijken" at bounding box center [700, 106] width 163 height 26
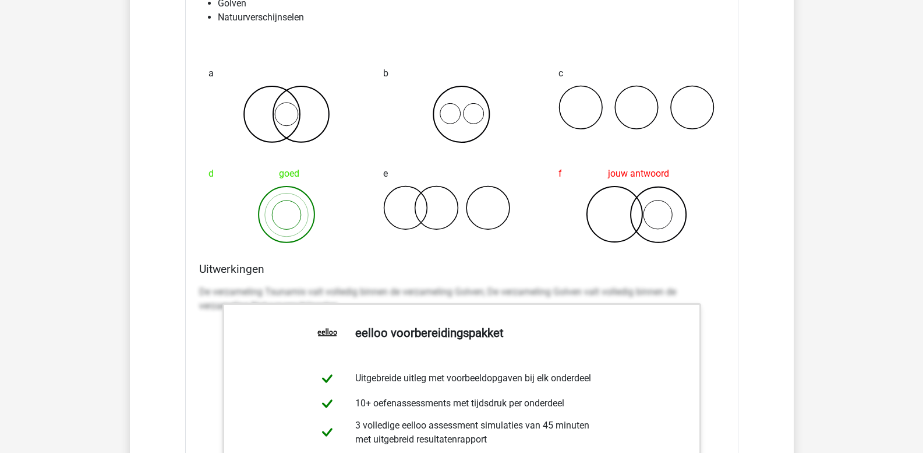
scroll to position [8847, 0]
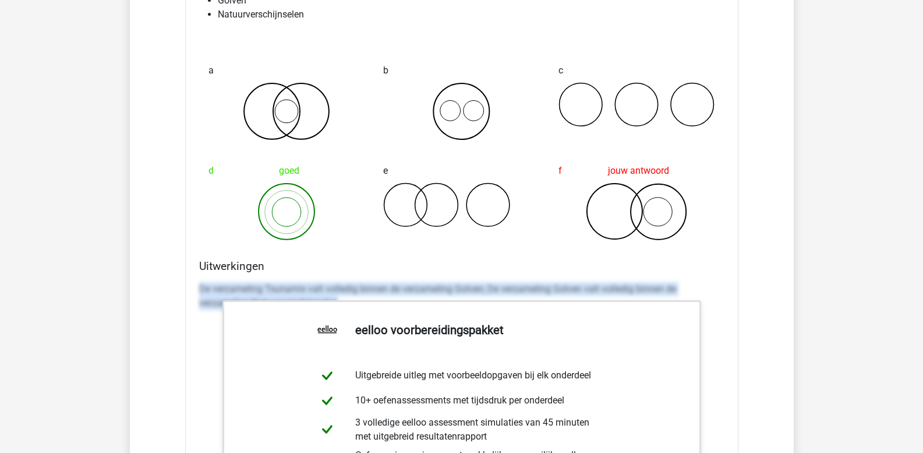
drag, startPoint x: 200, startPoint y: 286, endPoint x: 718, endPoint y: 319, distance: 518.9
click at [718, 319] on div "De verzameling Tsunamis valt volledig binnen de verzameling Golven; De verzamel…" at bounding box center [461, 300] width 525 height 47
copy p "De verzameling Tsunamis valt volledig binnen de verzameling Golven; De verzamel…"
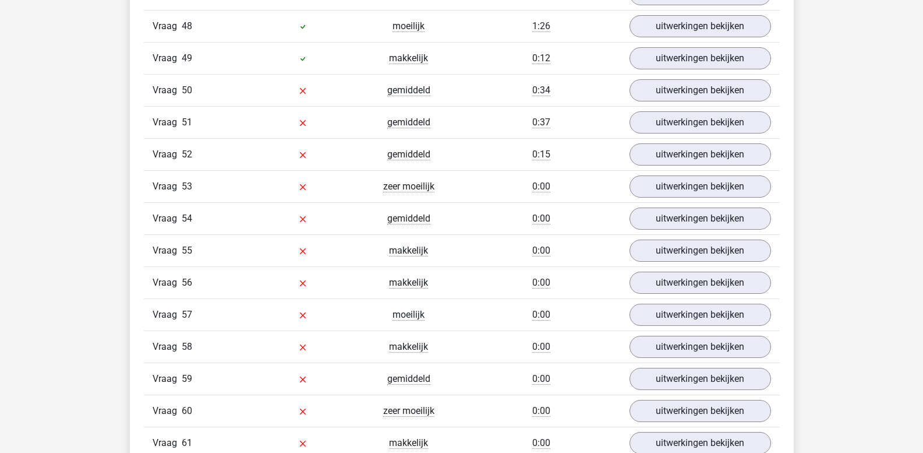
scroll to position [9895, 0]
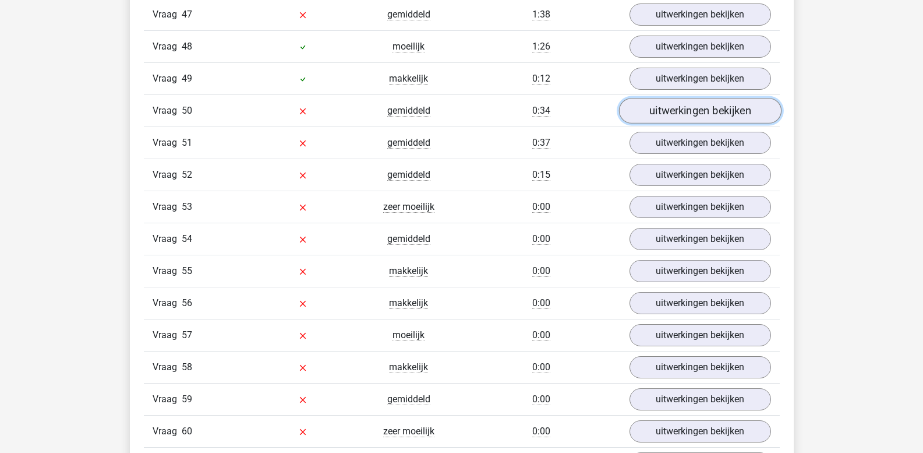
click at [677, 112] on link "uitwerkingen bekijken" at bounding box center [700, 111] width 163 height 26
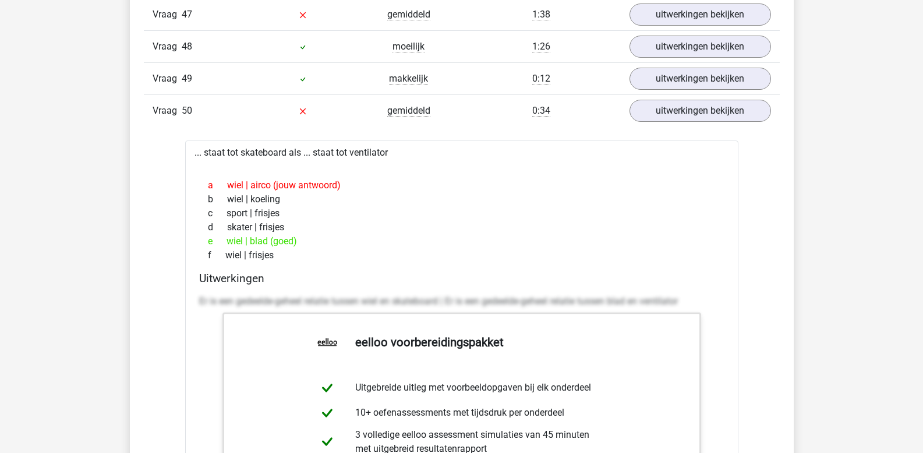
click at [197, 296] on div "Uitwerkingen Er is een gedeelde-geheel relatie tussen wiel en skateboard | Er i…" at bounding box center [462, 455] width 535 height 368
drag, startPoint x: 203, startPoint y: 301, endPoint x: 215, endPoint y: 299, distance: 11.8
click at [216, 299] on p "Er is een gedeelde-geheel relatie tussen wiel en skateboard | Er is een gedeeld…" at bounding box center [461, 301] width 525 height 14
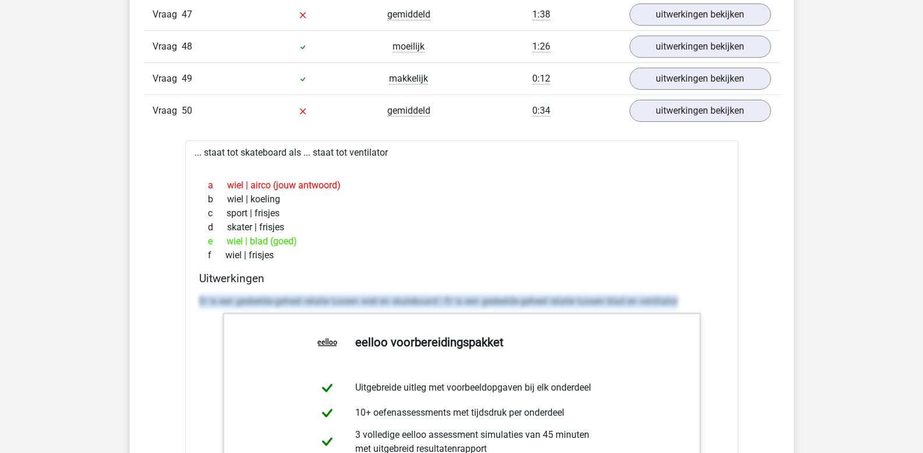
drag, startPoint x: 200, startPoint y: 298, endPoint x: 765, endPoint y: 307, distance: 565.0
copy p "Er is een gedeelde-geheel relatie tussen wiel en skateboard | Er is een gedeeld…"
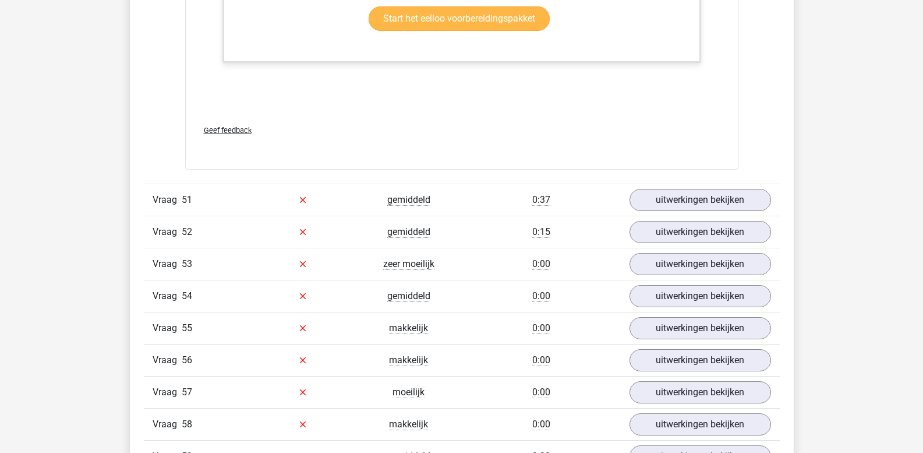
scroll to position [10419, 0]
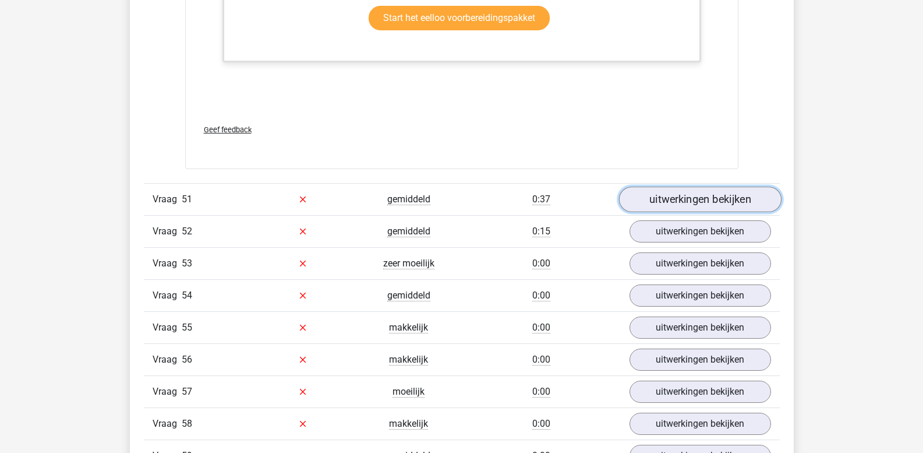
click at [672, 203] on link "uitwerkingen bekijken" at bounding box center [700, 199] width 163 height 26
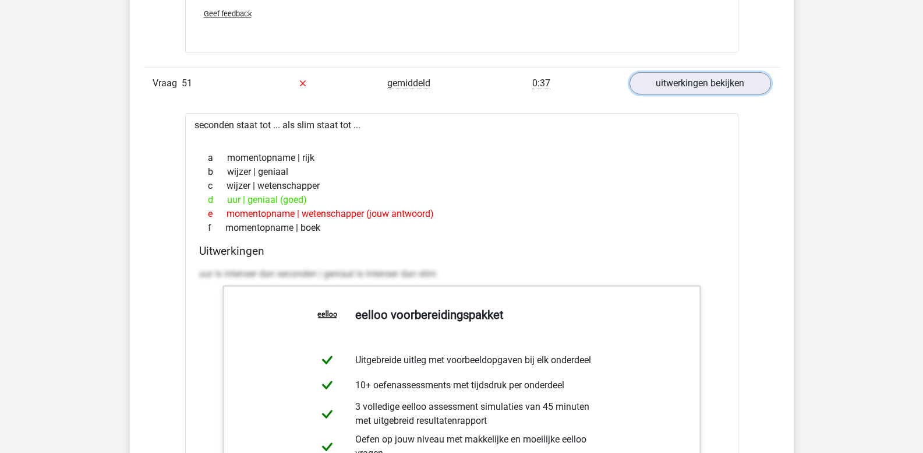
scroll to position [10536, 0]
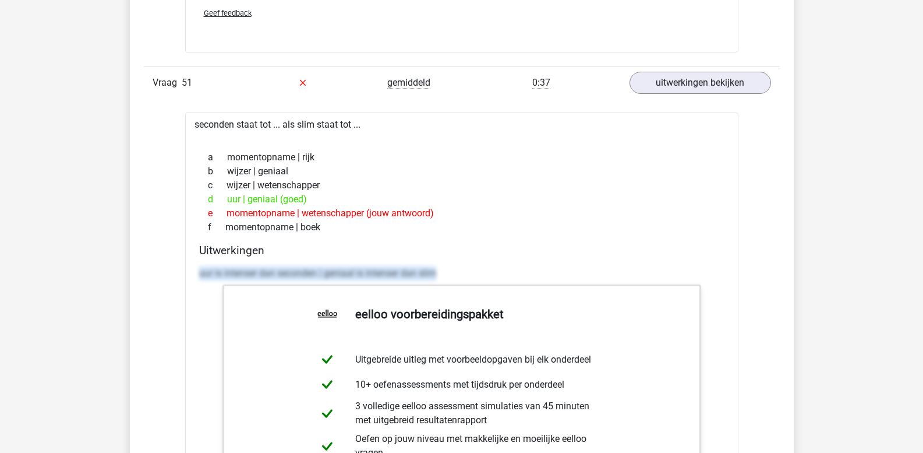
drag, startPoint x: 199, startPoint y: 270, endPoint x: 497, endPoint y: 276, distance: 298.3
click at [497, 276] on p "uur is intenser dan seconden | geniaal is intenser dan slim" at bounding box center [461, 273] width 525 height 14
copy p "uur is intenser dan seconden | geniaal is intenser dan slim"
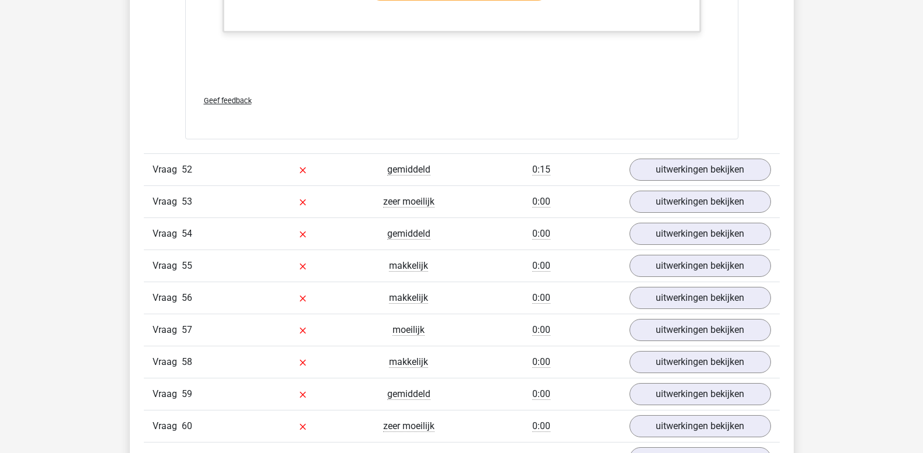
scroll to position [11060, 0]
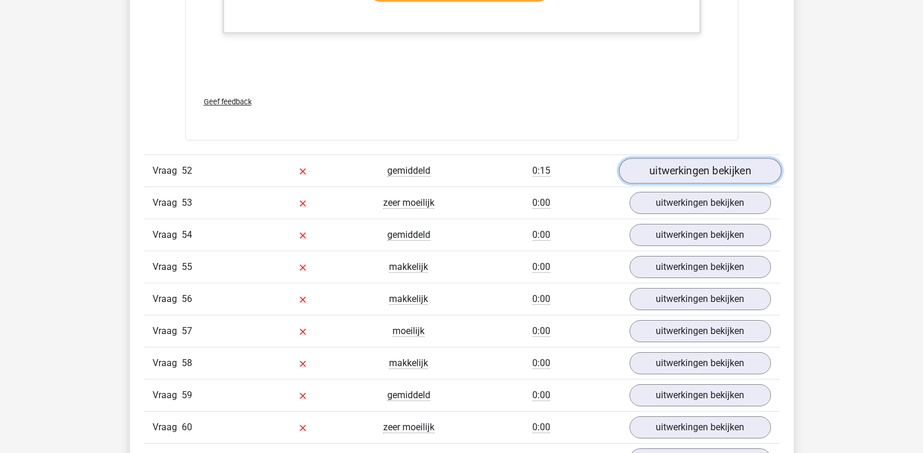
click at [667, 172] on link "uitwerkingen bekijken" at bounding box center [700, 171] width 163 height 26
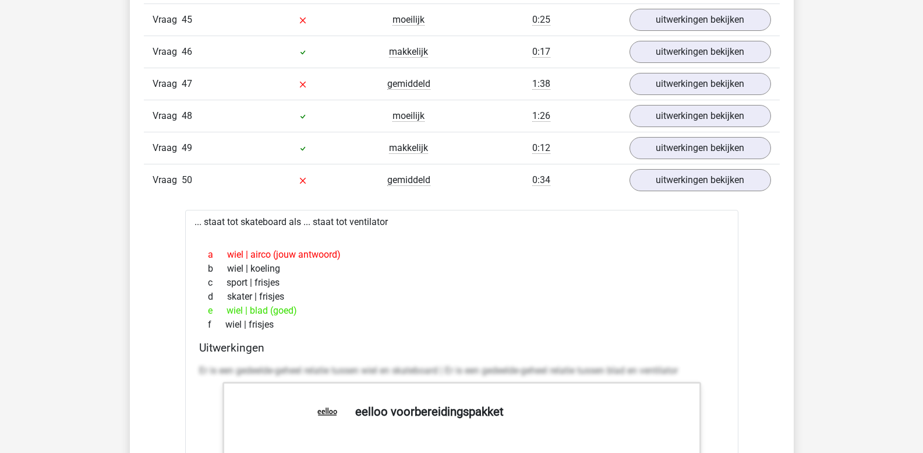
scroll to position [9662, 0]
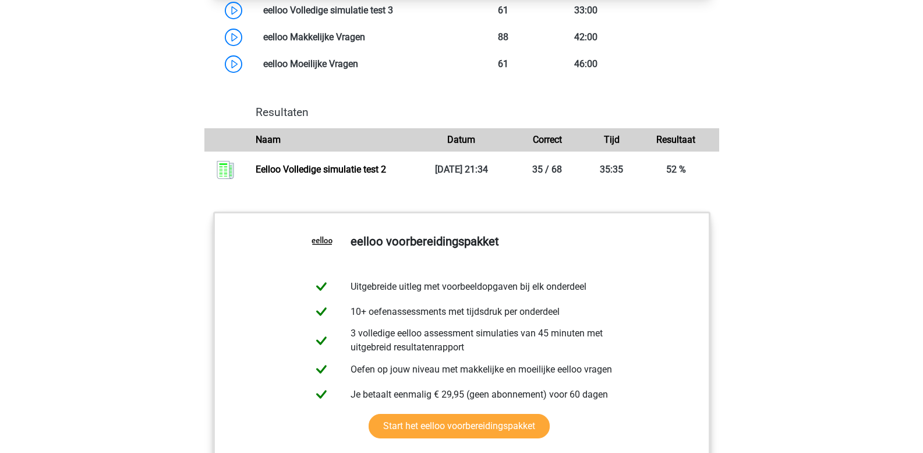
scroll to position [1107, 0]
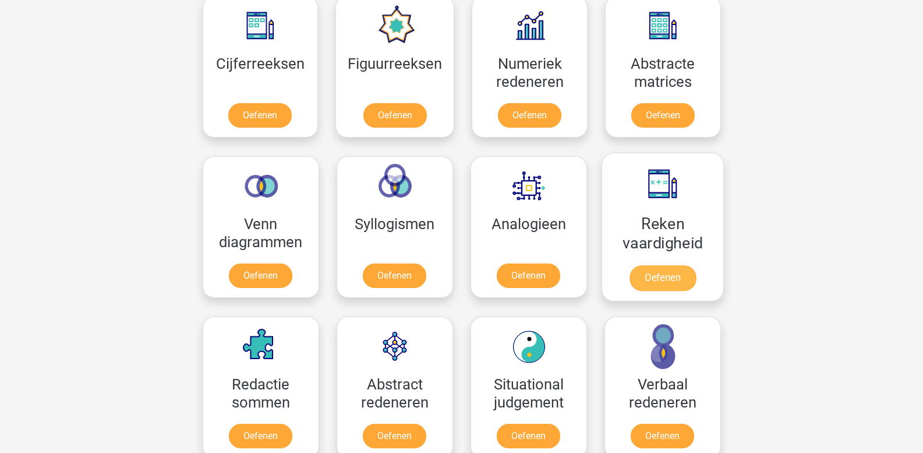
scroll to position [553, 0]
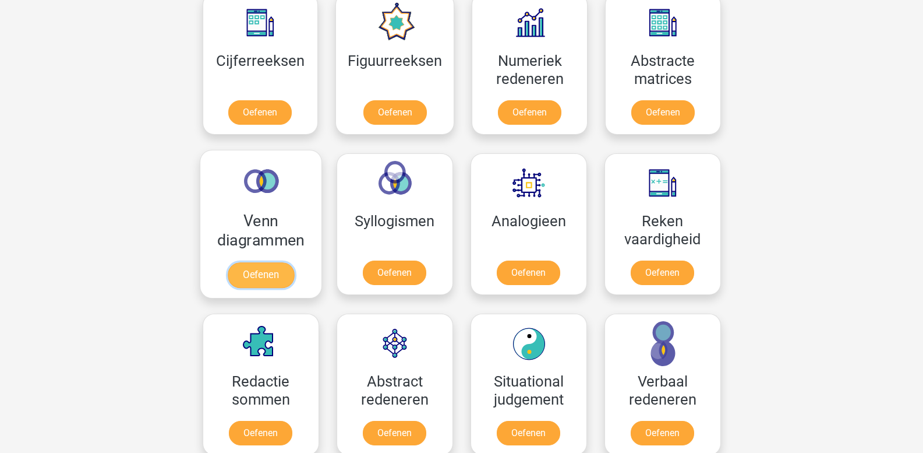
click at [281, 262] on link "Oefenen" at bounding box center [260, 275] width 66 height 26
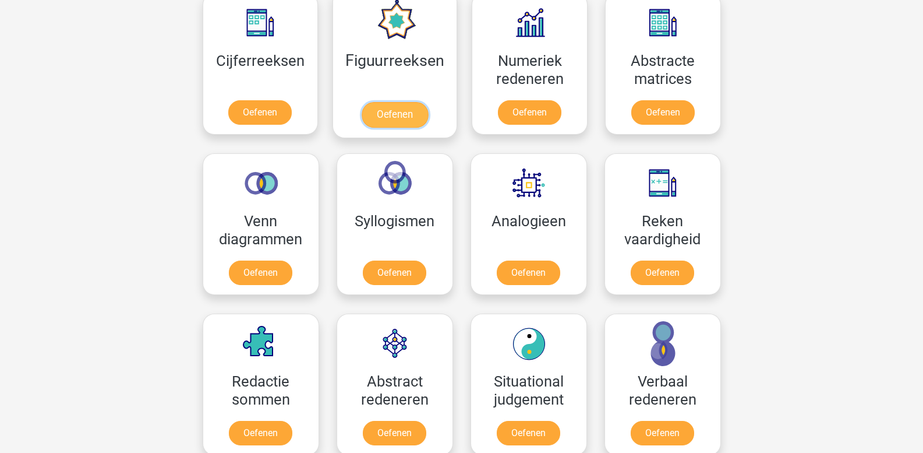
click at [396, 102] on link "Oefenen" at bounding box center [395, 115] width 66 height 26
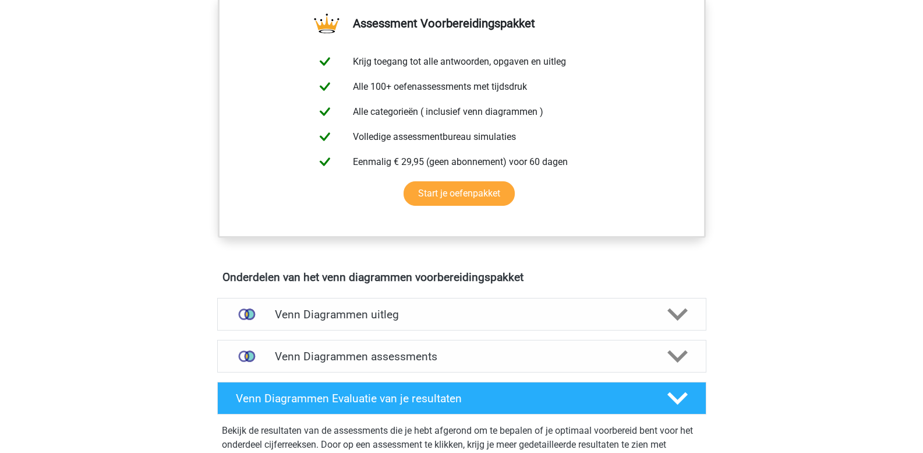
scroll to position [466, 0]
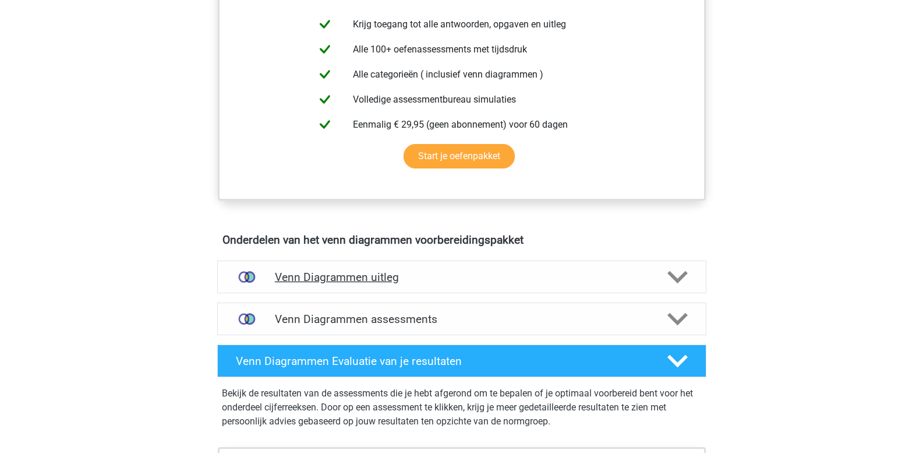
click at [674, 278] on polygon at bounding box center [677, 276] width 20 height 13
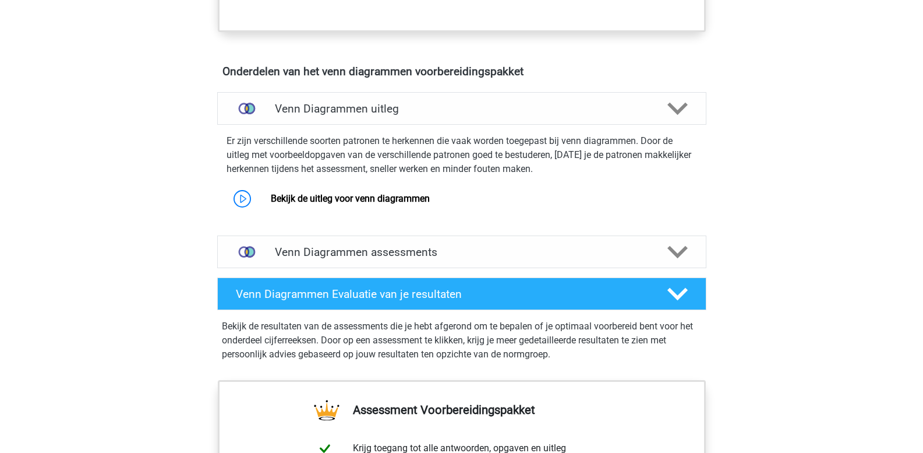
scroll to position [699, 0]
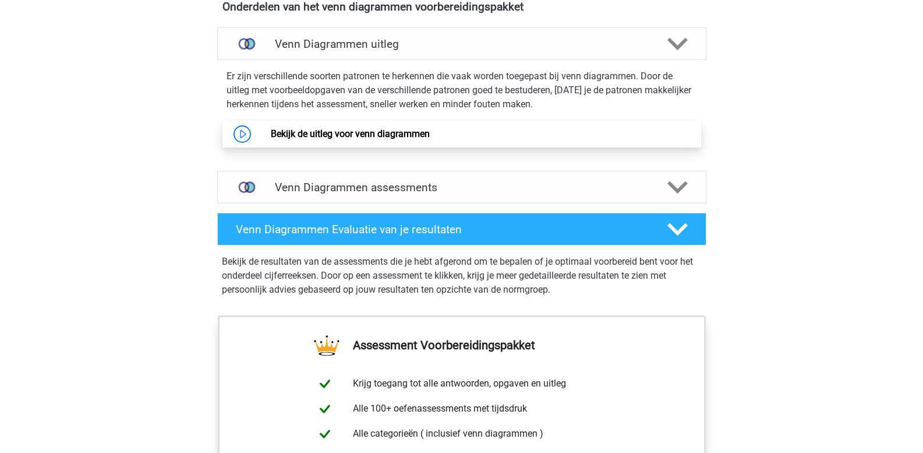
click at [367, 131] on link "Bekijk de uitleg voor venn diagrammen" at bounding box center [350, 133] width 159 height 11
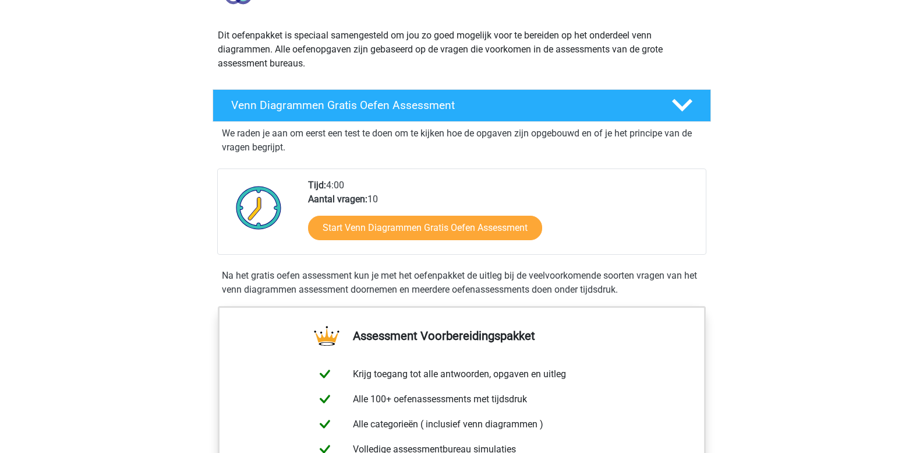
scroll to position [0, 0]
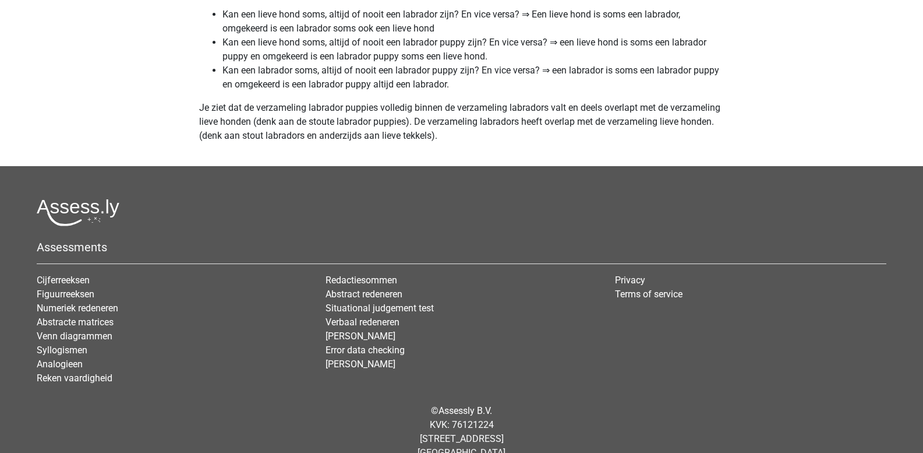
scroll to position [5057, 0]
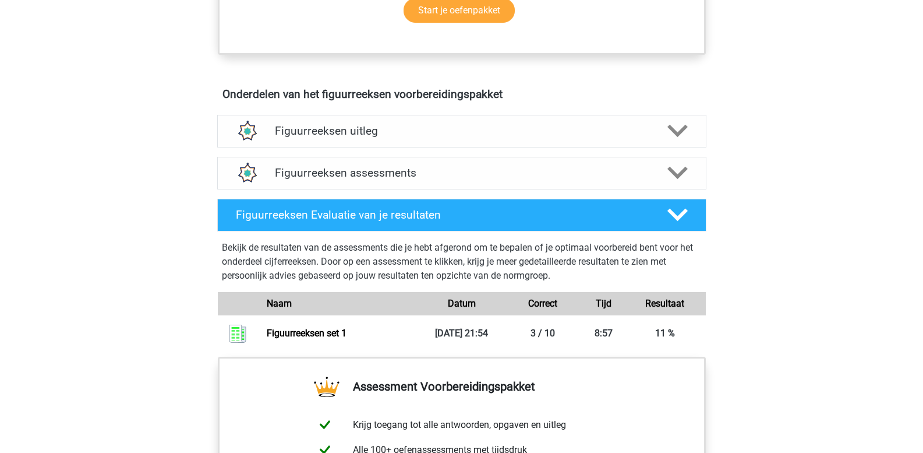
scroll to position [641, 0]
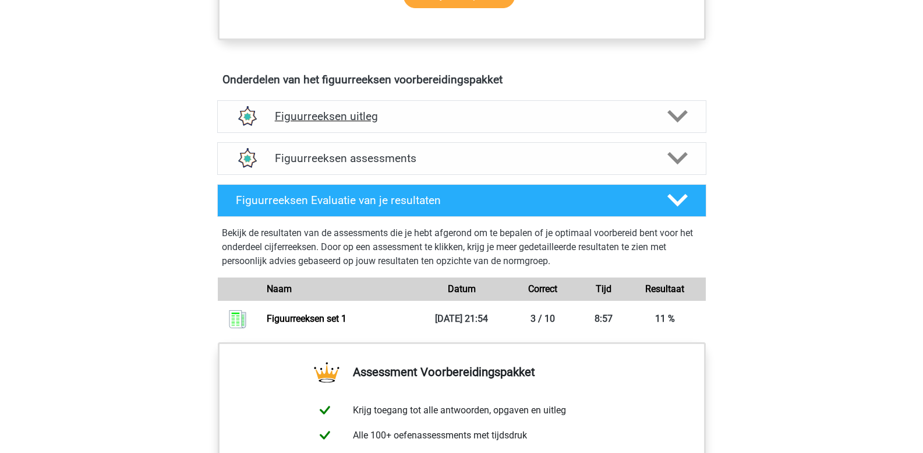
click at [683, 121] on icon at bounding box center [677, 116] width 20 height 20
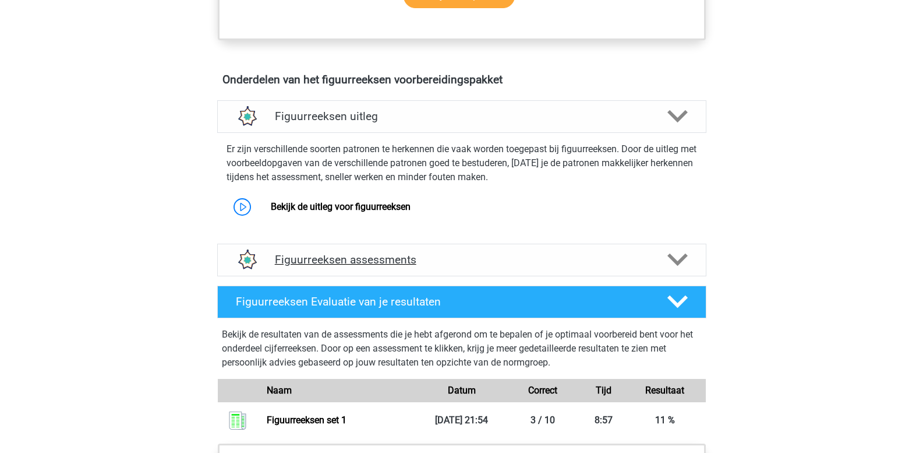
click at [672, 260] on polygon at bounding box center [677, 259] width 20 height 13
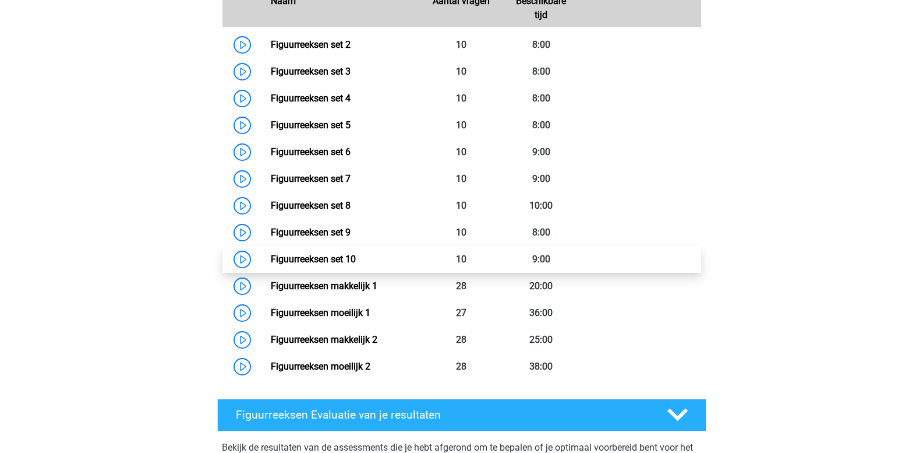
scroll to position [990, 0]
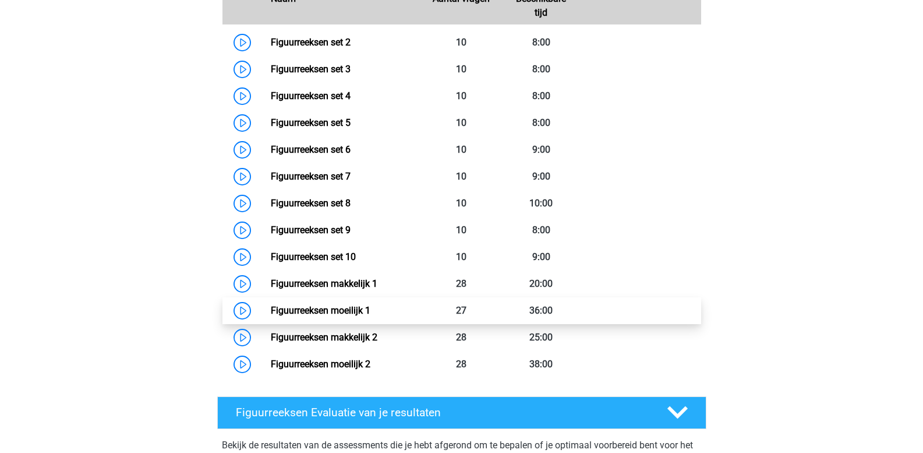
click at [361, 308] on link "Figuurreeksen moeilijk 1" at bounding box center [321, 310] width 100 height 11
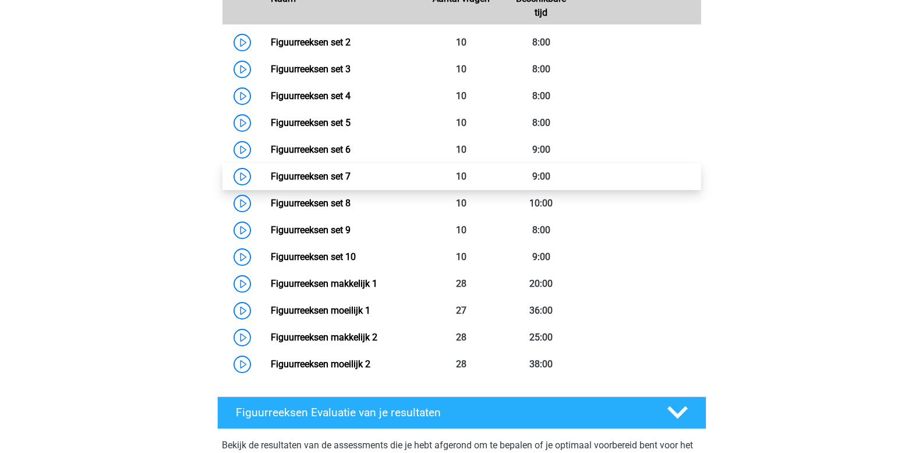
click at [340, 172] on link "Figuurreeksen set 7" at bounding box center [311, 176] width 80 height 11
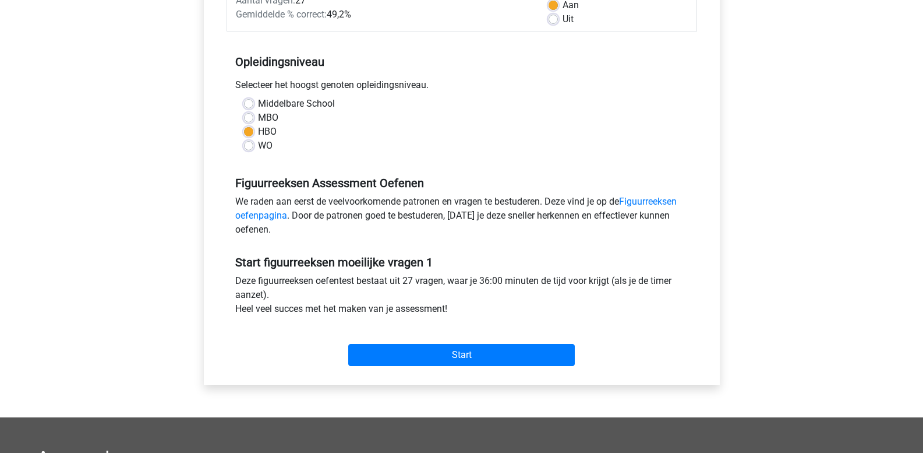
scroll to position [175, 0]
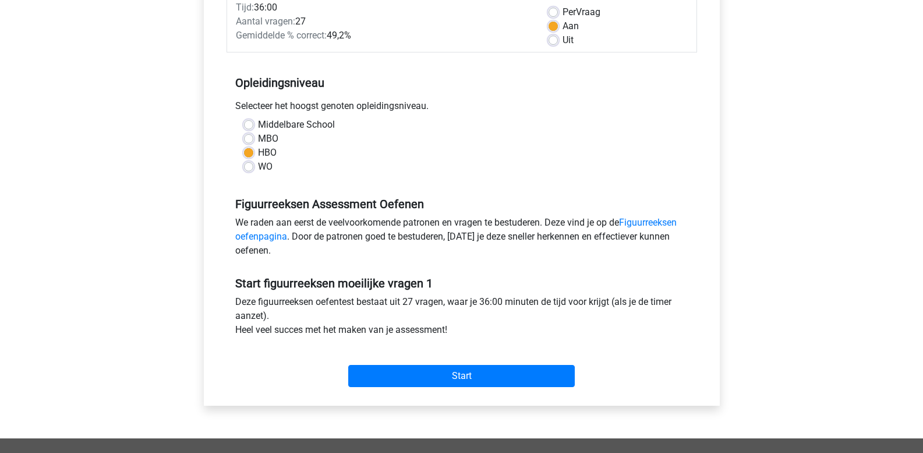
click at [258, 140] on label "MBO" at bounding box center [268, 139] width 20 height 14
click at [252, 140] on input "MBO" at bounding box center [248, 138] width 9 height 12
radio input "true"
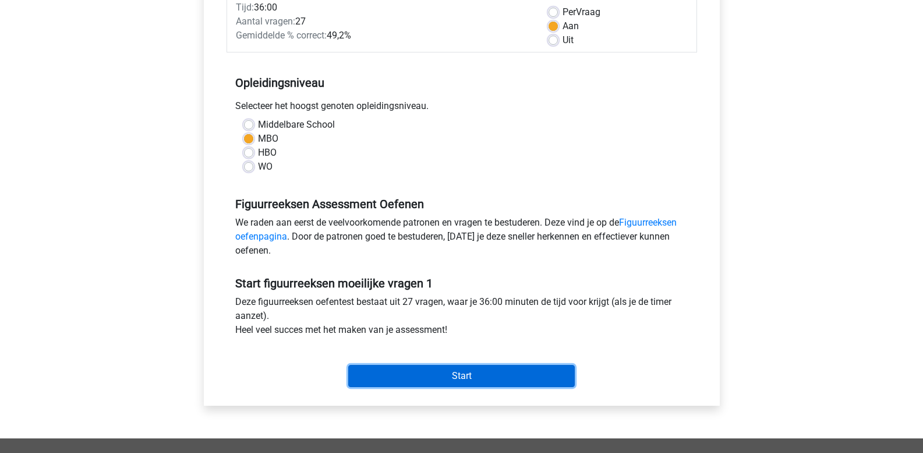
click at [439, 369] on input "Start" at bounding box center [461, 376] width 227 height 22
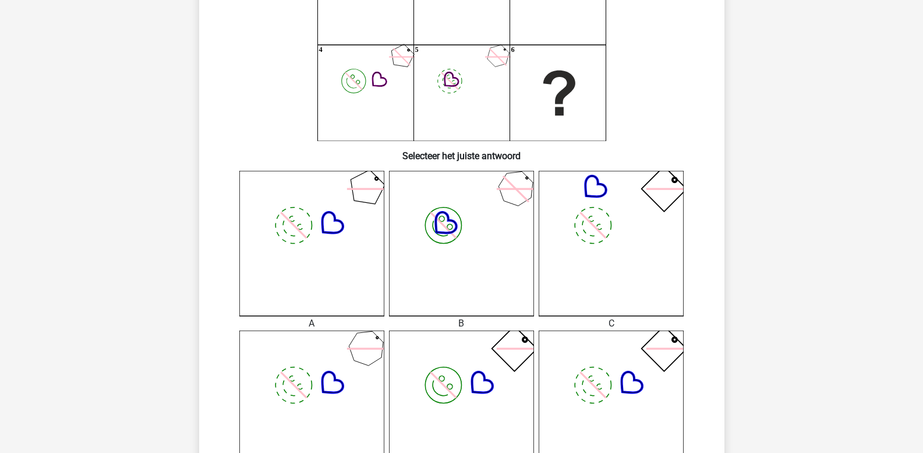
scroll to position [175, 0]
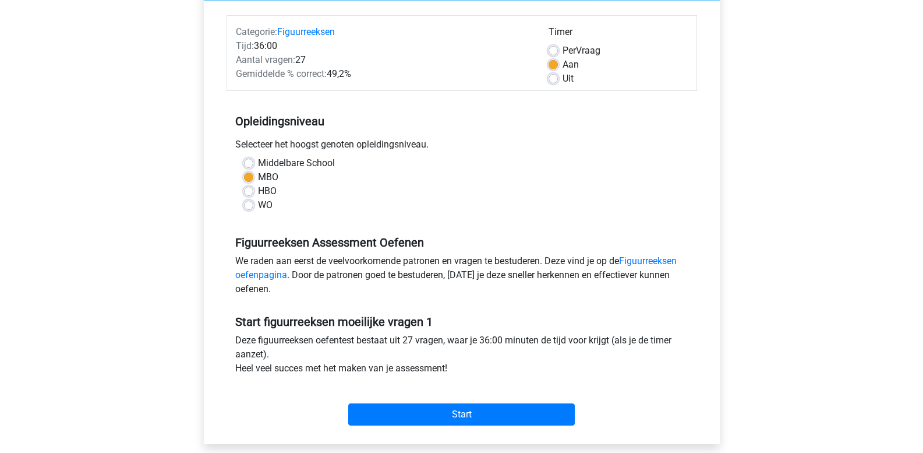
scroll to position [116, 0]
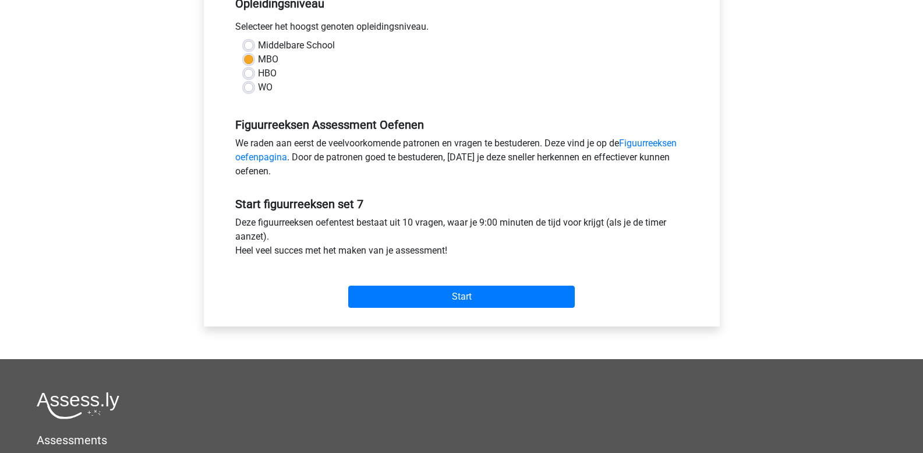
scroll to position [291, 0]
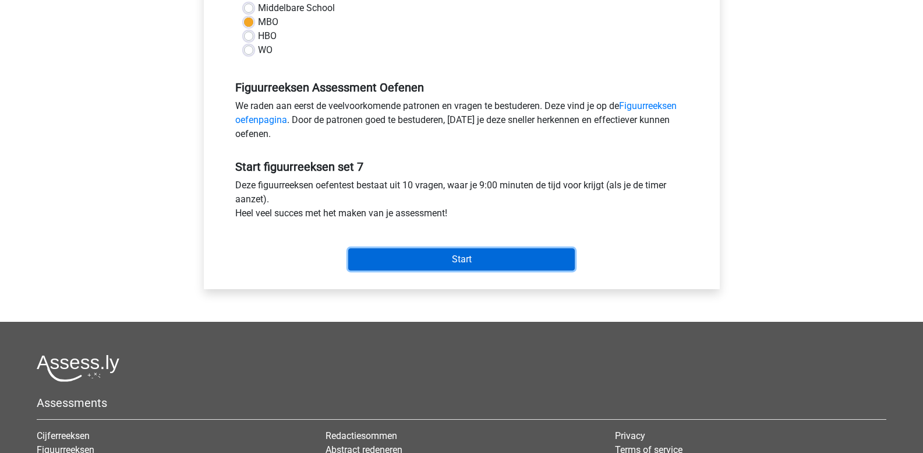
click at [419, 260] on input "Start" at bounding box center [461, 259] width 227 height 22
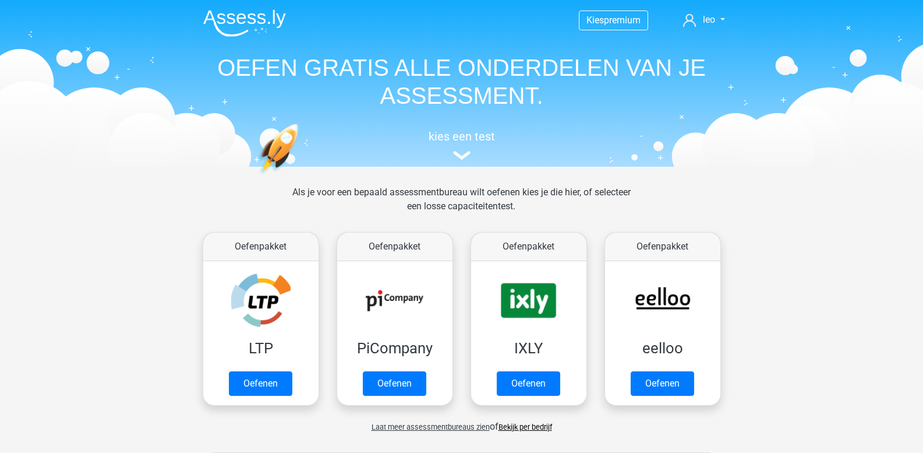
scroll to position [553, 0]
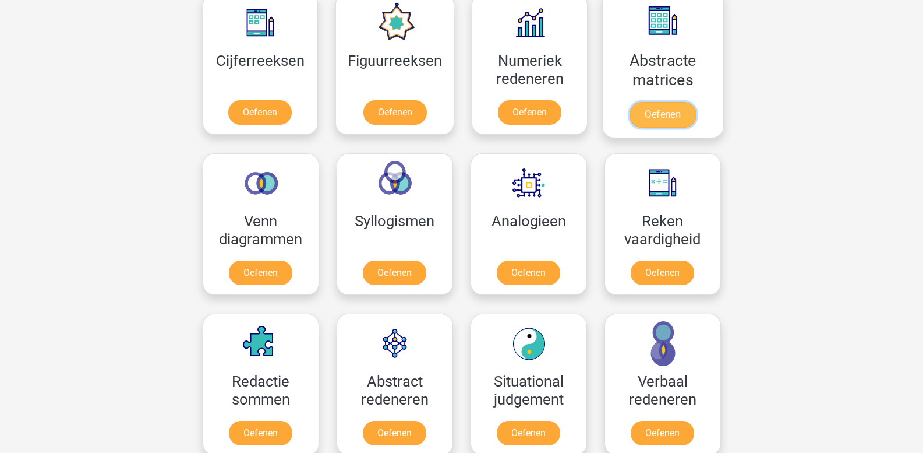
click at [639, 102] on link "Oefenen" at bounding box center [663, 115] width 66 height 26
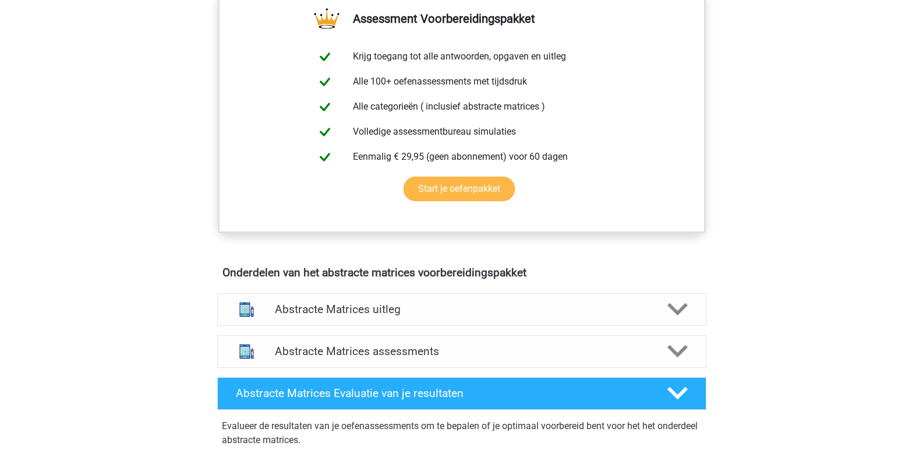
scroll to position [641, 0]
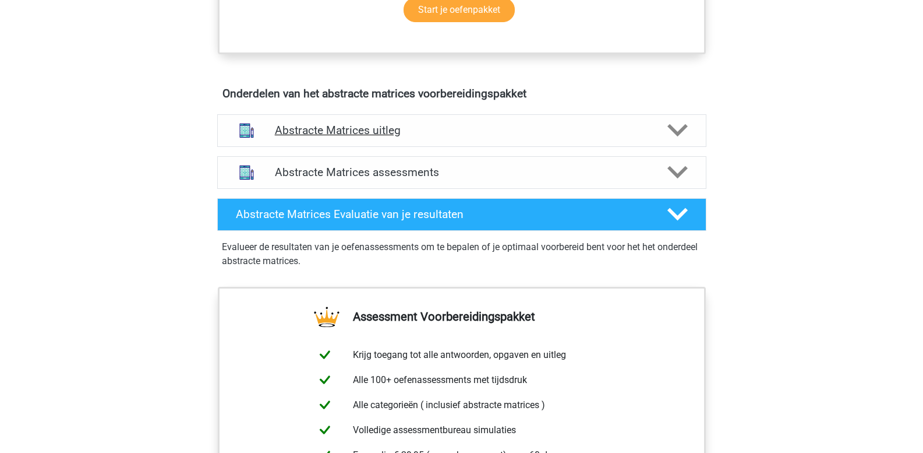
click at [676, 133] on polygon at bounding box center [677, 130] width 20 height 13
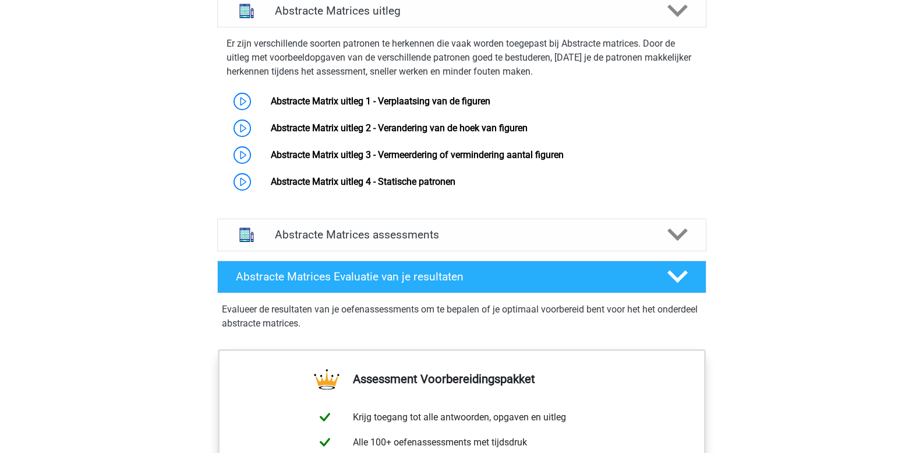
scroll to position [815, 0]
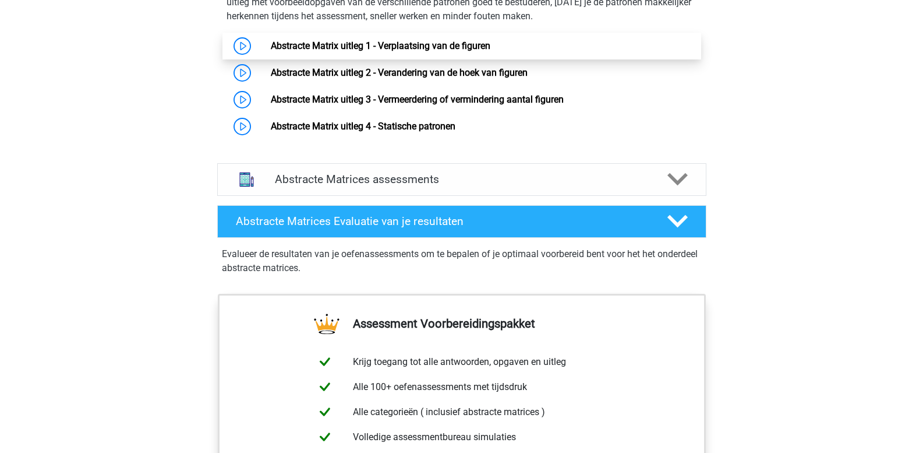
click at [447, 49] on link "Abstracte Matrix uitleg 1 - Verplaatsing van de figuren" at bounding box center [381, 45] width 220 height 11
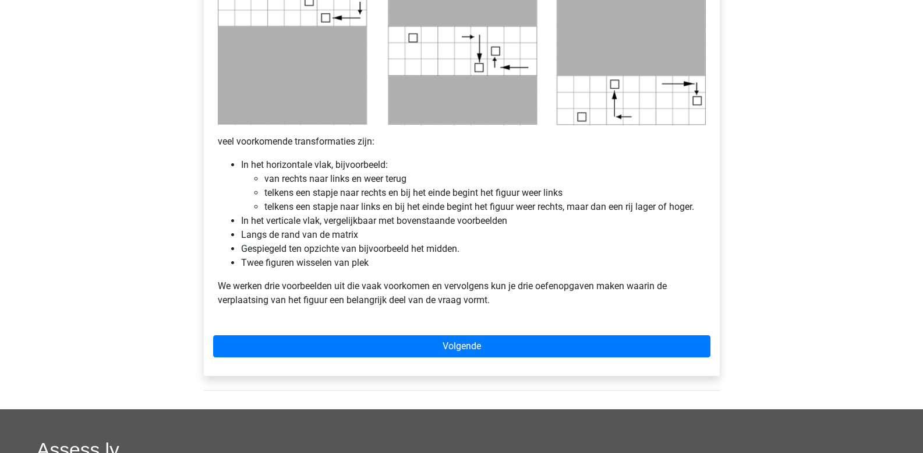
scroll to position [757, 0]
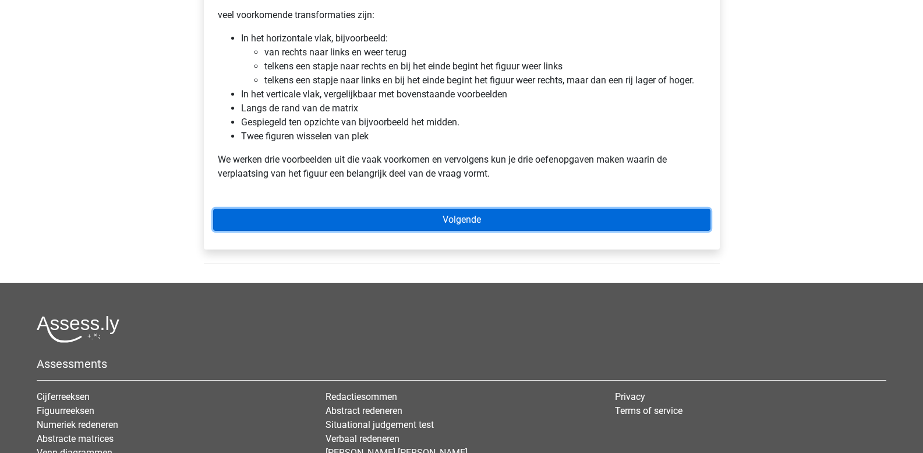
click at [349, 217] on link "Volgende" at bounding box center [461, 220] width 497 height 22
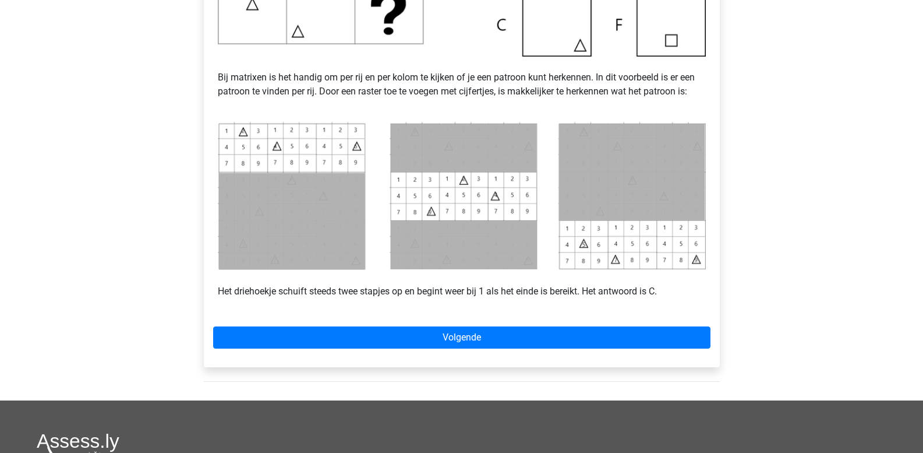
scroll to position [582, 0]
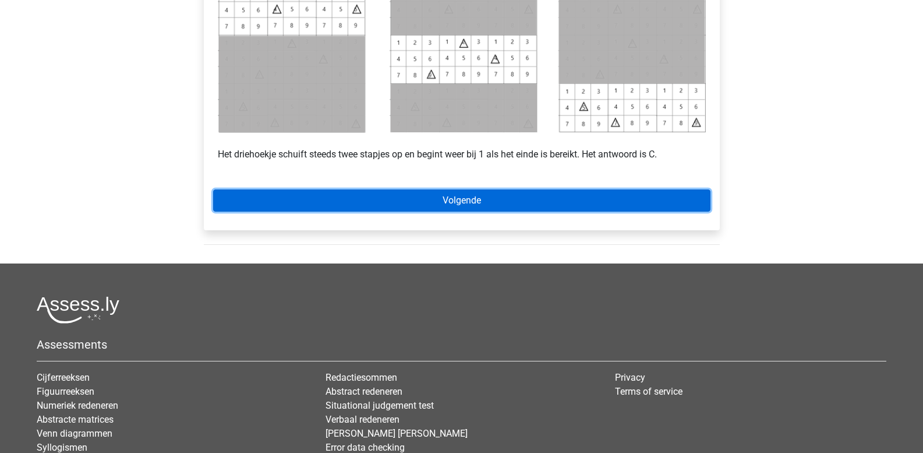
click at [370, 201] on link "Volgende" at bounding box center [461, 200] width 497 height 22
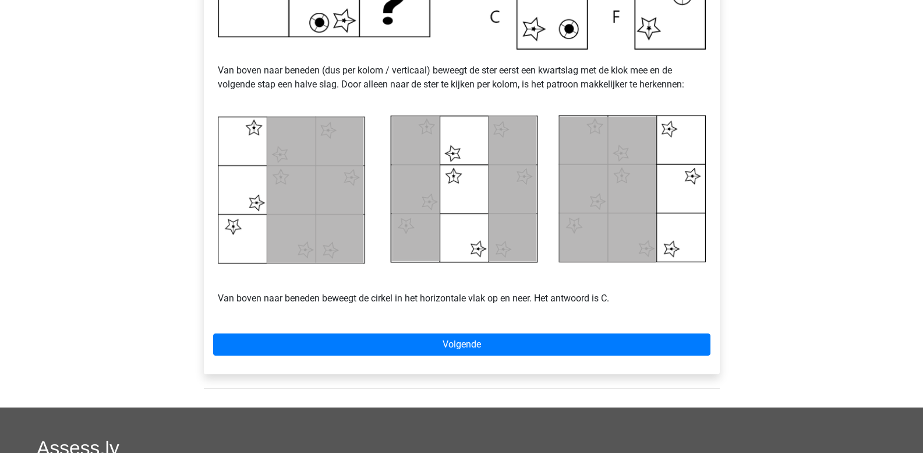
scroll to position [466, 0]
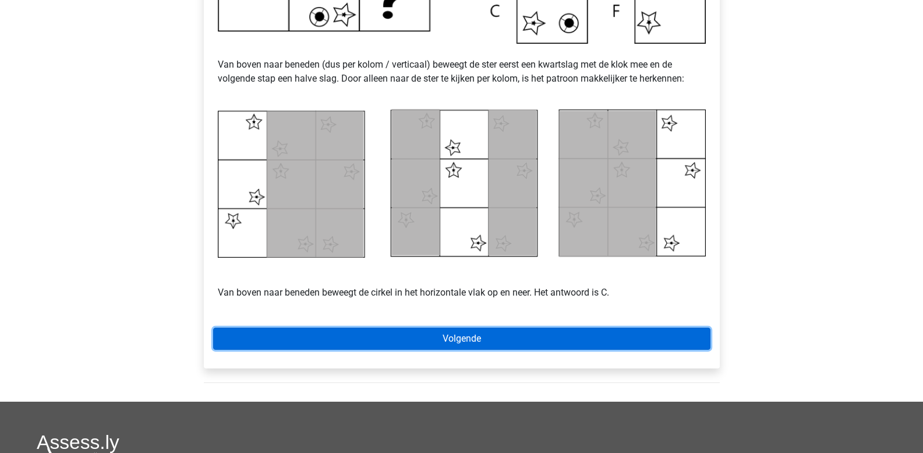
click at [403, 335] on link "Volgende" at bounding box center [461, 338] width 497 height 22
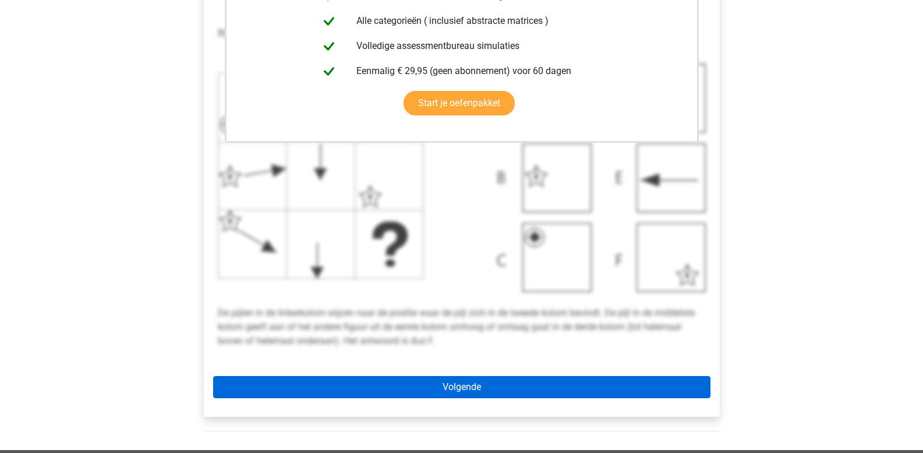
scroll to position [408, 0]
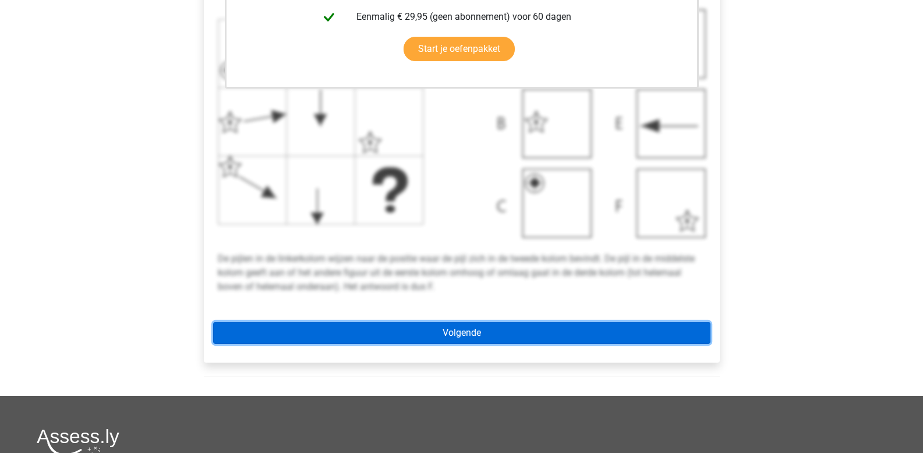
click at [402, 331] on link "Volgende" at bounding box center [461, 333] width 497 height 22
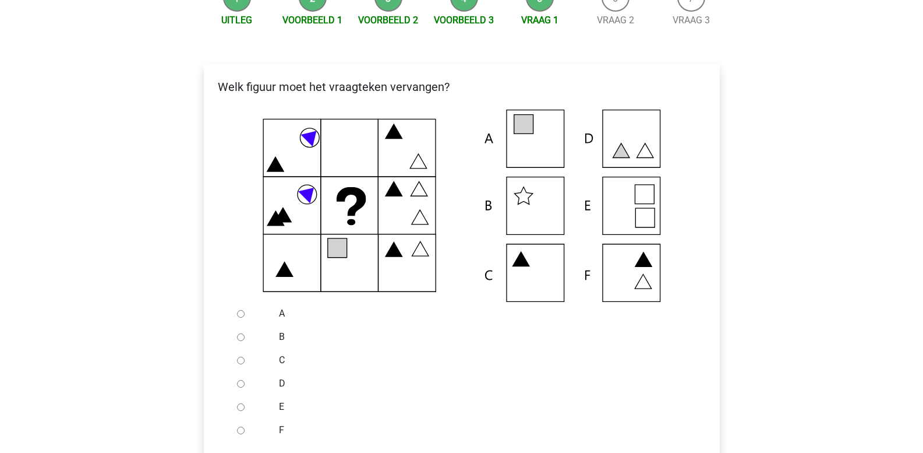
scroll to position [233, 0]
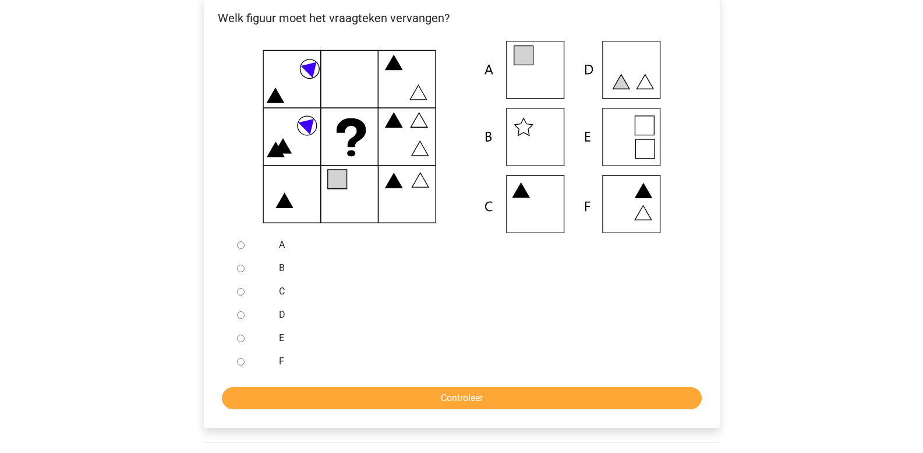
click at [534, 54] on icon at bounding box center [461, 137] width 479 height 192
click at [242, 248] on input "A" at bounding box center [241, 245] width 8 height 8
radio input "true"
click at [335, 390] on input "Controleer" at bounding box center [462, 398] width 480 height 22
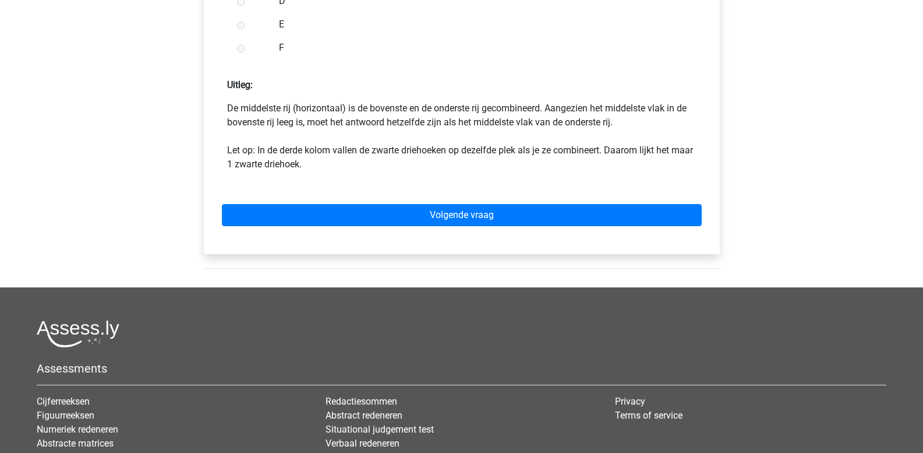
scroll to position [582, 0]
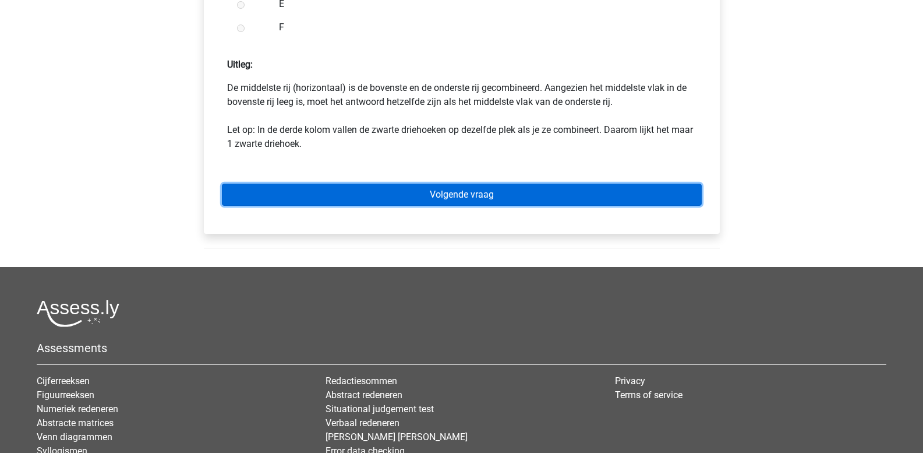
click at [411, 196] on link "Volgende vraag" at bounding box center [462, 194] width 480 height 22
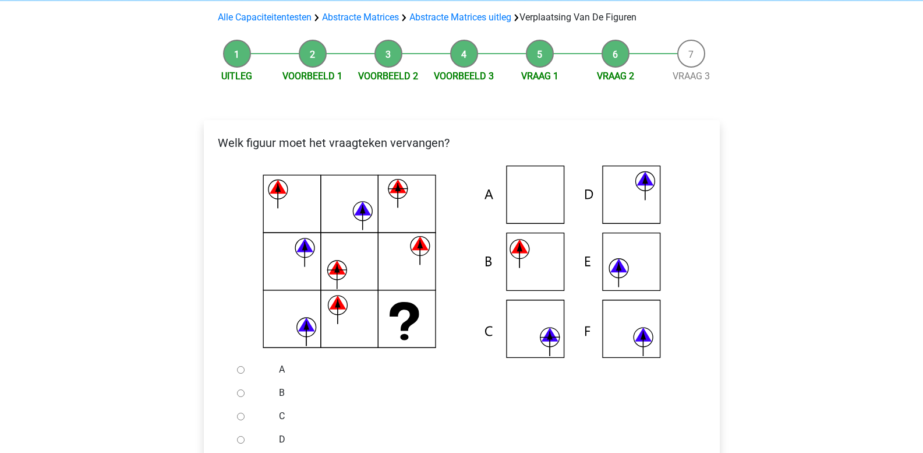
scroll to position [116, 0]
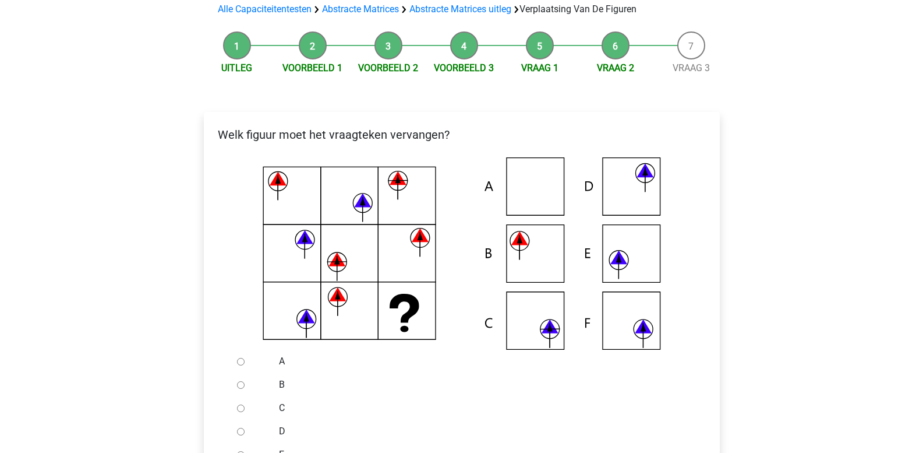
click at [550, 335] on icon at bounding box center [550, 335] width 0 height 24
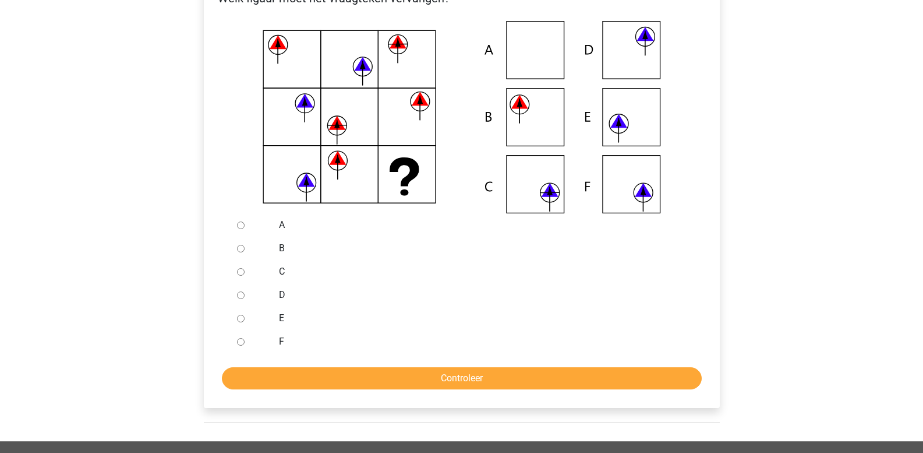
scroll to position [291, 0]
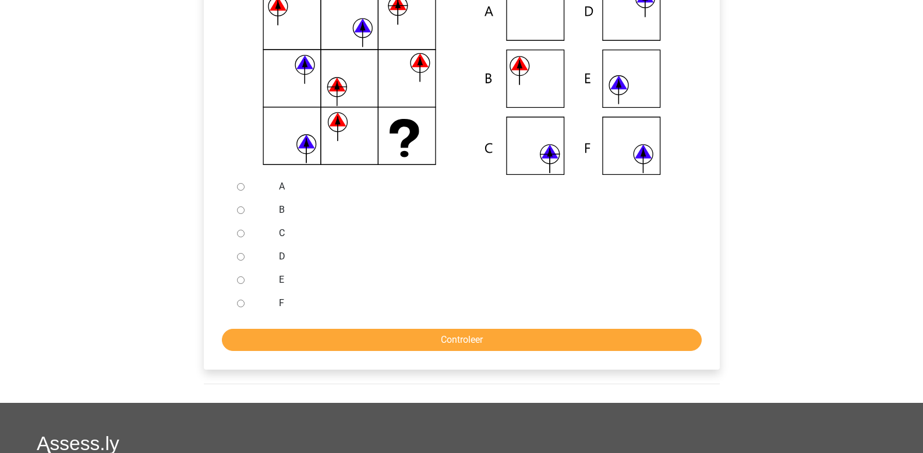
click at [243, 234] on input "C" at bounding box center [241, 233] width 8 height 8
radio input "true"
click at [330, 335] on input "Controleer" at bounding box center [462, 340] width 480 height 22
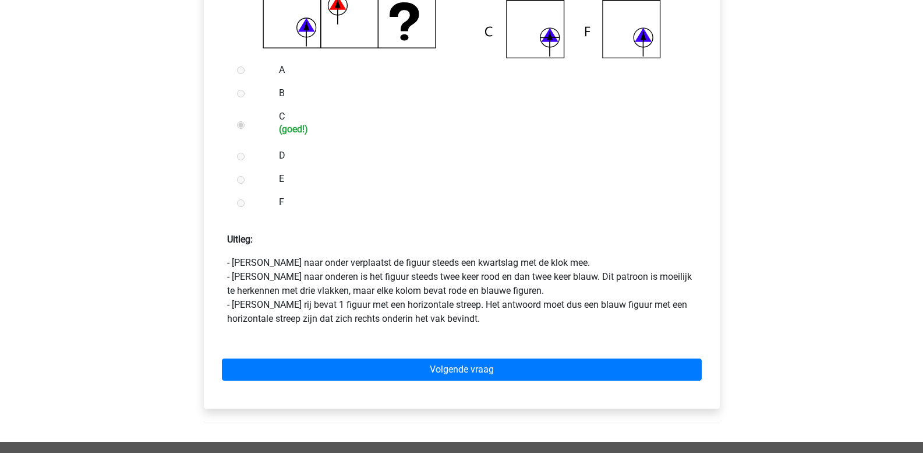
scroll to position [466, 0]
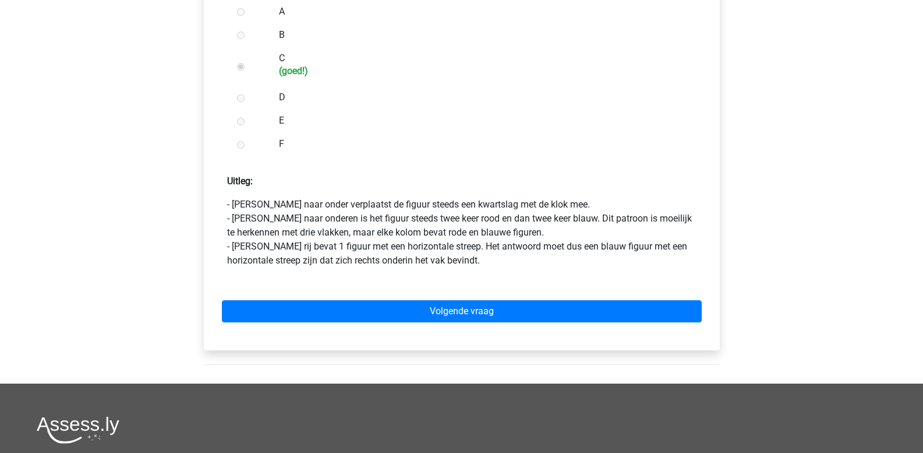
click at [329, 326] on div "Volgende vraag" at bounding box center [461, 309] width 497 height 64
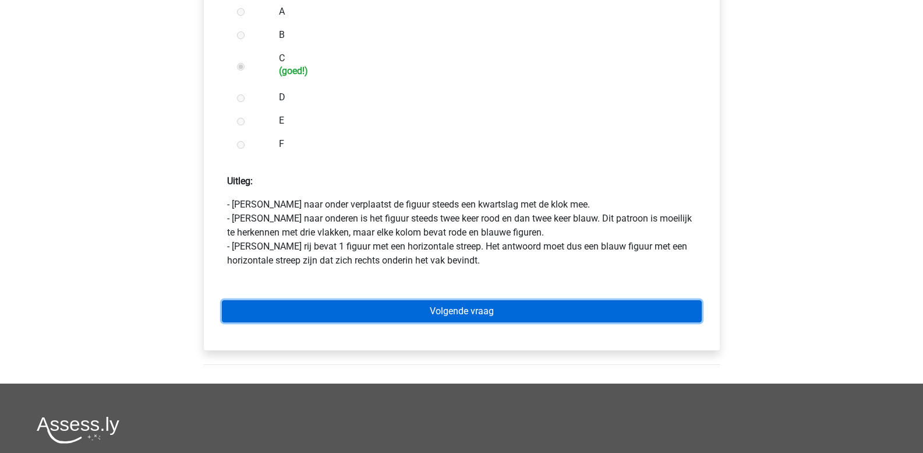
click at [330, 316] on link "Volgende vraag" at bounding box center [462, 311] width 480 height 22
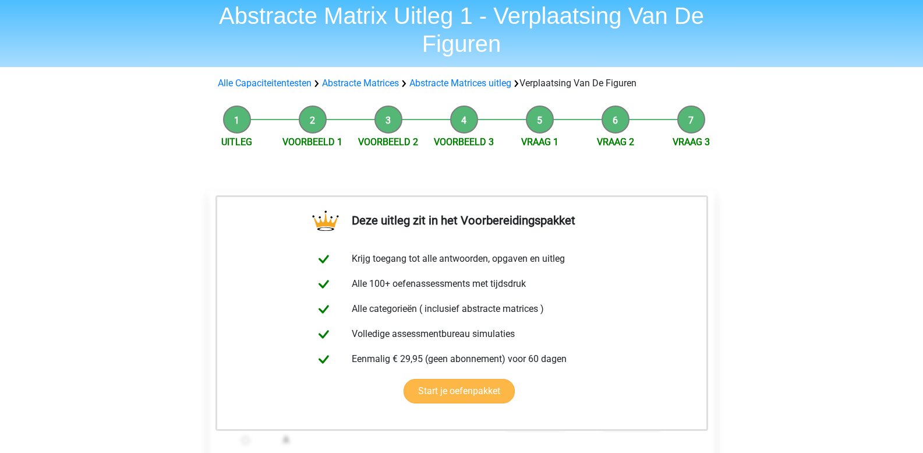
scroll to position [291, 0]
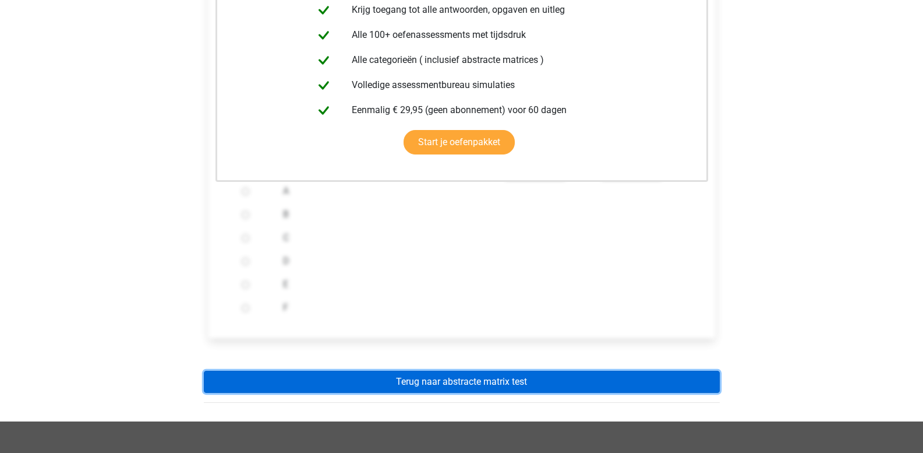
click at [344, 379] on link "Terug naar abstracte matrix test" at bounding box center [462, 381] width 516 height 22
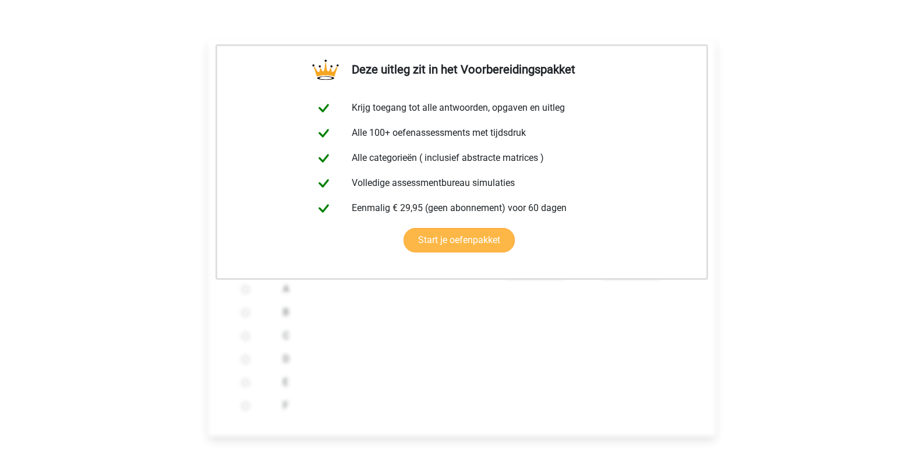
scroll to position [0, 0]
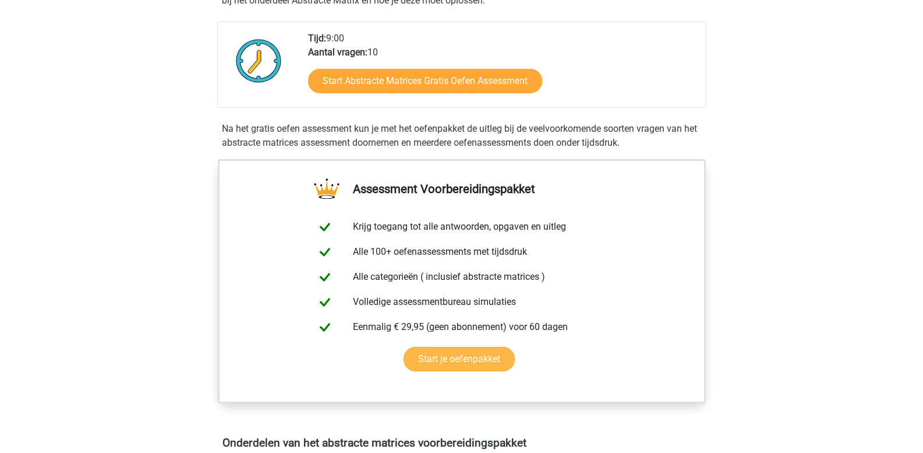
scroll to position [291, 0]
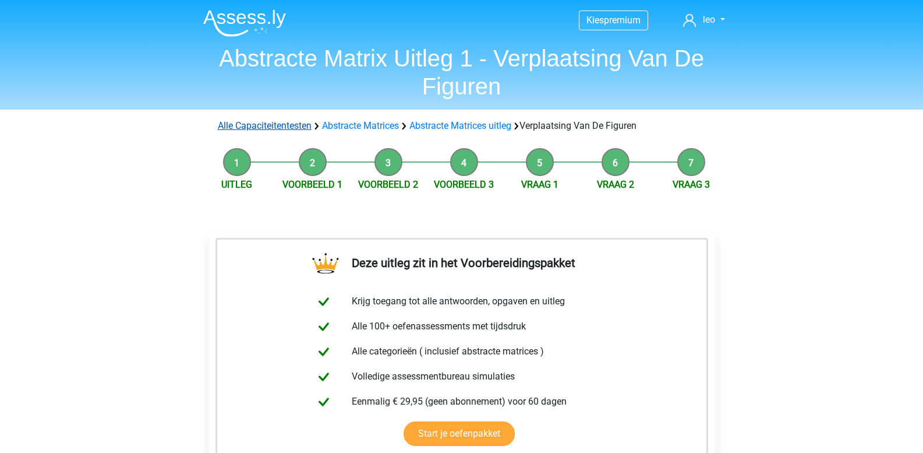
click at [294, 121] on link "Alle Capaciteitentesten" at bounding box center [265, 125] width 94 height 11
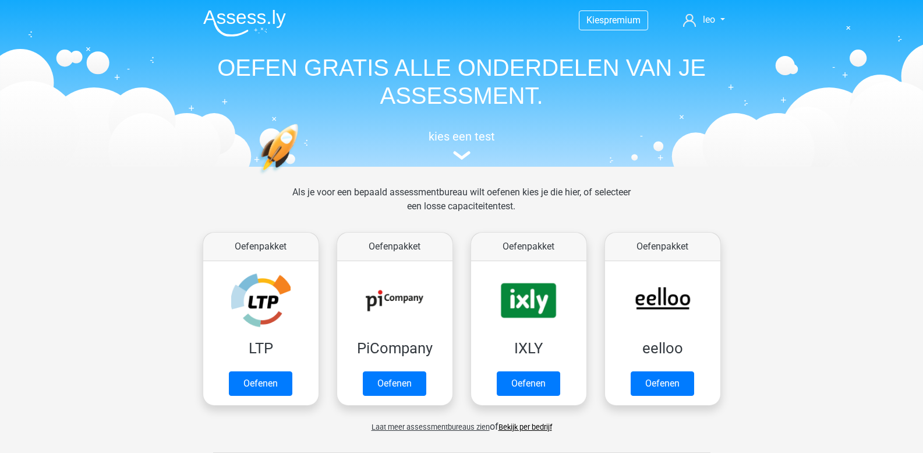
scroll to position [495, 0]
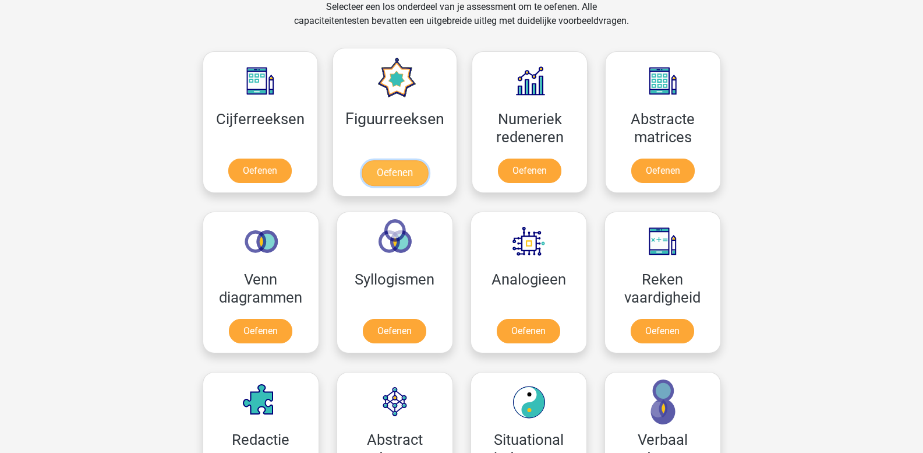
click at [411, 160] on link "Oefenen" at bounding box center [395, 173] width 66 height 26
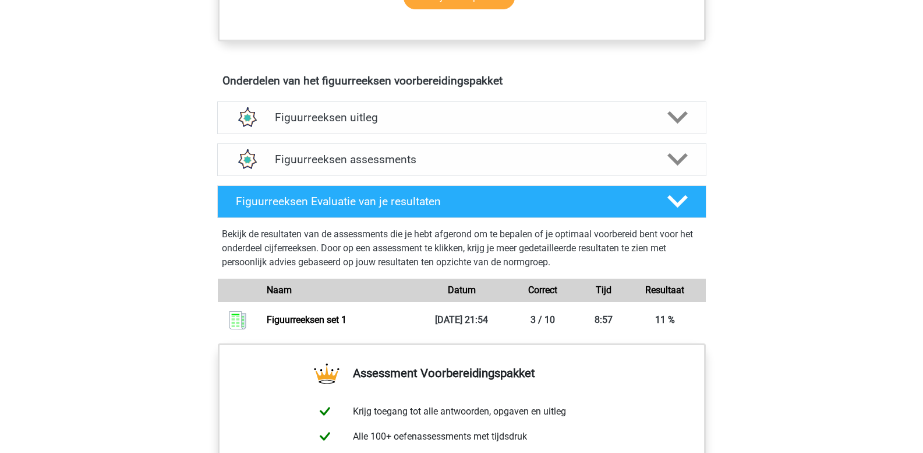
scroll to position [641, 0]
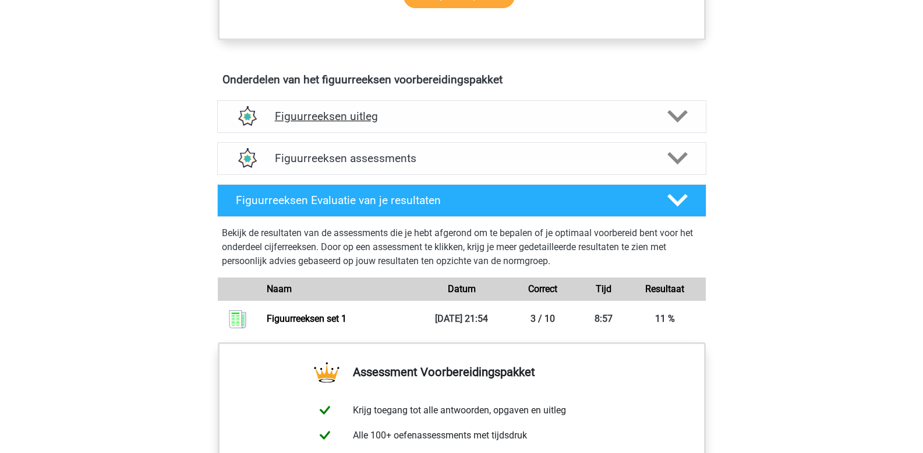
click at [679, 119] on polygon at bounding box center [677, 116] width 20 height 13
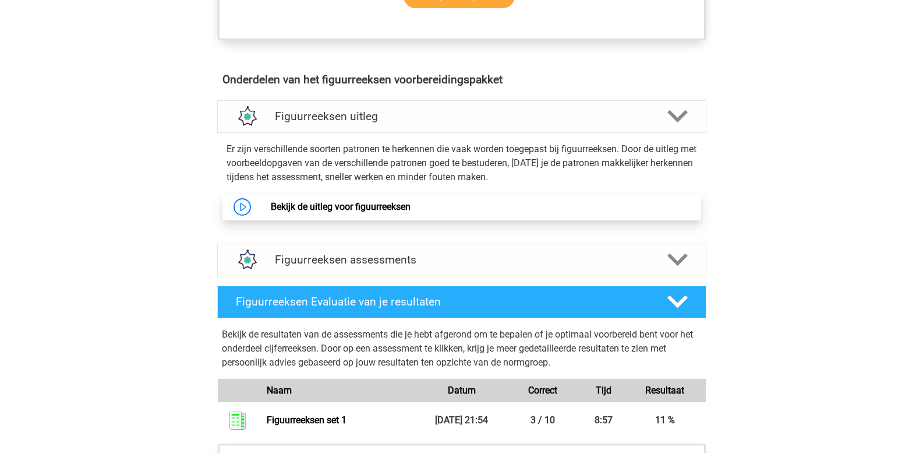
click at [359, 203] on link "Bekijk de uitleg voor figuurreeksen" at bounding box center [341, 206] width 140 height 11
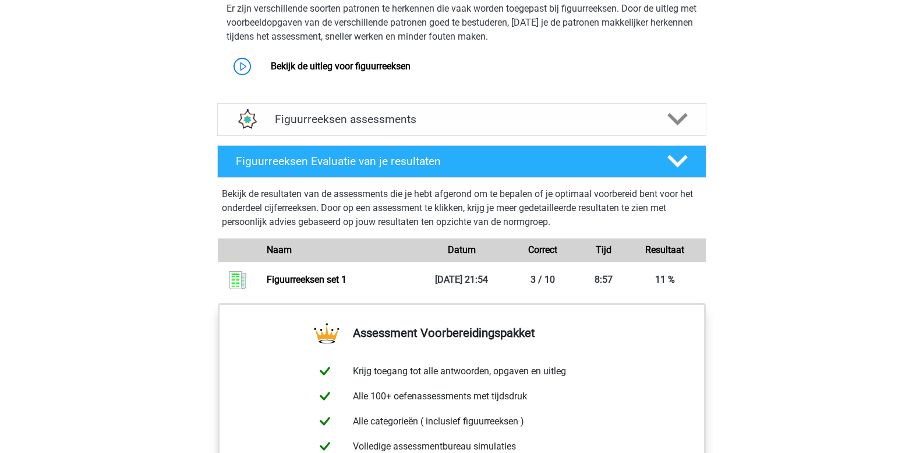
scroll to position [815, 0]
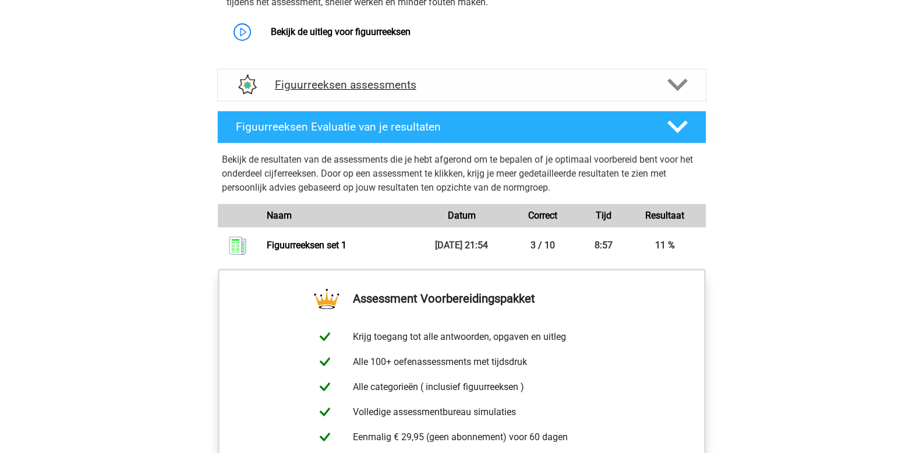
click at [675, 85] on polygon at bounding box center [677, 85] width 20 height 13
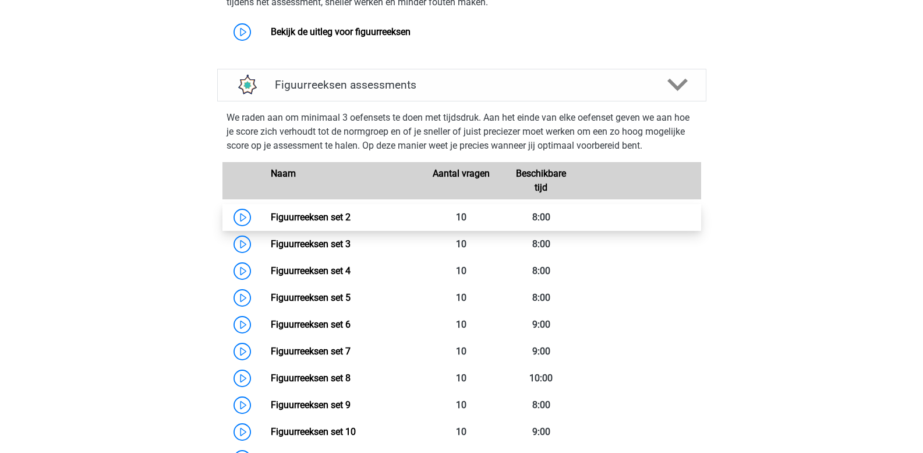
click at [351, 215] on link "Figuurreeksen set 2" at bounding box center [311, 216] width 80 height 11
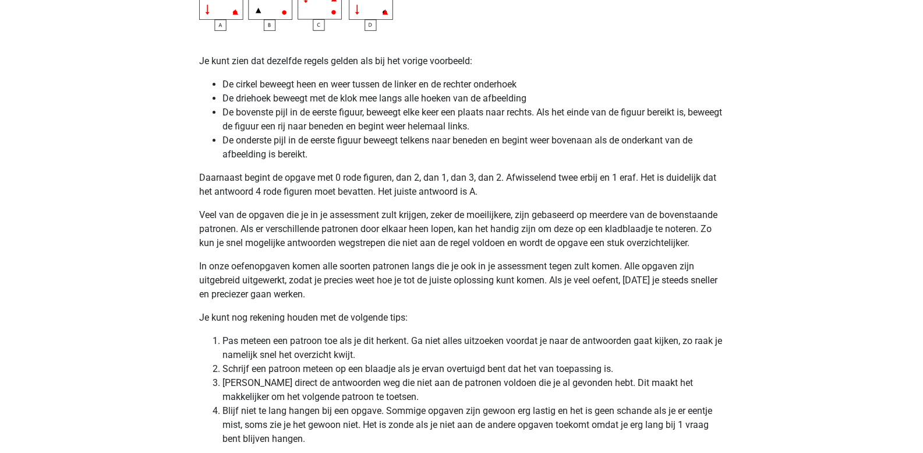
scroll to position [2330, 0]
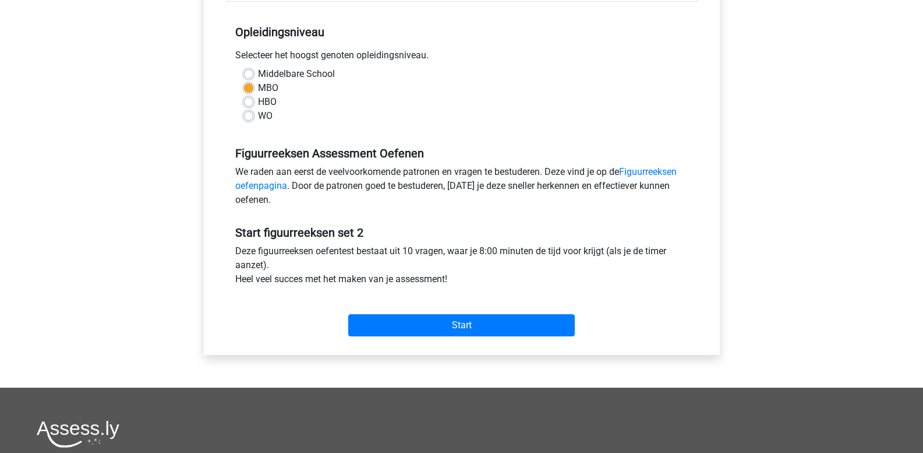
scroll to position [291, 0]
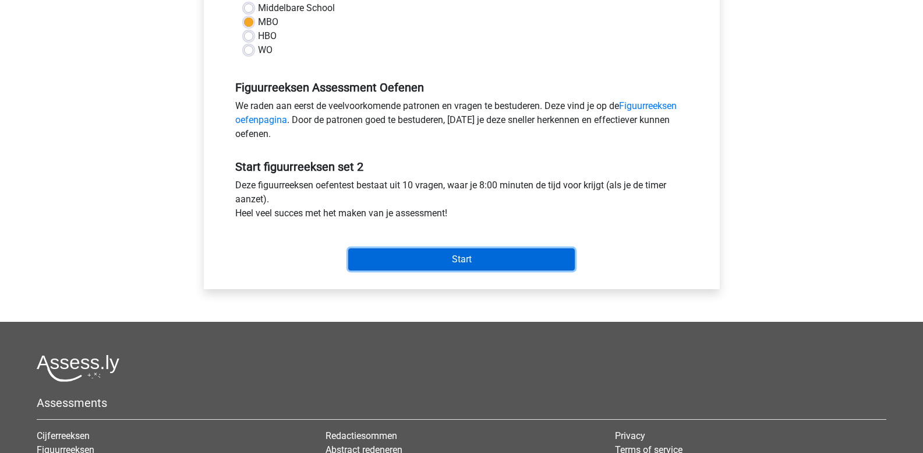
click at [413, 249] on input "Start" at bounding box center [461, 259] width 227 height 22
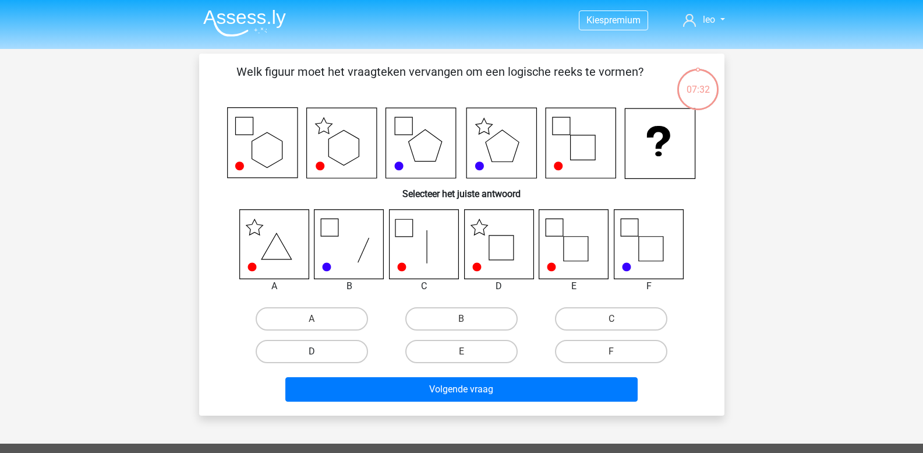
click at [327, 351] on label "D" at bounding box center [312, 351] width 112 height 23
click at [319, 351] on input "D" at bounding box center [316, 355] width 8 height 8
radio input "true"
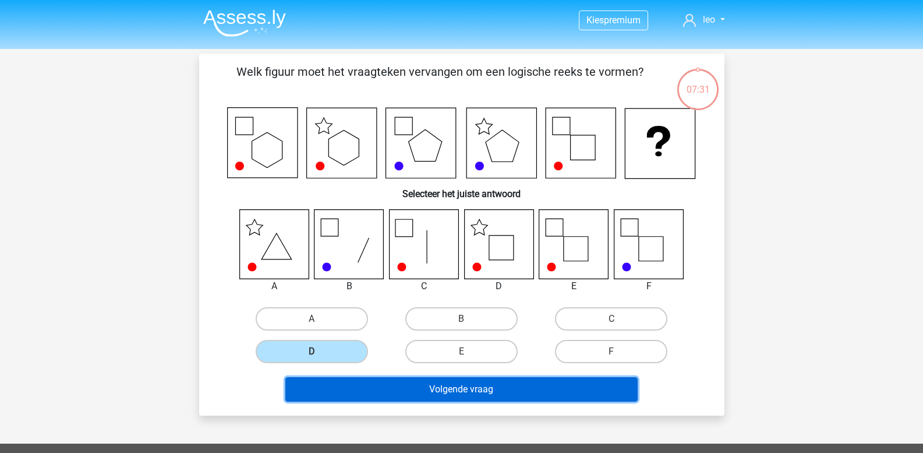
click at [356, 389] on button "Volgende vraag" at bounding box center [461, 389] width 352 height 24
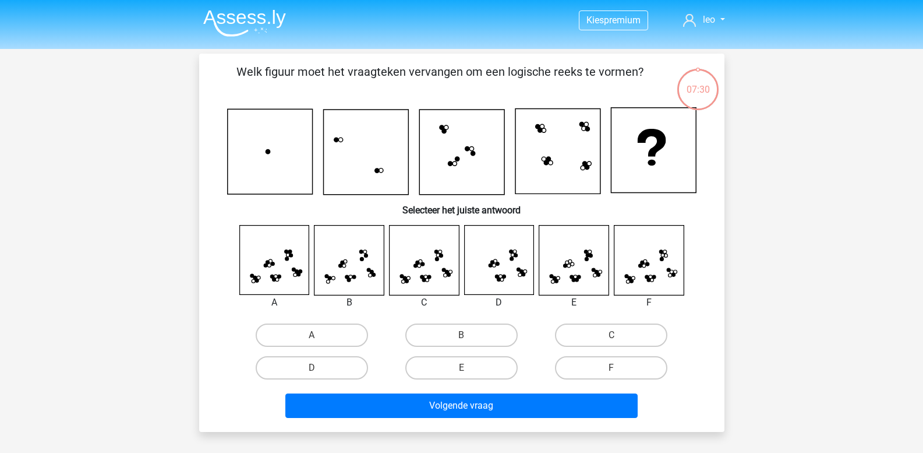
scroll to position [54, 0]
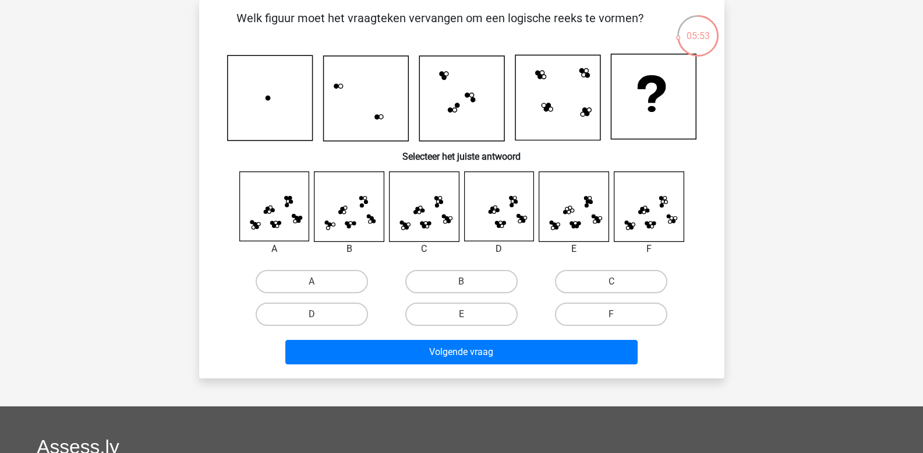
click at [480, 229] on icon at bounding box center [498, 206] width 69 height 69
drag, startPoint x: 346, startPoint y: 313, endPoint x: 346, endPoint y: 327, distance: 14.6
click at [345, 313] on label "D" at bounding box center [312, 313] width 112 height 23
click at [319, 314] on input "D" at bounding box center [316, 318] width 8 height 8
radio input "true"
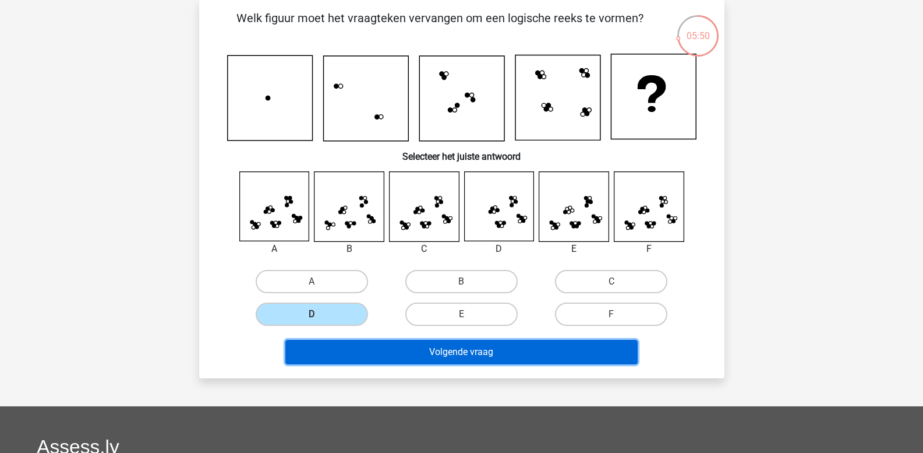
click at [348, 351] on button "Volgende vraag" at bounding box center [461, 352] width 352 height 24
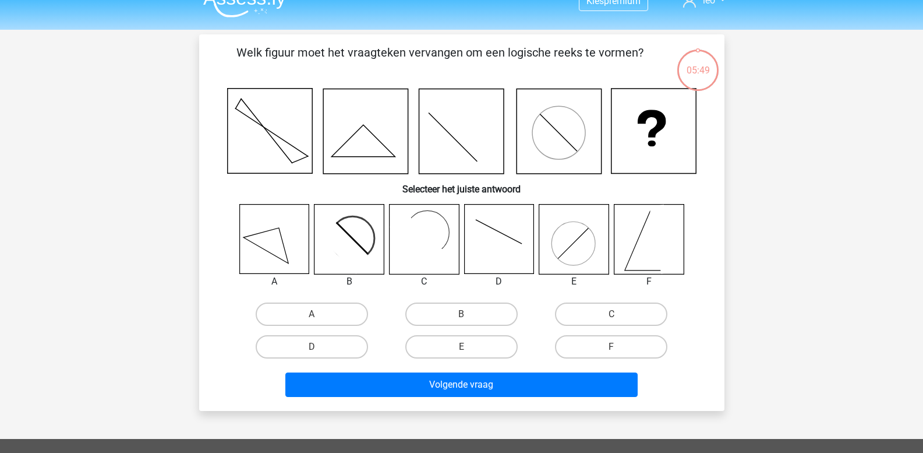
scroll to position [0, 0]
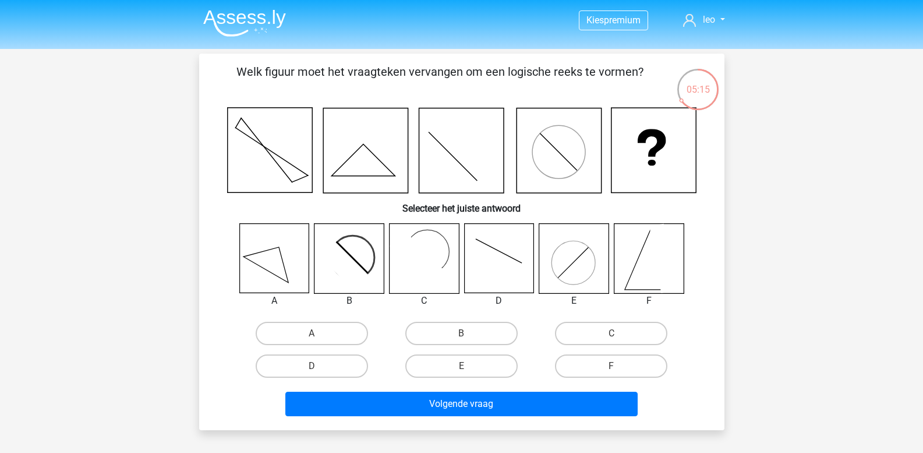
click at [566, 265] on icon at bounding box center [573, 258] width 69 height 69
click at [453, 365] on label "E" at bounding box center [461, 365] width 112 height 23
click at [461, 366] on input "E" at bounding box center [465, 370] width 8 height 8
radio input "true"
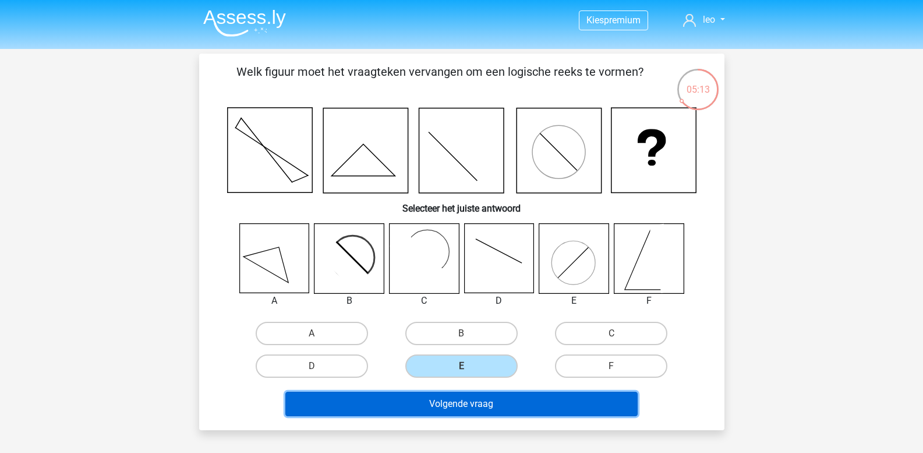
click at [441, 402] on button "Volgende vraag" at bounding box center [461, 403] width 352 height 24
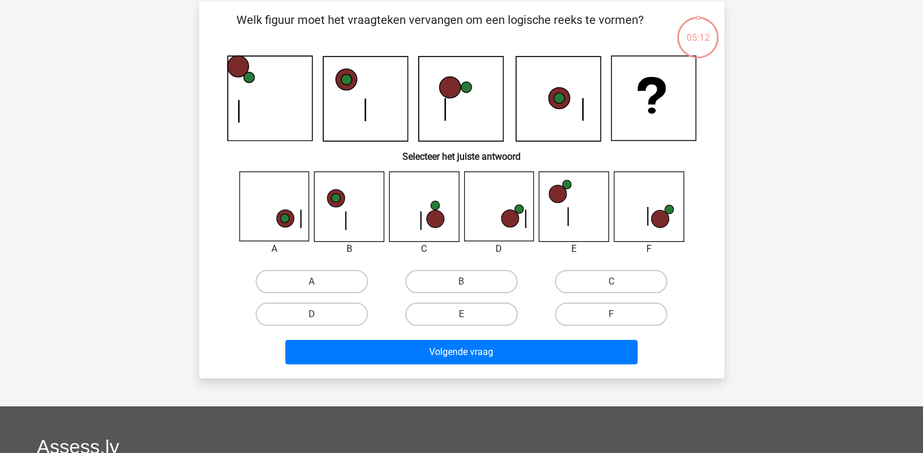
scroll to position [54, 0]
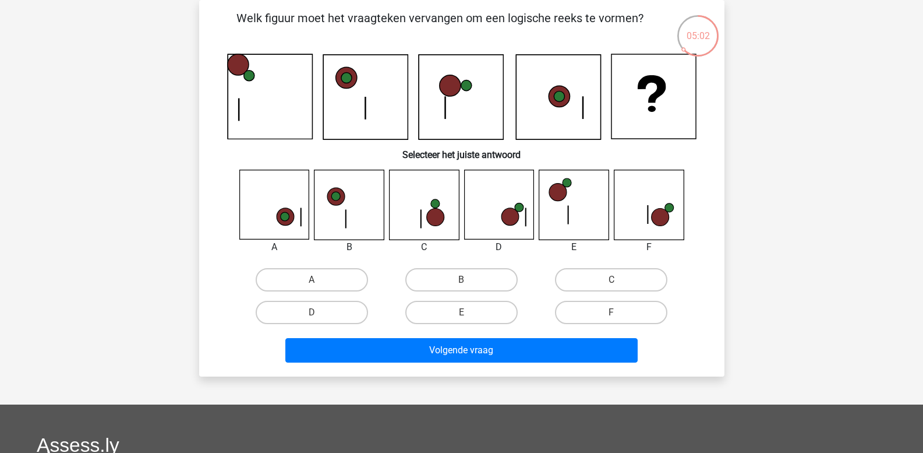
click at [388, 107] on icon at bounding box center [365, 97] width 84 height 84
click at [375, 107] on icon at bounding box center [365, 97] width 84 height 84
click at [509, 216] on icon at bounding box center [509, 217] width 17 height 17
click at [332, 309] on label "D" at bounding box center [312, 312] width 112 height 23
click at [319, 312] on input "D" at bounding box center [316, 316] width 8 height 8
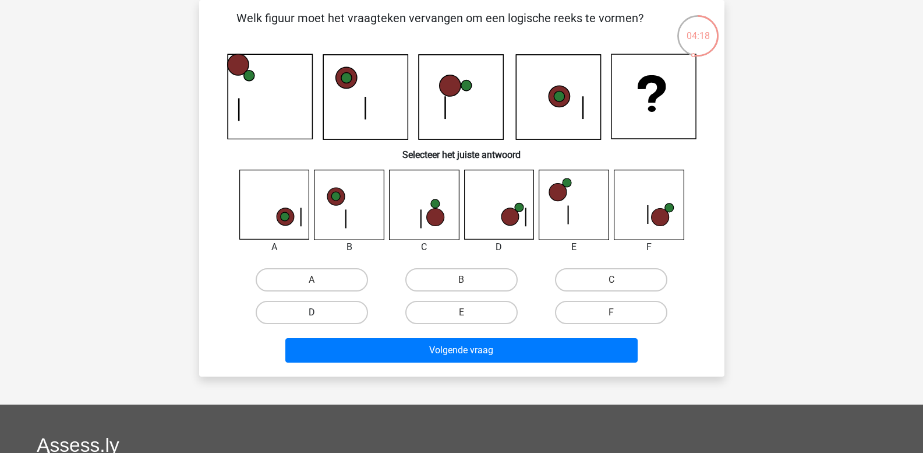
radio input "true"
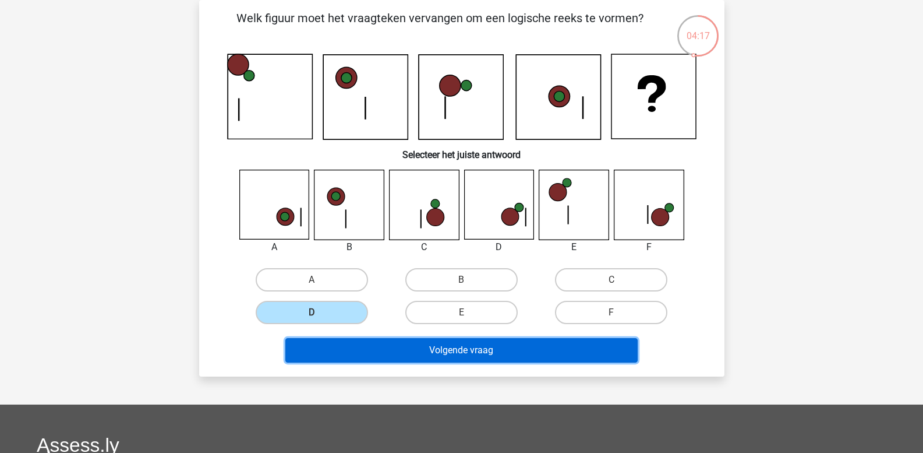
click at [356, 347] on button "Volgende vraag" at bounding box center [461, 350] width 352 height 24
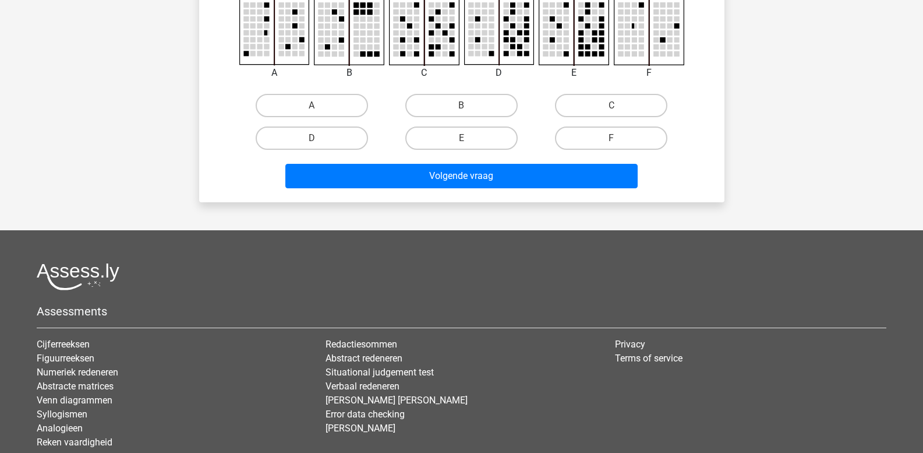
scroll to position [228, 0]
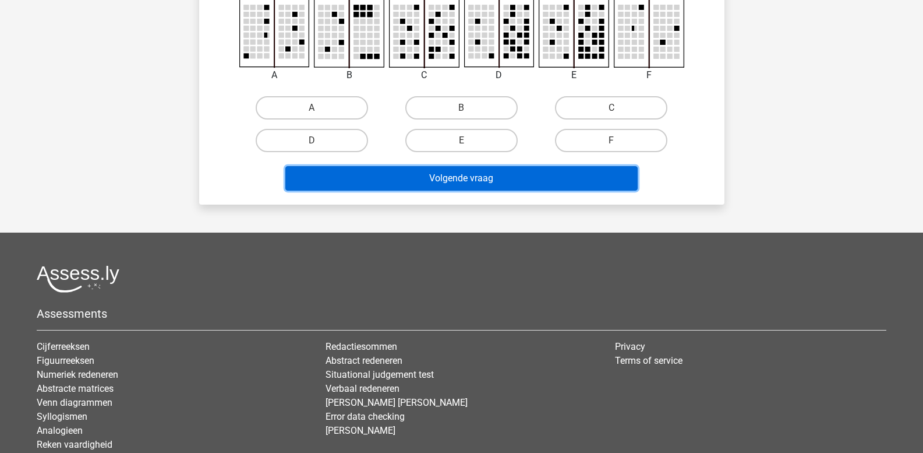
click at [408, 173] on button "Volgende vraag" at bounding box center [461, 178] width 352 height 24
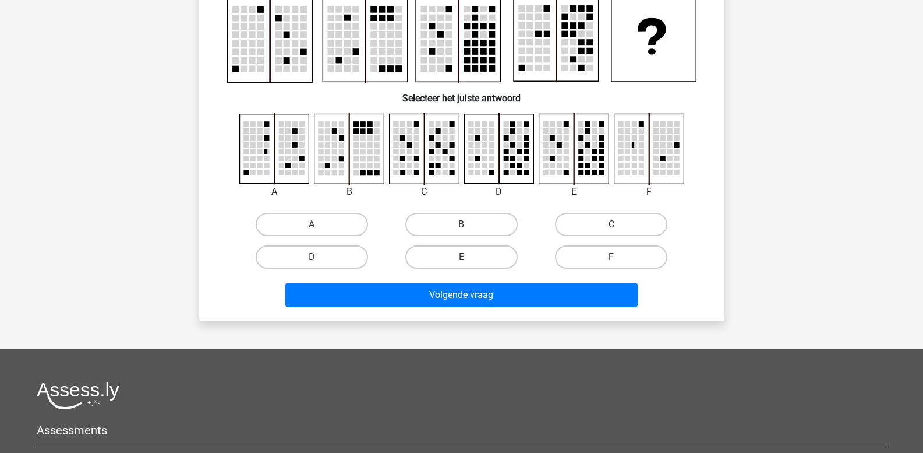
scroll to position [54, 0]
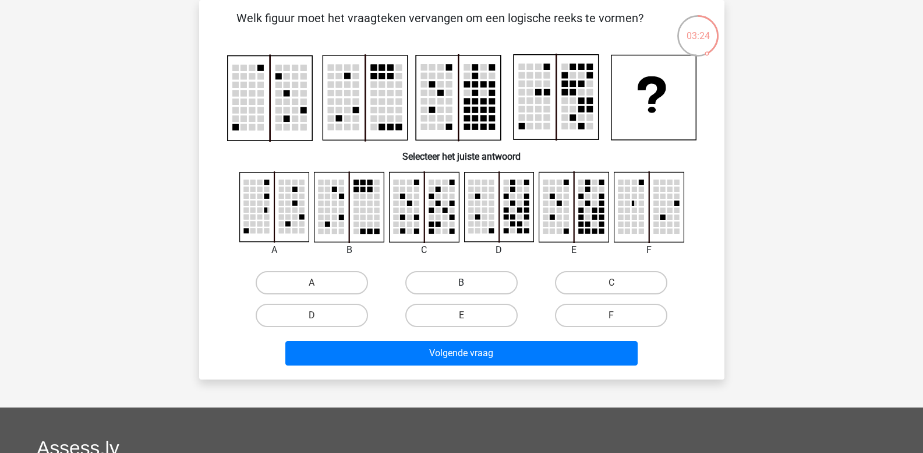
click at [479, 285] on label "B" at bounding box center [461, 282] width 112 height 23
click at [469, 285] on input "B" at bounding box center [465, 286] width 8 height 8
radio input "true"
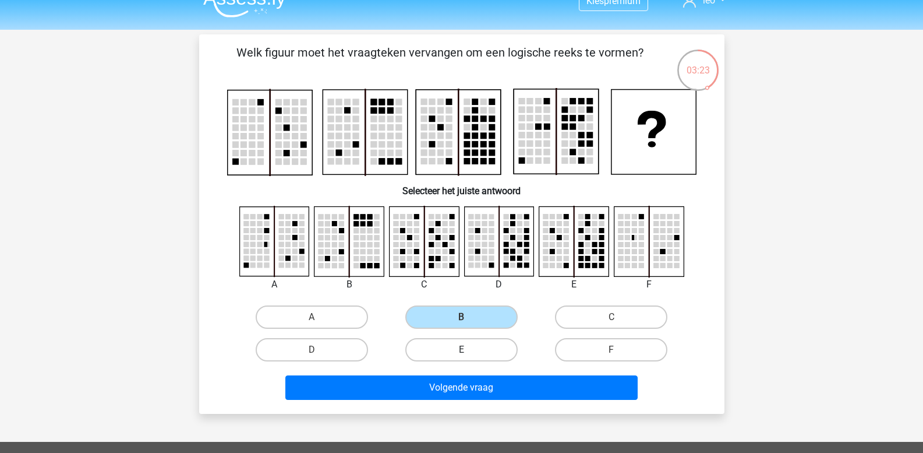
scroll to position [0, 0]
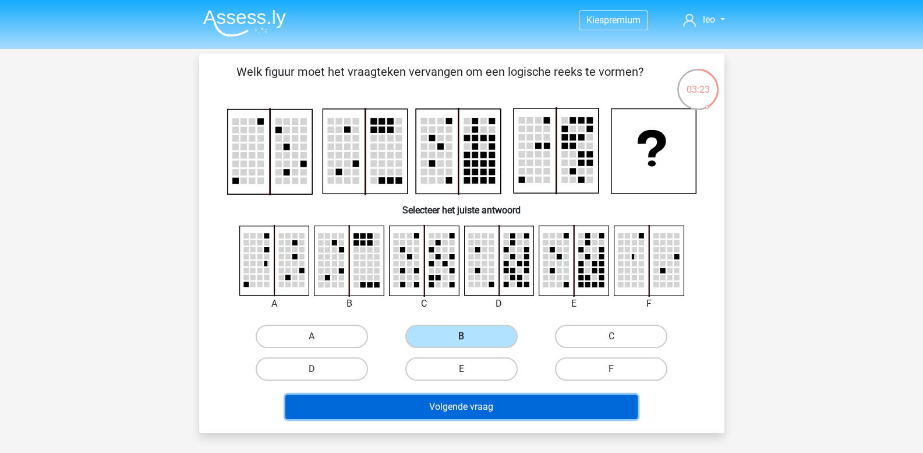
drag, startPoint x: 485, startPoint y: 416, endPoint x: 484, endPoint y: 410, distance: 5.9
click at [485, 415] on button "Volgende vraag" at bounding box center [461, 406] width 352 height 24
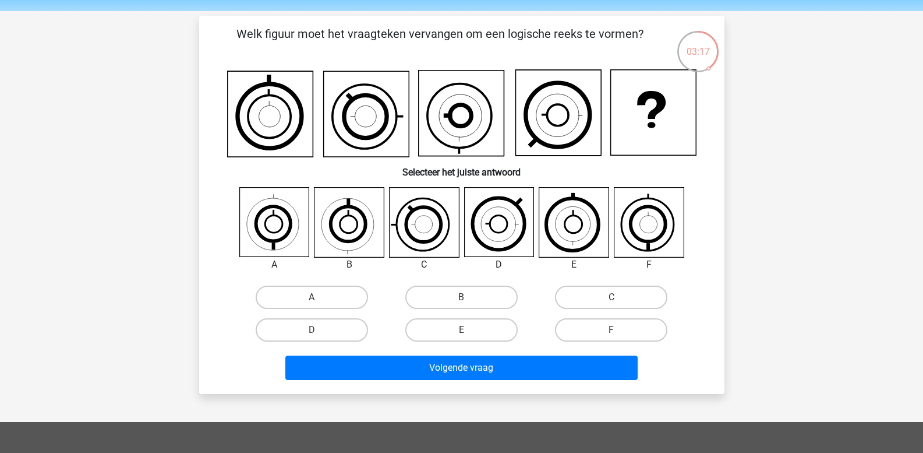
scroll to position [58, 0]
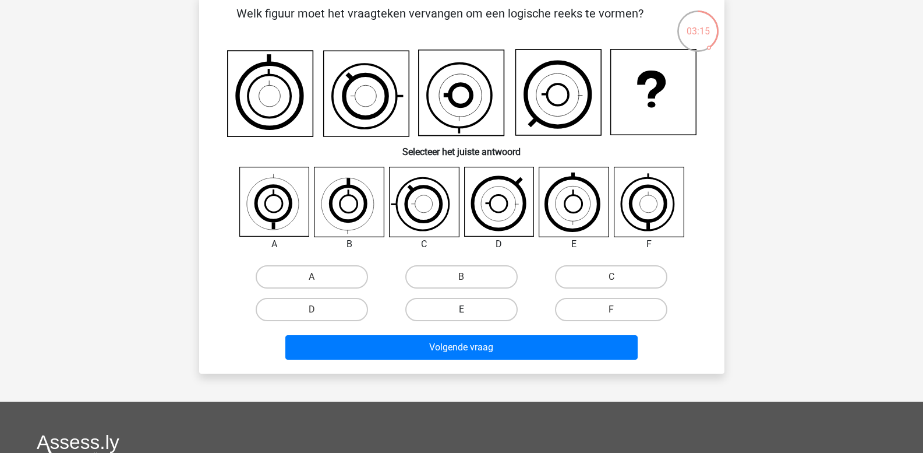
click at [447, 306] on label "E" at bounding box center [461, 309] width 112 height 23
click at [461, 309] on input "E" at bounding box center [465, 313] width 8 height 8
radio input "true"
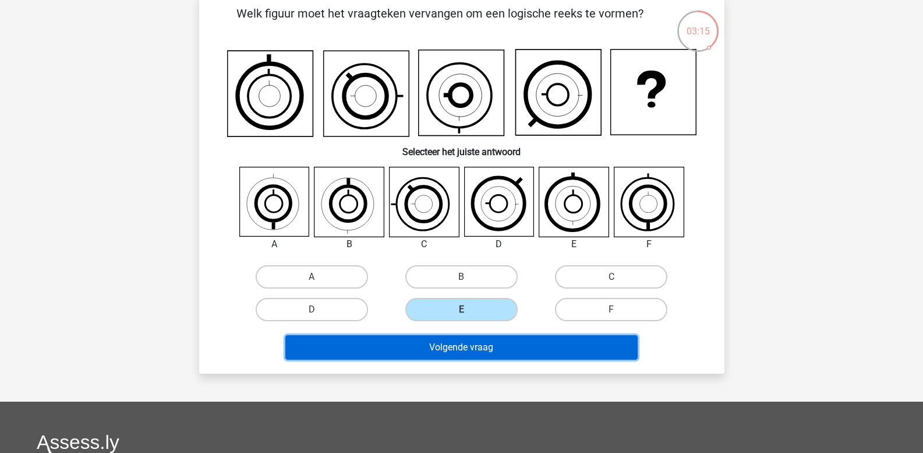
click at [448, 342] on button "Volgende vraag" at bounding box center [461, 347] width 352 height 24
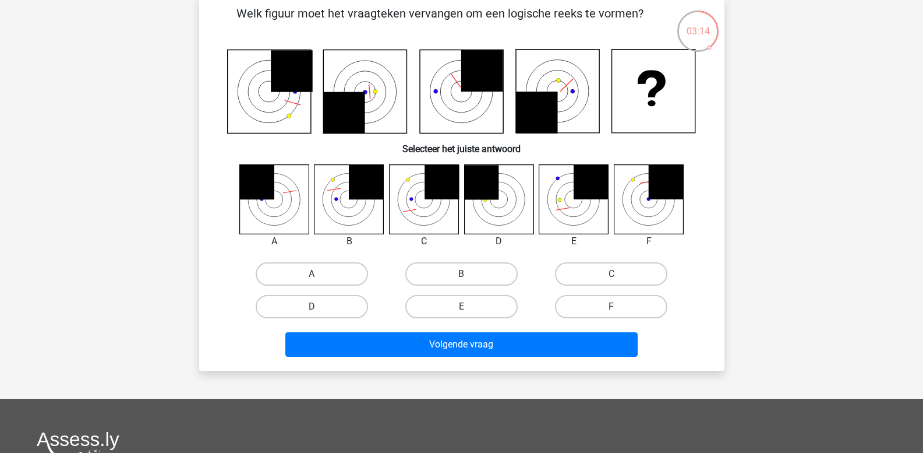
scroll to position [54, 0]
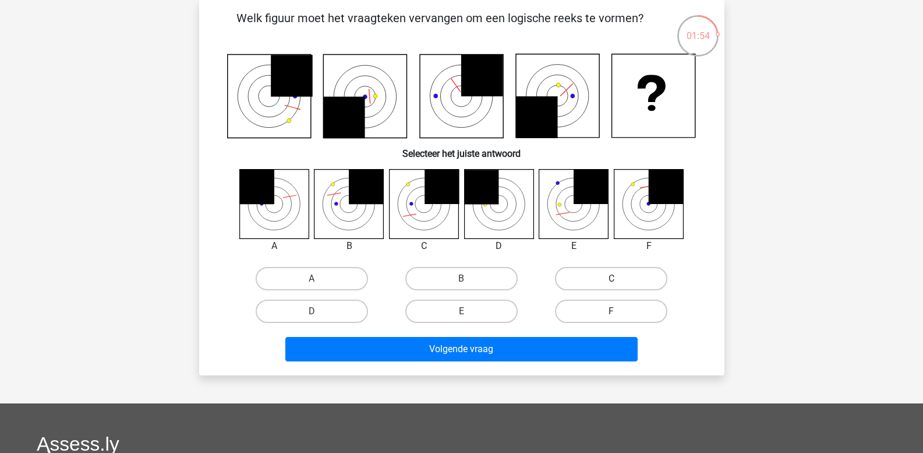
click at [587, 277] on label "C" at bounding box center [611, 278] width 112 height 23
click at [612, 278] on input "C" at bounding box center [616, 282] width 8 height 8
radio input "true"
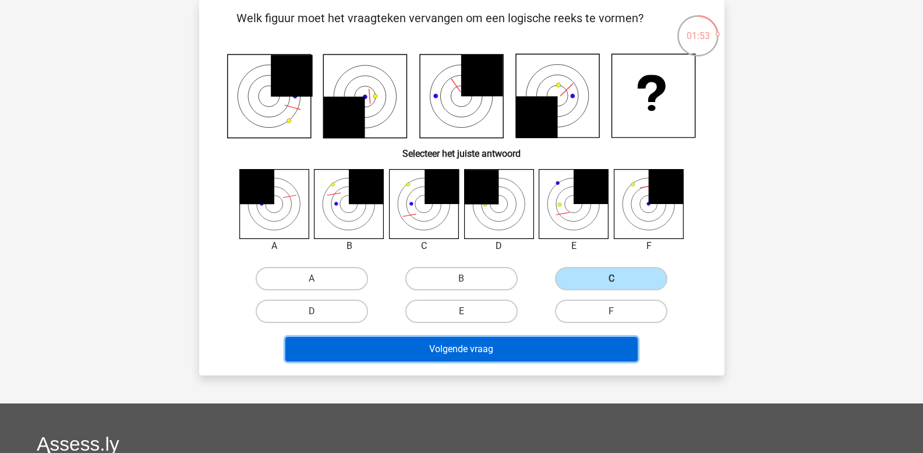
click at [525, 344] on button "Volgende vraag" at bounding box center [461, 349] width 352 height 24
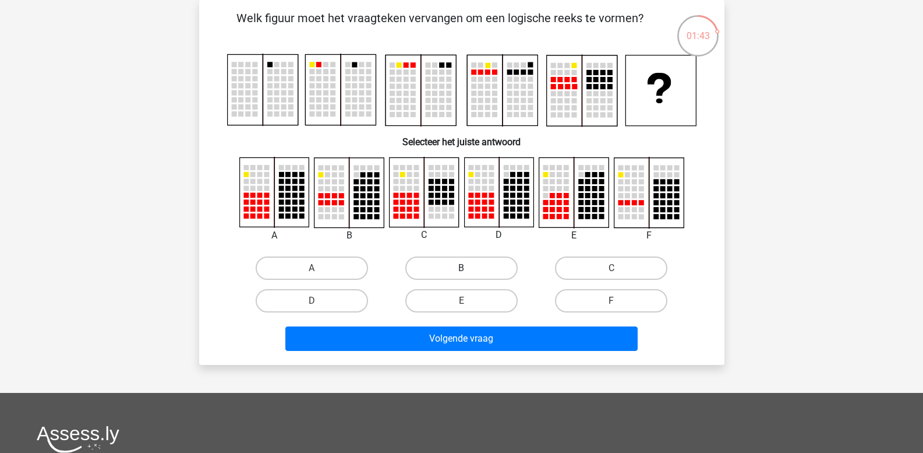
click at [461, 270] on label "B" at bounding box center [461, 267] width 112 height 23
click at [461, 270] on input "B" at bounding box center [465, 272] width 8 height 8
radio input "true"
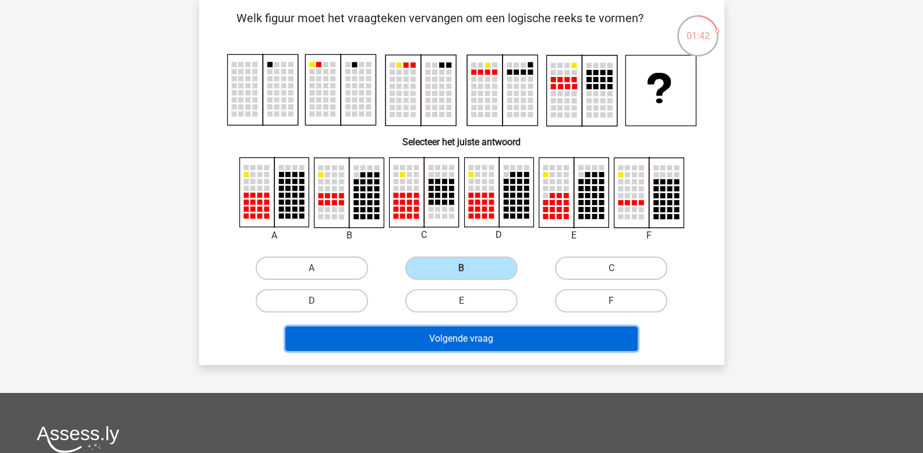
click at [466, 337] on button "Volgende vraag" at bounding box center [461, 338] width 352 height 24
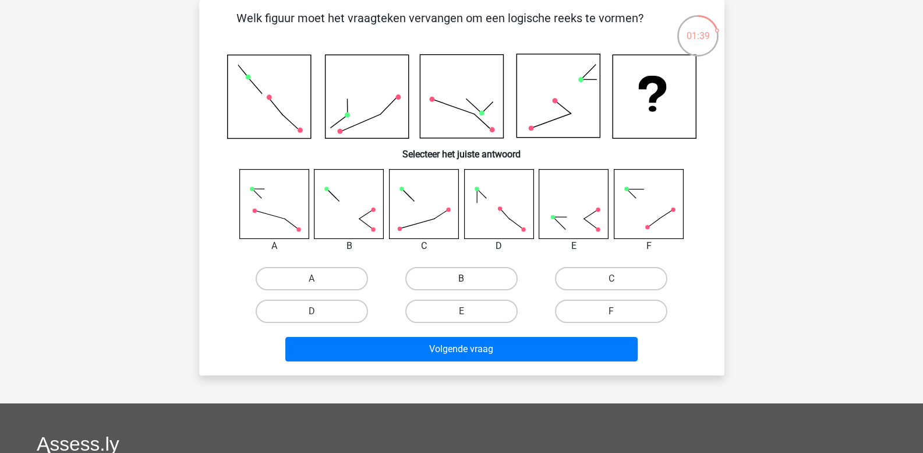
drag, startPoint x: 429, startPoint y: 281, endPoint x: 435, endPoint y: 300, distance: 20.1
click at [430, 281] on label "B" at bounding box center [461, 278] width 112 height 23
click at [461, 281] on input "B" at bounding box center [465, 282] width 8 height 8
radio input "true"
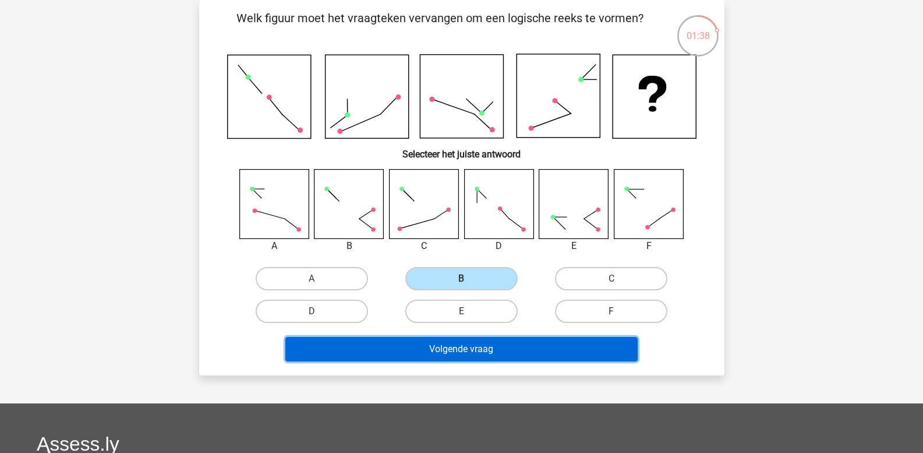
click at [436, 340] on button "Volgende vraag" at bounding box center [461, 349] width 352 height 24
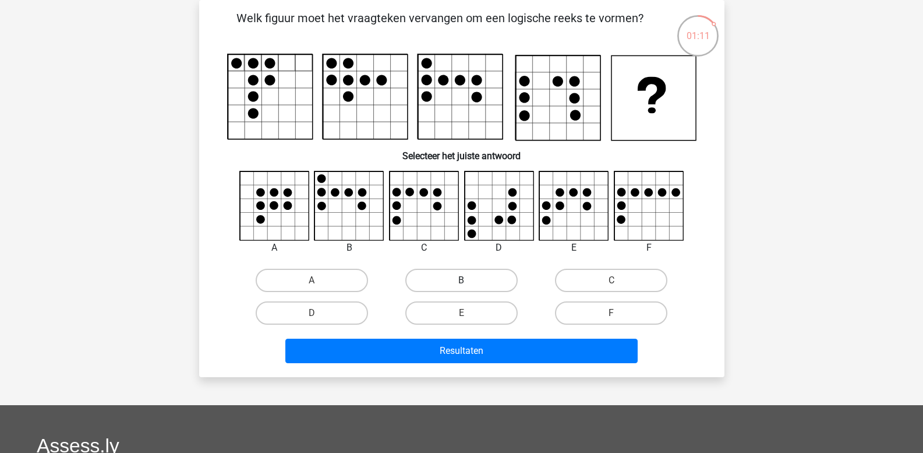
click at [458, 282] on label "B" at bounding box center [461, 280] width 112 height 23
click at [461, 282] on input "B" at bounding box center [465, 284] width 8 height 8
radio input "true"
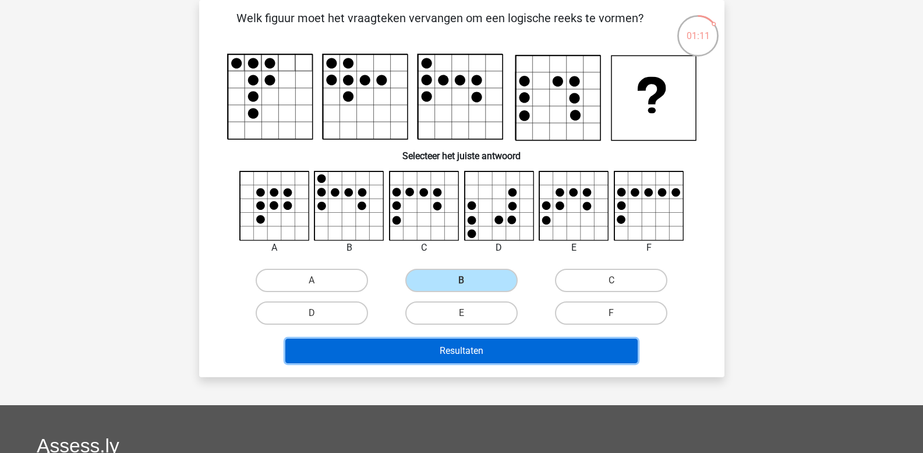
click at [464, 348] on button "Resultaten" at bounding box center [461, 350] width 352 height 24
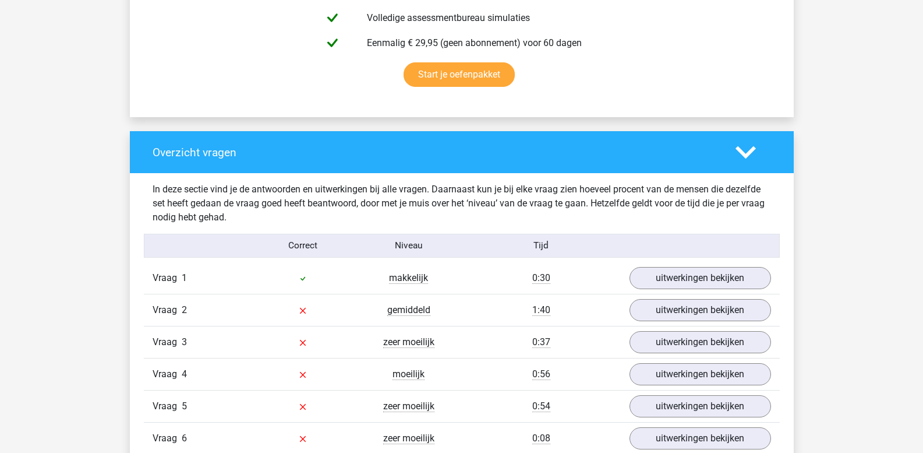
scroll to position [757, 0]
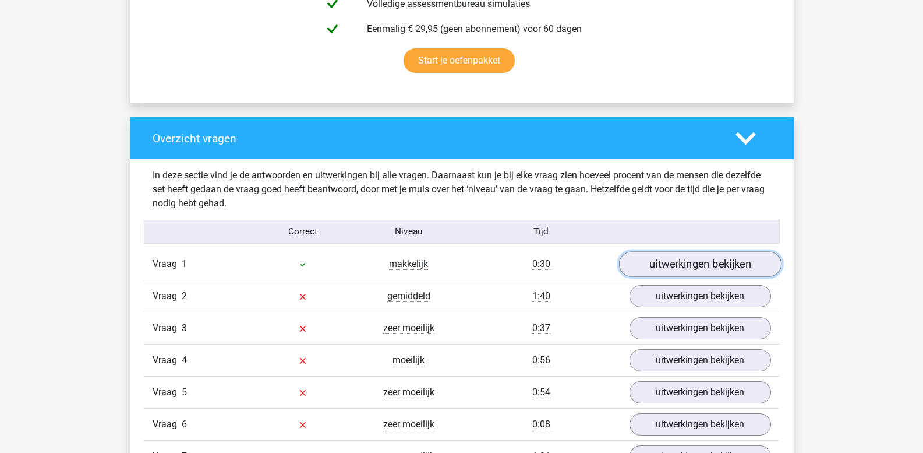
click at [700, 265] on link "uitwerkingen bekijken" at bounding box center [700, 265] width 163 height 26
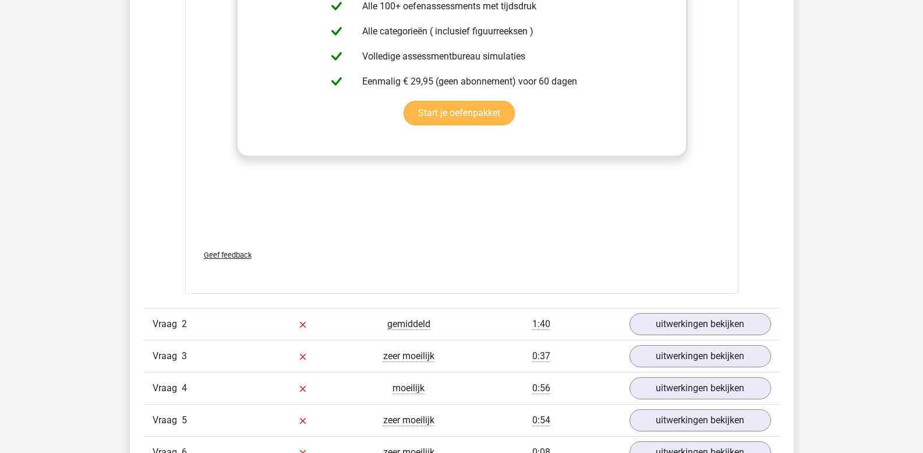
scroll to position [1747, 0]
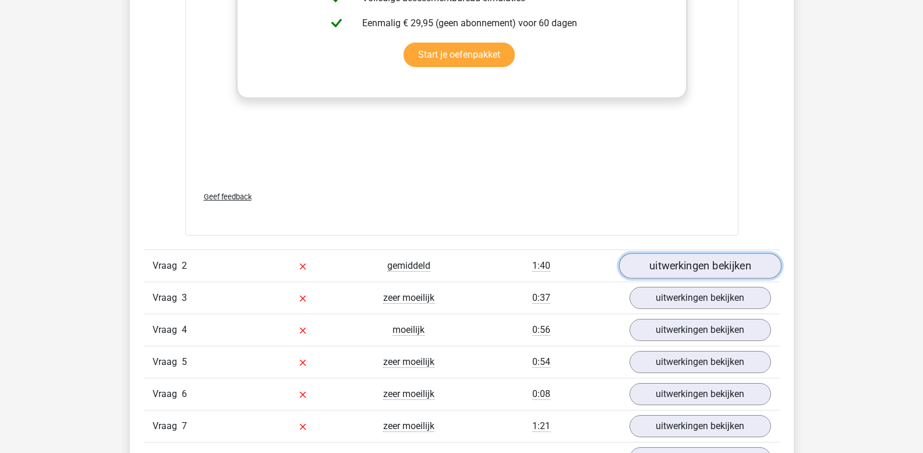
click at [676, 264] on link "uitwerkingen bekijken" at bounding box center [700, 266] width 163 height 26
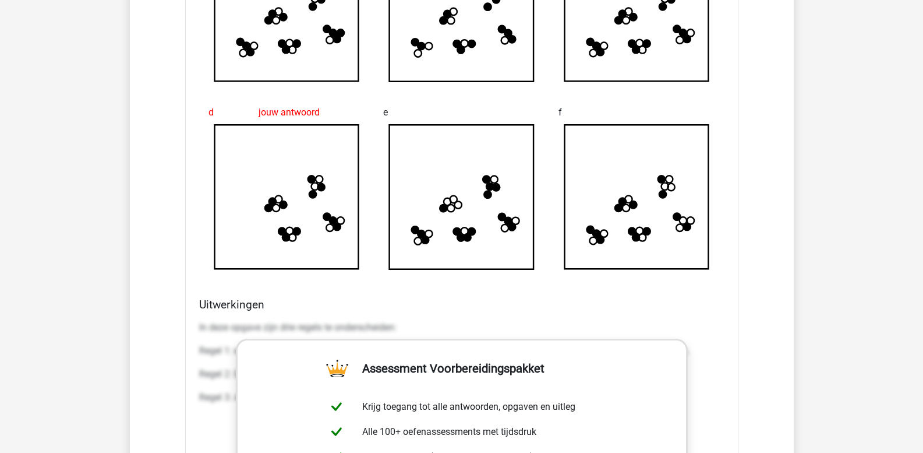
scroll to position [2330, 0]
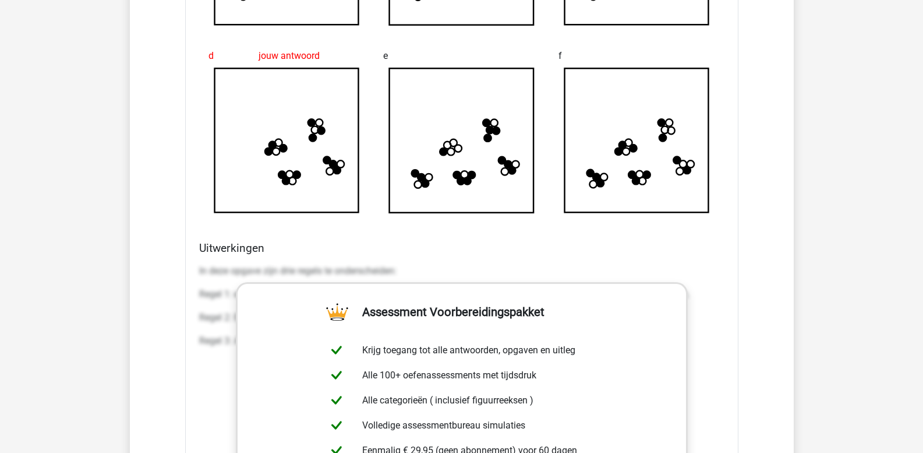
click at [199, 266] on p "In deze opgave zijn drie regels te onderscheiden:" at bounding box center [461, 271] width 525 height 14
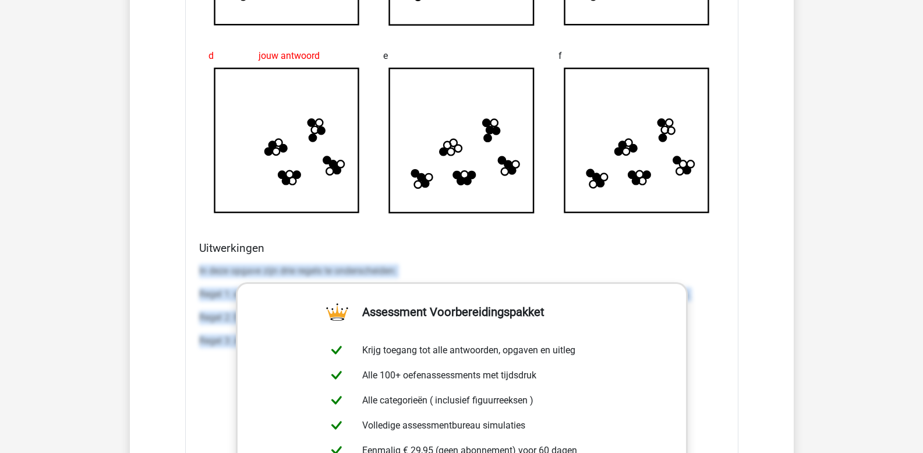
drag, startPoint x: 199, startPoint y: 269, endPoint x: 760, endPoint y: 365, distance: 568.4
copy div "In deze opgave zijn drie regels te onderscheiden: Regel 1: elk nieuw plaatje ko…"
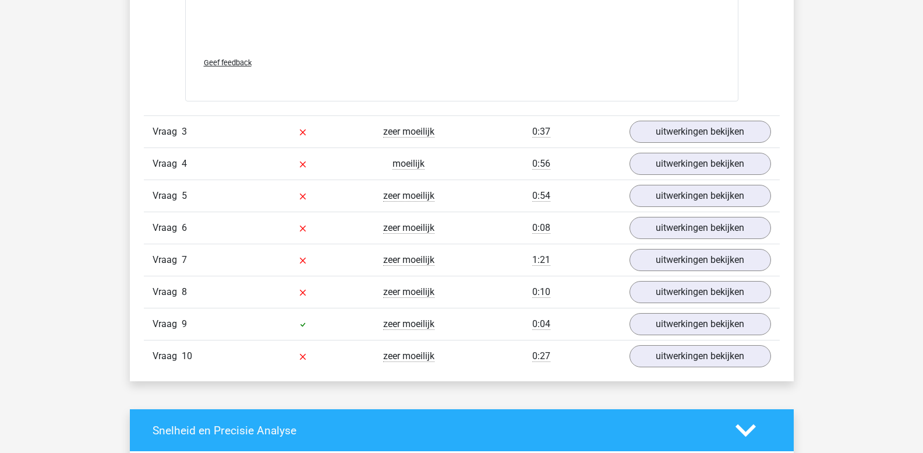
scroll to position [2912, 0]
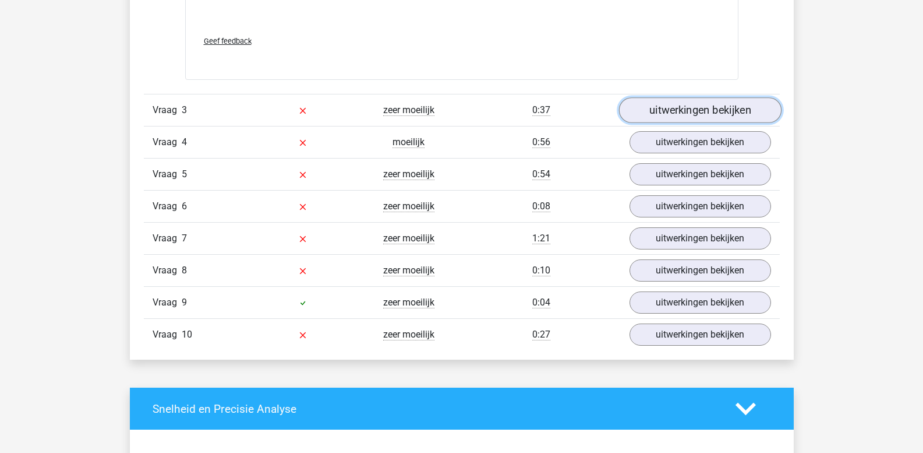
click at [695, 108] on link "uitwerkingen bekijken" at bounding box center [700, 110] width 163 height 26
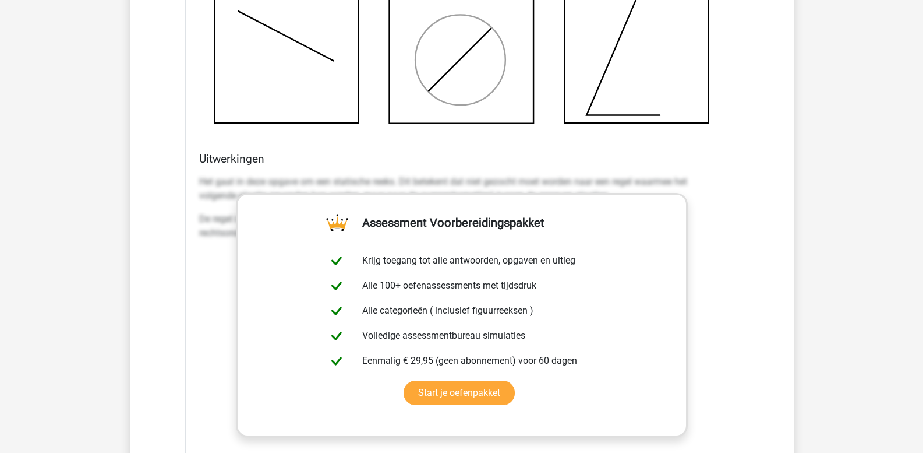
scroll to position [3436, 0]
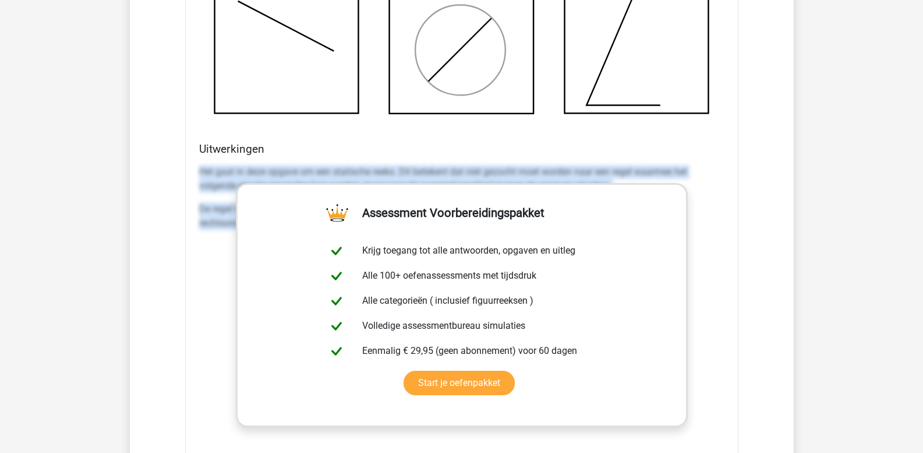
drag, startPoint x: 199, startPoint y: 170, endPoint x: 719, endPoint y: 259, distance: 527.7
click at [719, 259] on div "Het gaat in deze opgave om een statische reeks. Dit betekent dat niet gezocht m…" at bounding box center [461, 334] width 525 height 349
copy div "Het gaat in deze opgave om een statische reeks. Dit betekent dat niet gezocht m…"
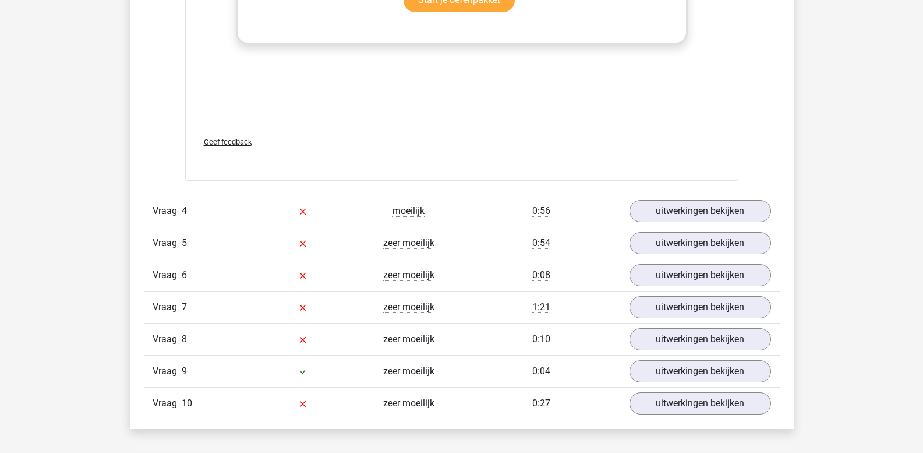
scroll to position [3844, 0]
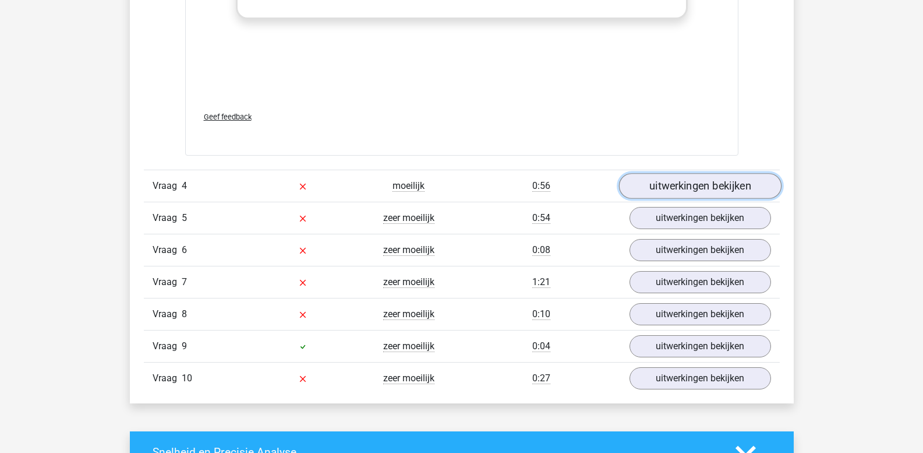
click at [694, 184] on link "uitwerkingen bekijken" at bounding box center [700, 186] width 163 height 26
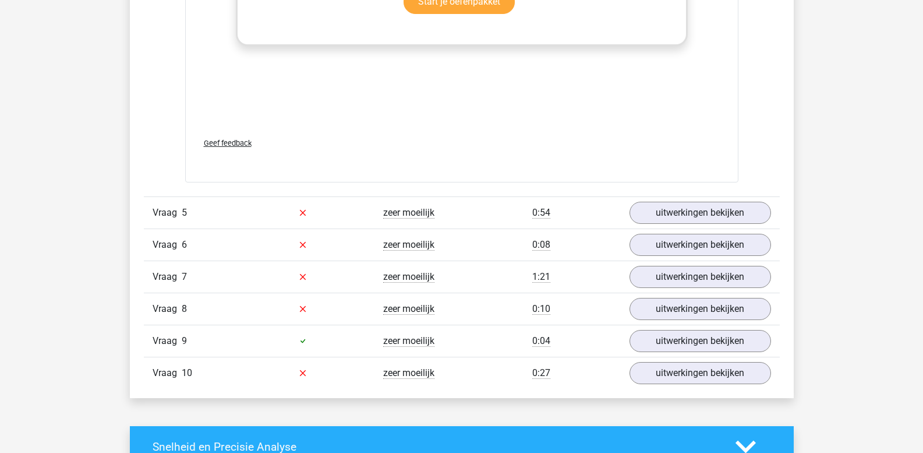
scroll to position [4834, 0]
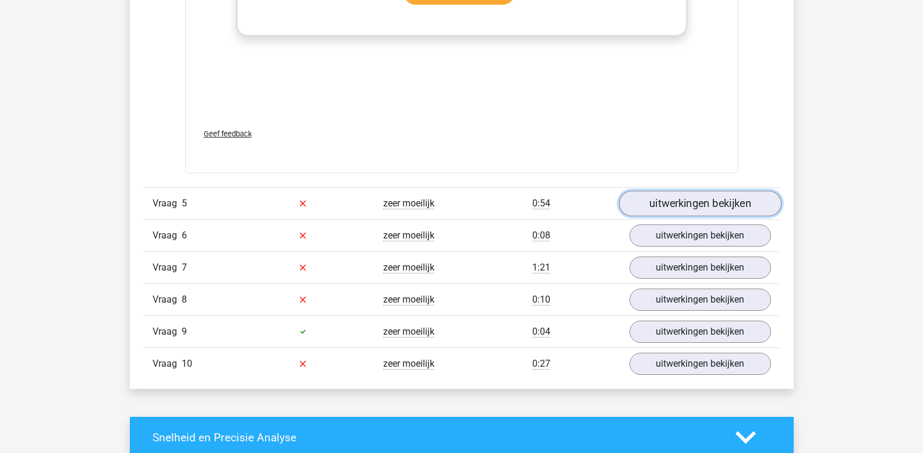
click at [664, 207] on link "uitwerkingen bekijken" at bounding box center [700, 203] width 163 height 26
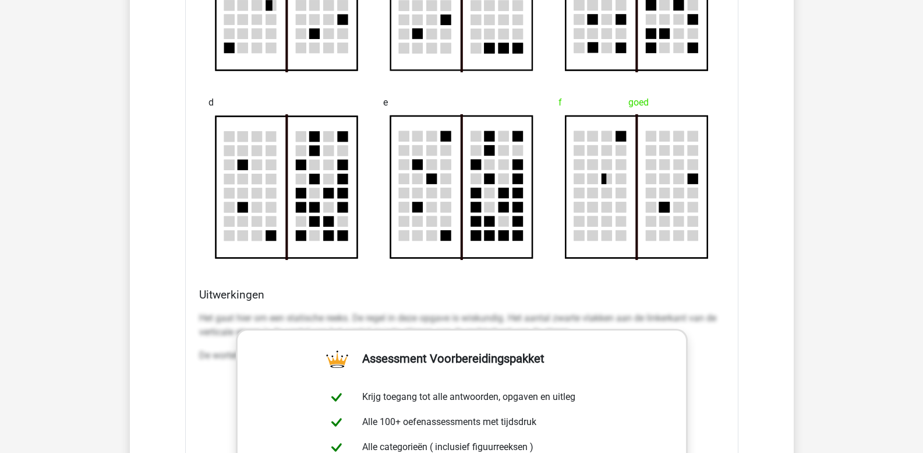
scroll to position [5417, 0]
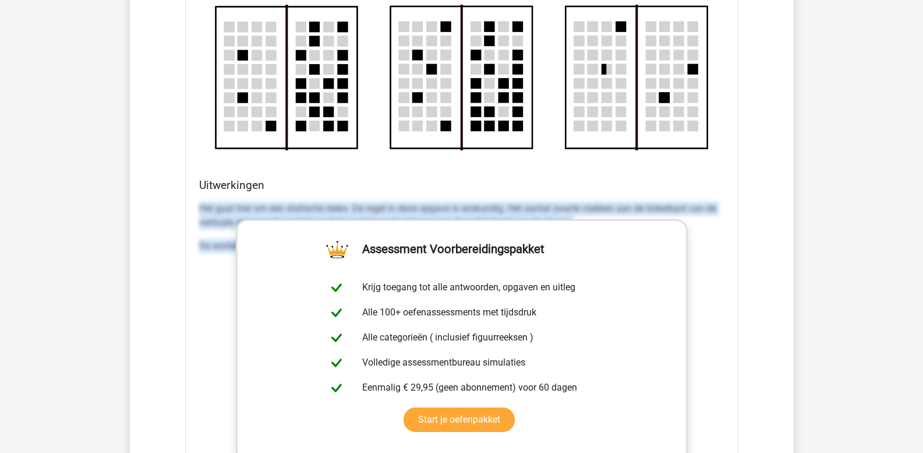
drag, startPoint x: 200, startPoint y: 204, endPoint x: 732, endPoint y: 282, distance: 537.5
click at [732, 282] on div "Welk figuur moet het vraagteken vervangen om een logische reeks te vormen?" at bounding box center [461, 125] width 553 height 949
copy div "Het gaat hier om een statische reeks. De regel in deze opgave is wiskundig. Het…"
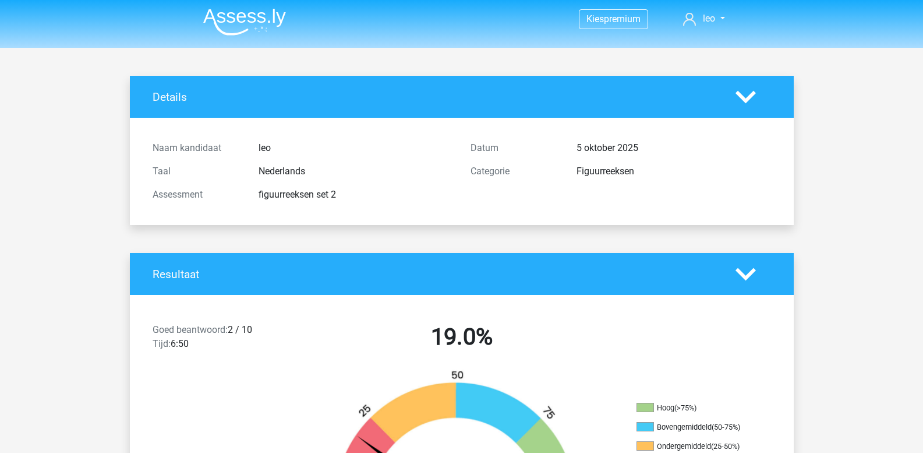
scroll to position [0, 0]
